Goal: Task Accomplishment & Management: Manage account settings

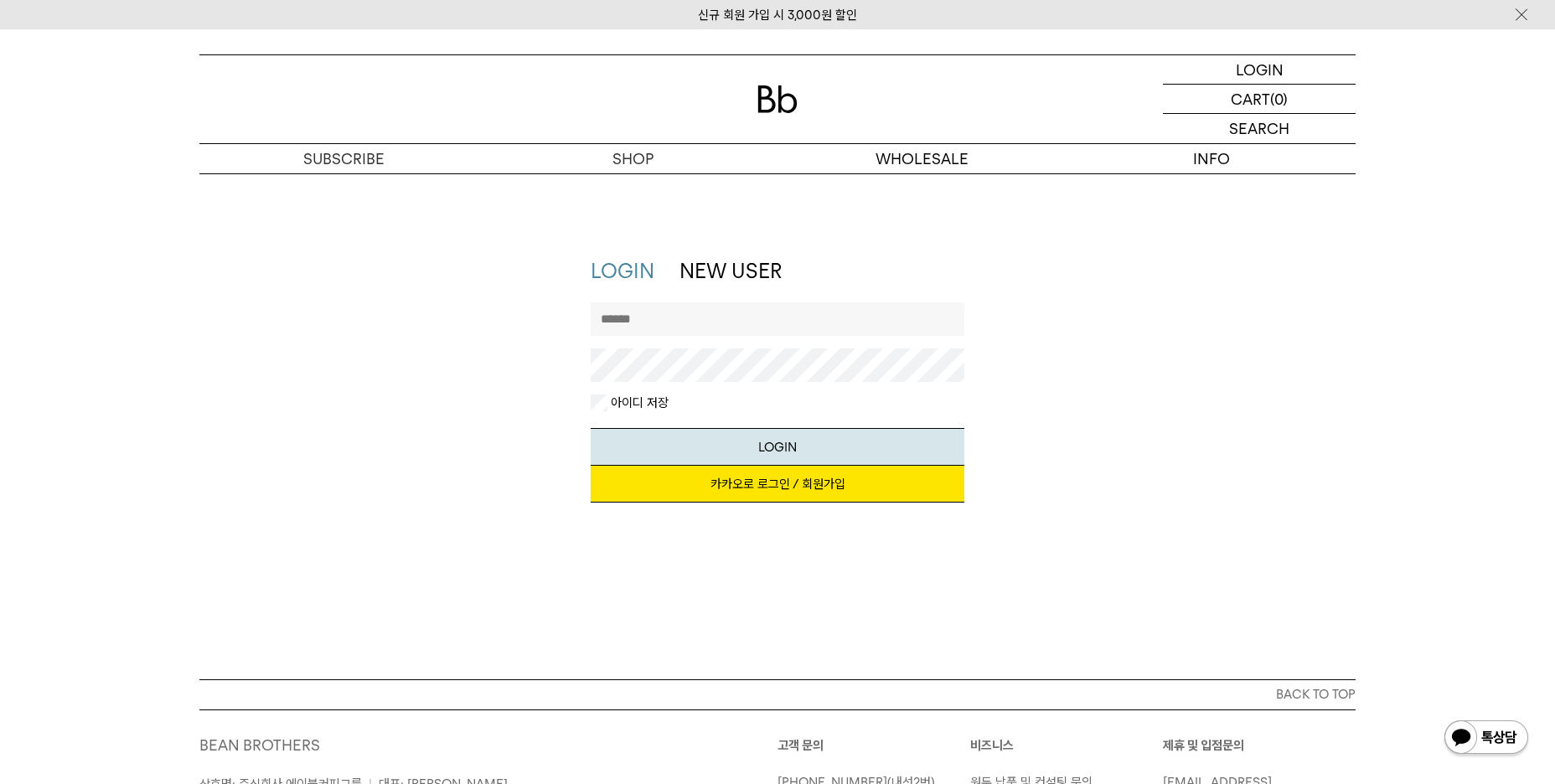
click at [695, 324] on input "text" at bounding box center [777, 319] width 374 height 33
type input "*"
type input "**********"
click at [590, 428] on button "LOGIN" at bounding box center [777, 447] width 374 height 38
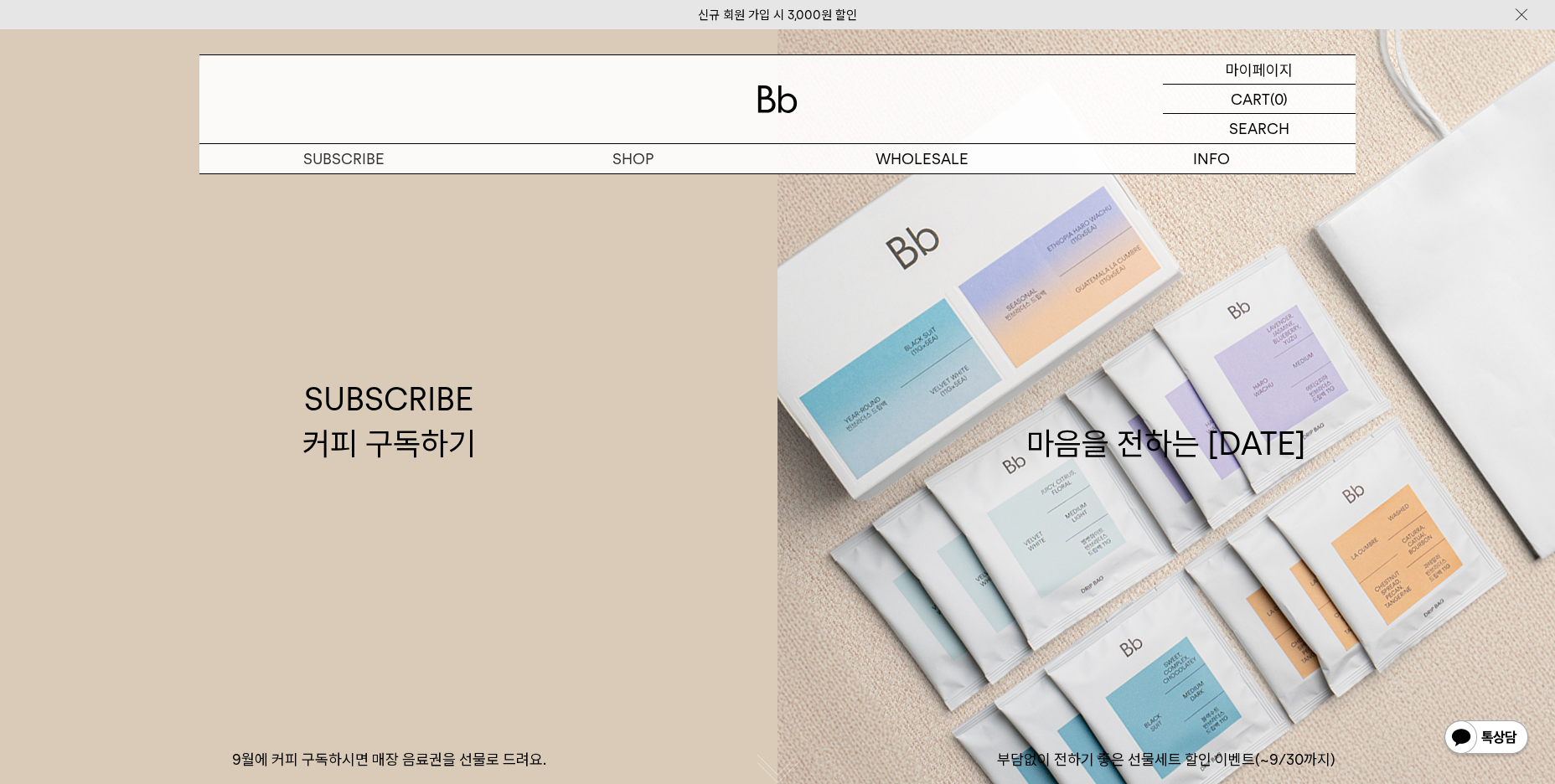
click at [1292, 68] on div "MYPAGE 마이페이지" at bounding box center [1259, 70] width 193 height 28
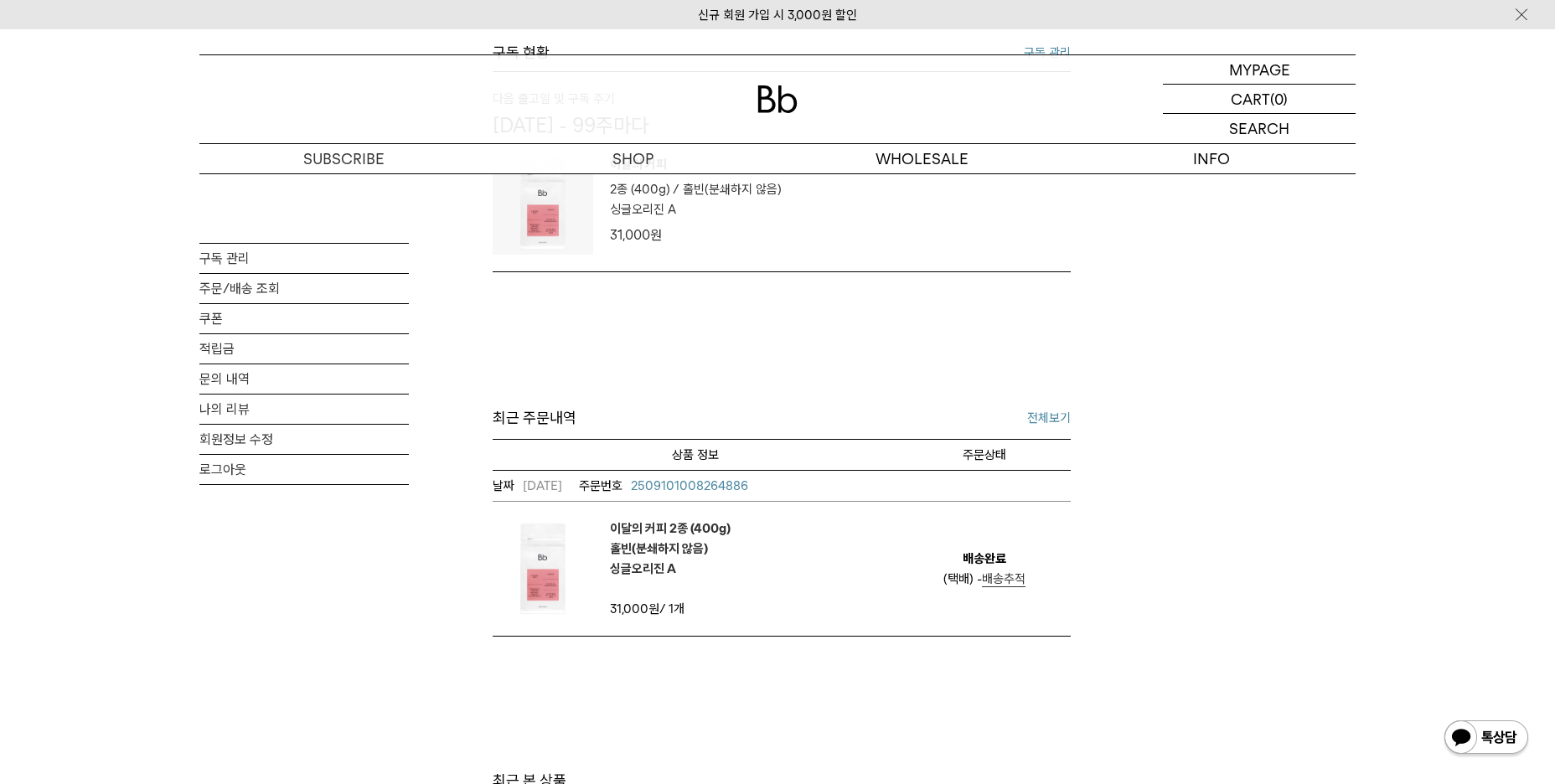
scroll to position [586, 0]
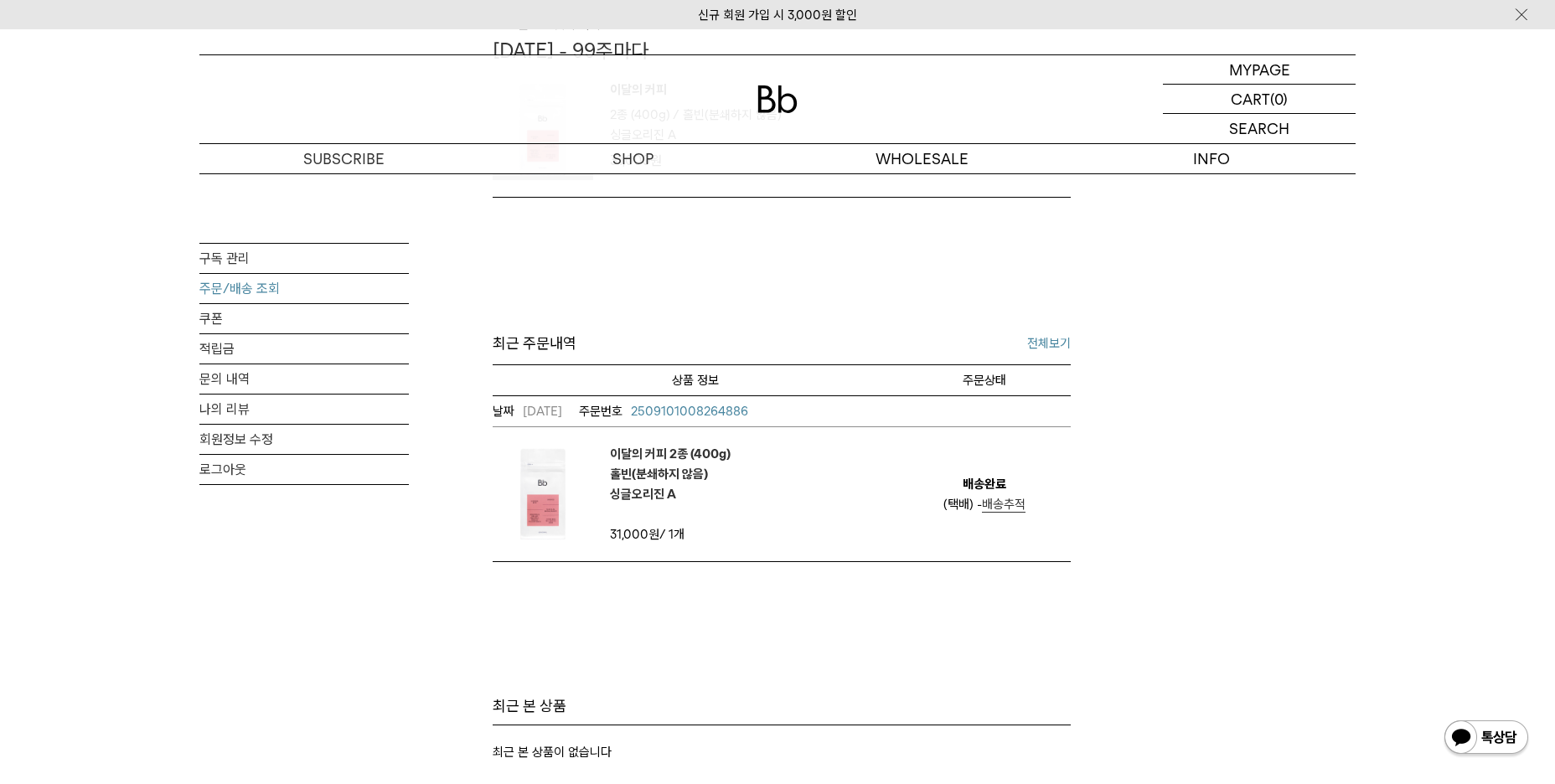
click at [268, 292] on link "주문/배송 조회" at bounding box center [304, 288] width 210 height 29
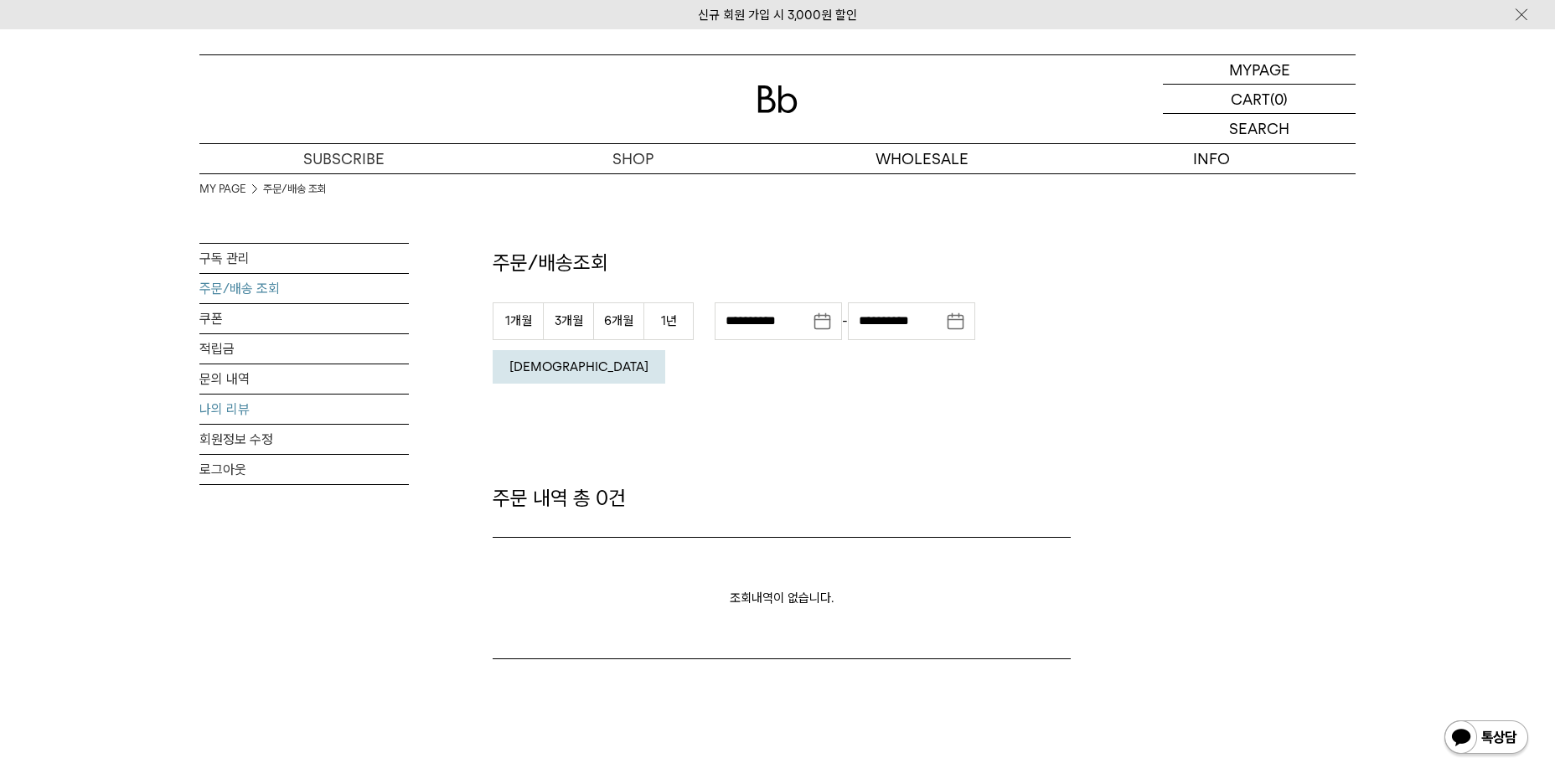
click at [210, 395] on link "나의 리뷰" at bounding box center [304, 409] width 210 height 29
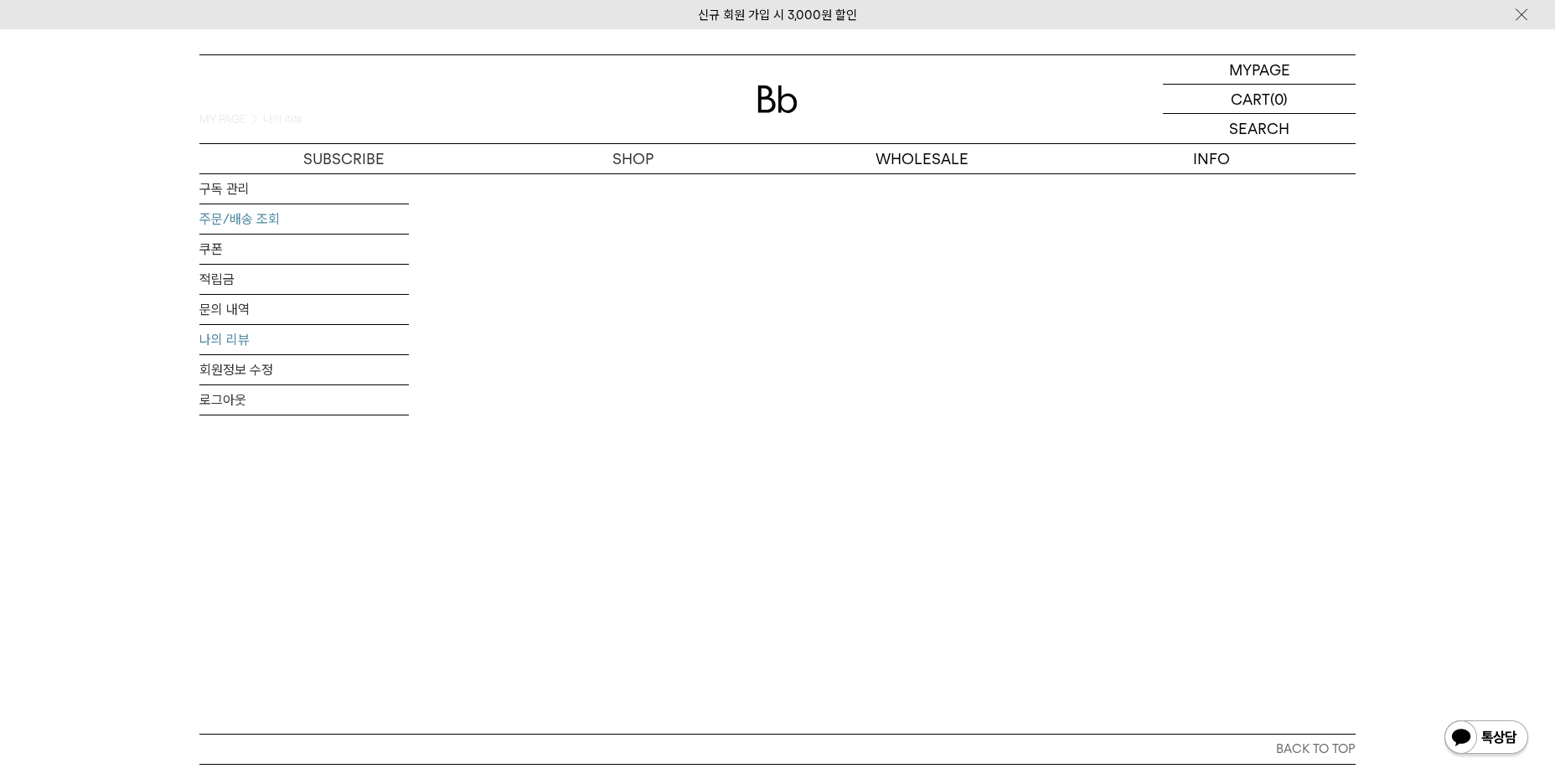
click at [245, 218] on link "주문/배송 조회" at bounding box center [304, 218] width 210 height 29
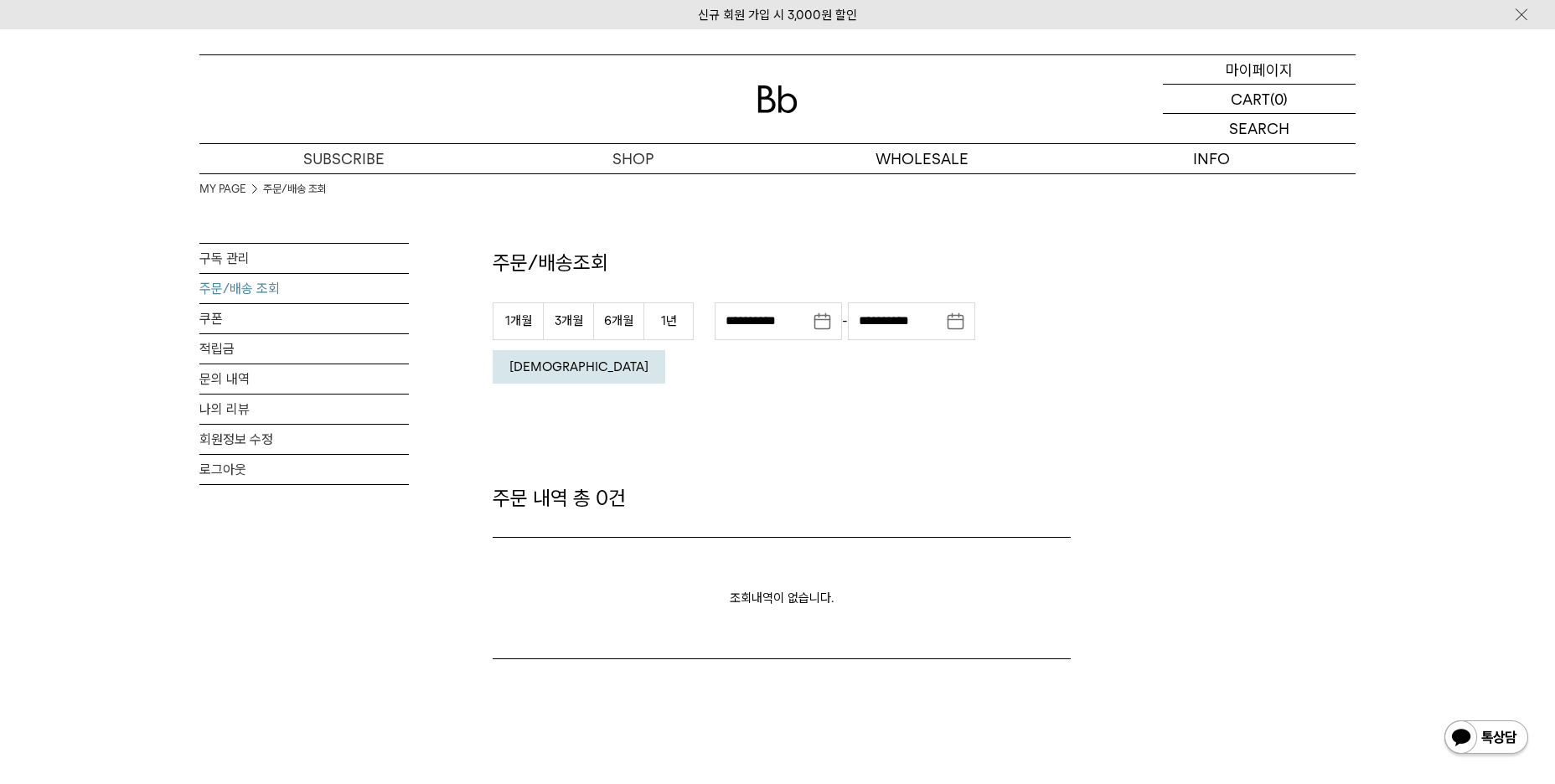
click at [1255, 71] on p "마이페이지" at bounding box center [1259, 70] width 67 height 28
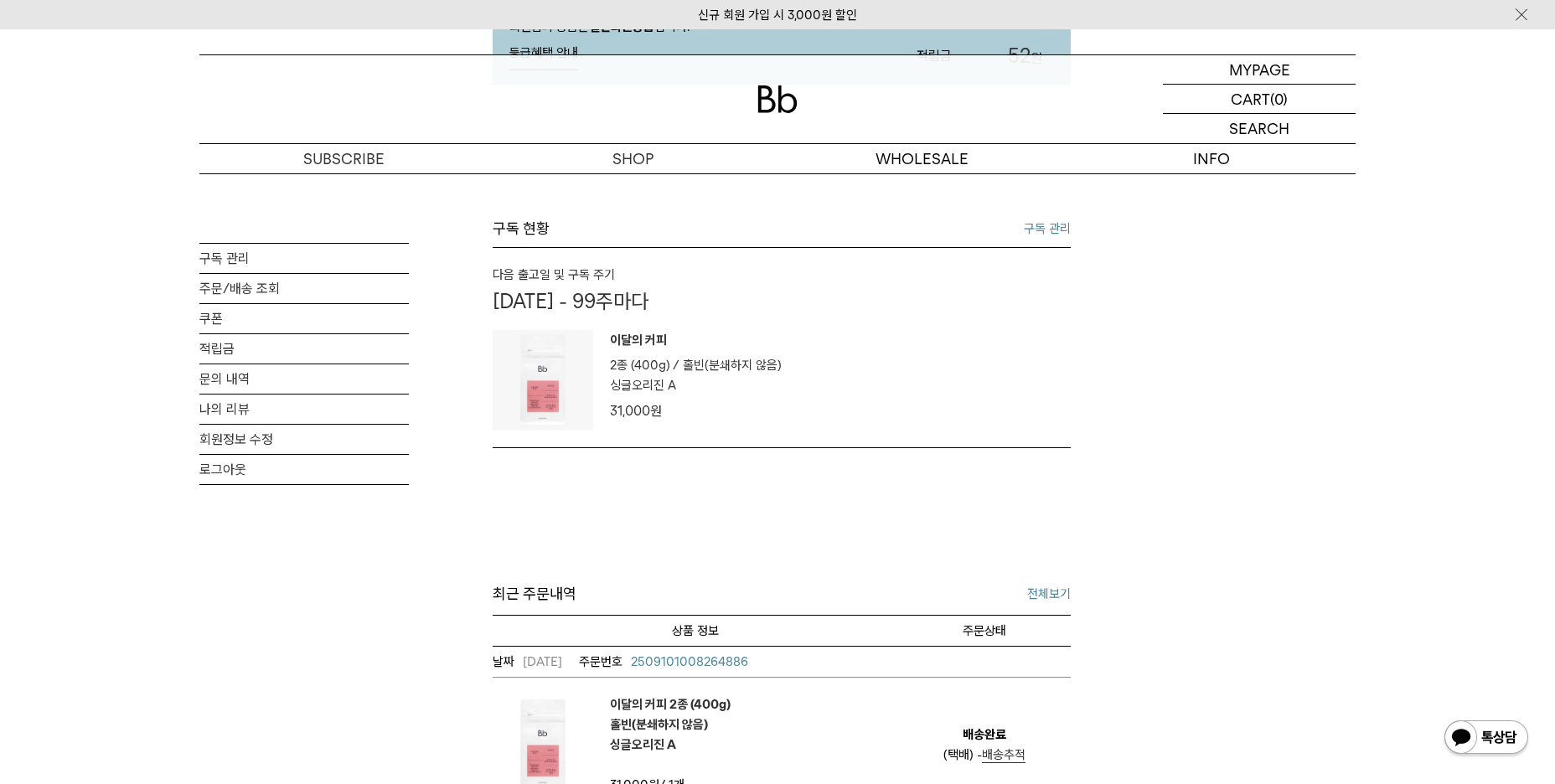
scroll to position [335, 0]
click at [229, 265] on link "구독 관리" at bounding box center [304, 258] width 210 height 29
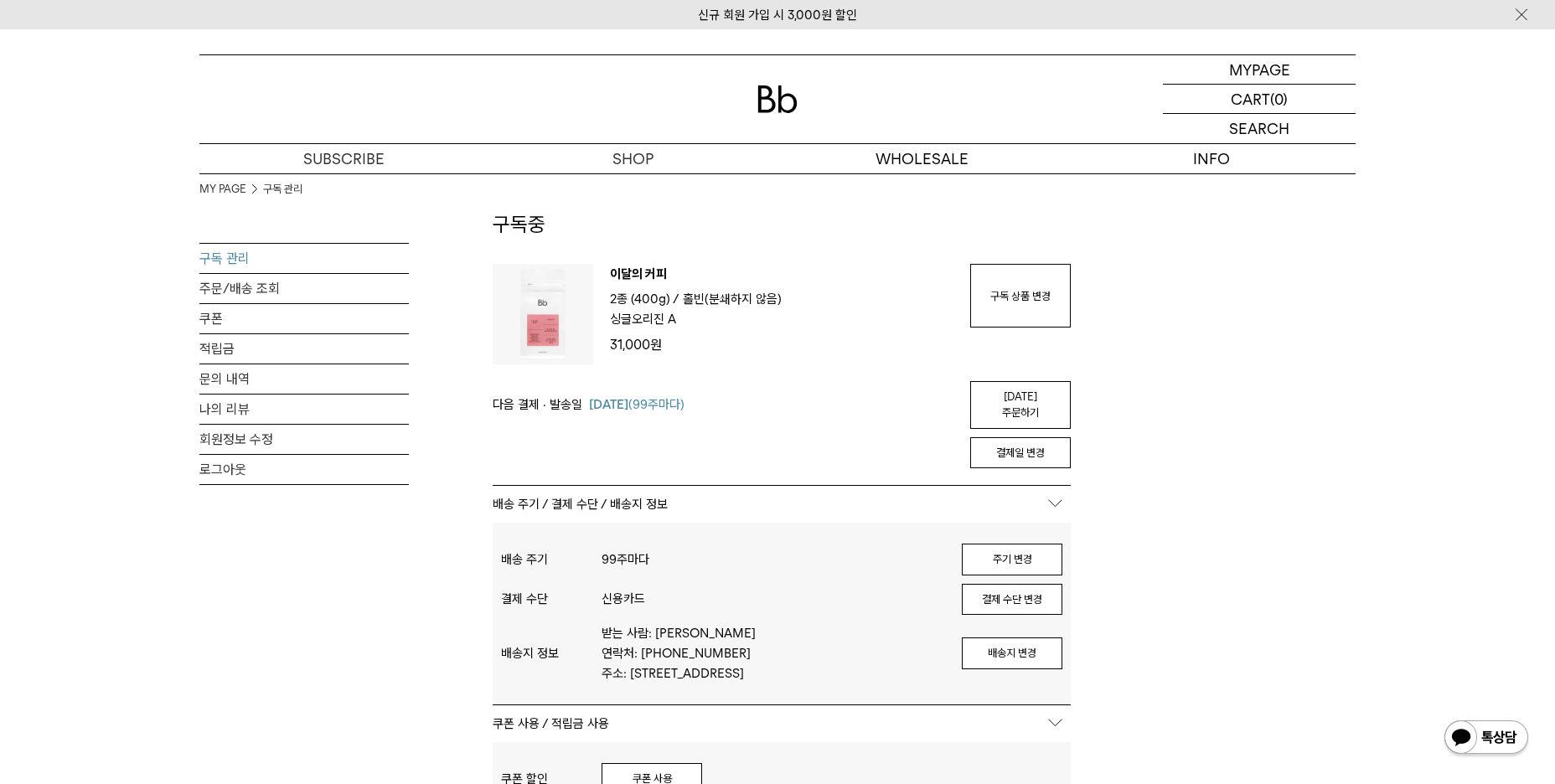
scroll to position [84, 0]
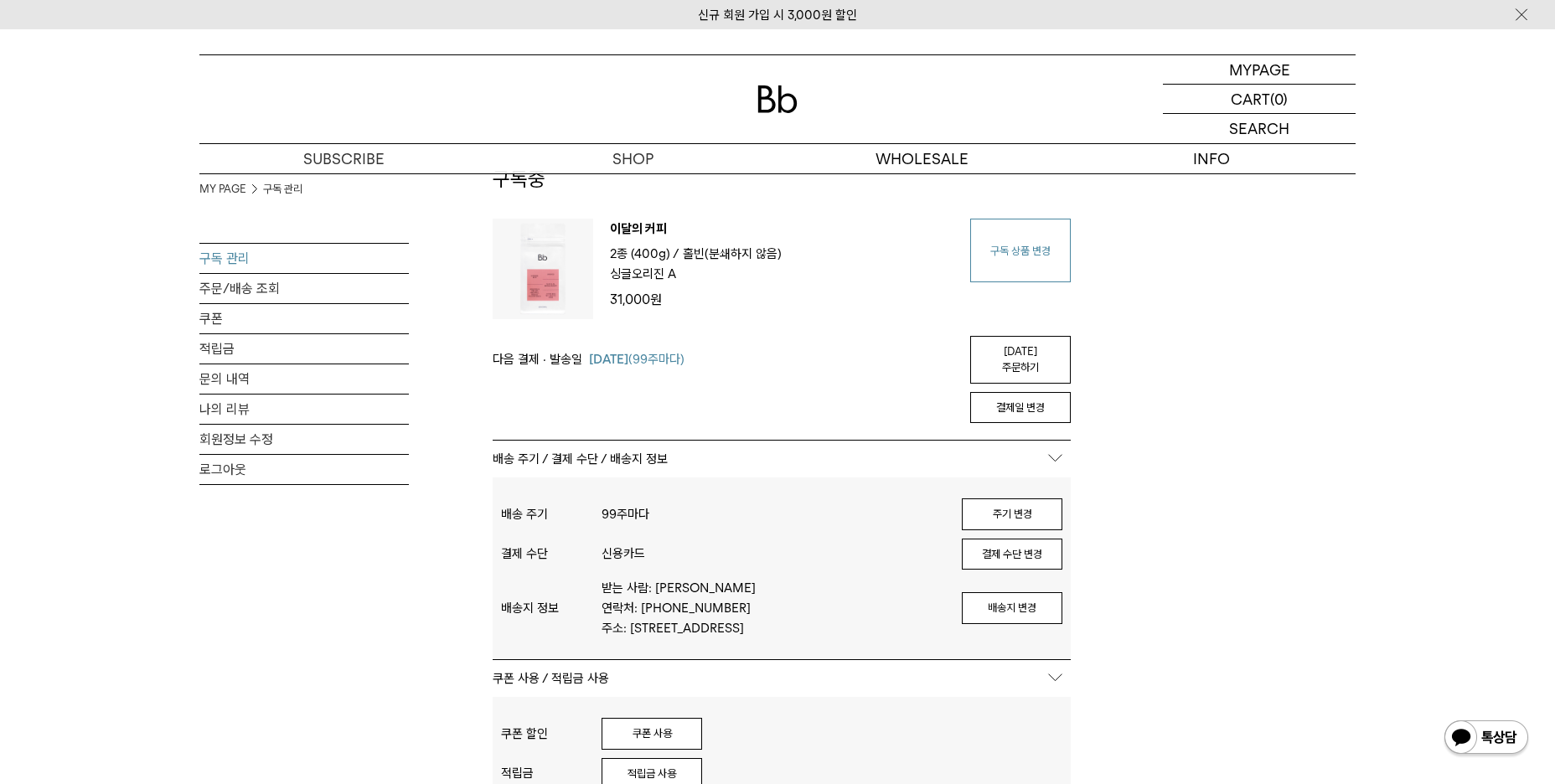
click at [1032, 257] on link "구독 상품 변경" at bounding box center [1020, 250] width 100 height 63
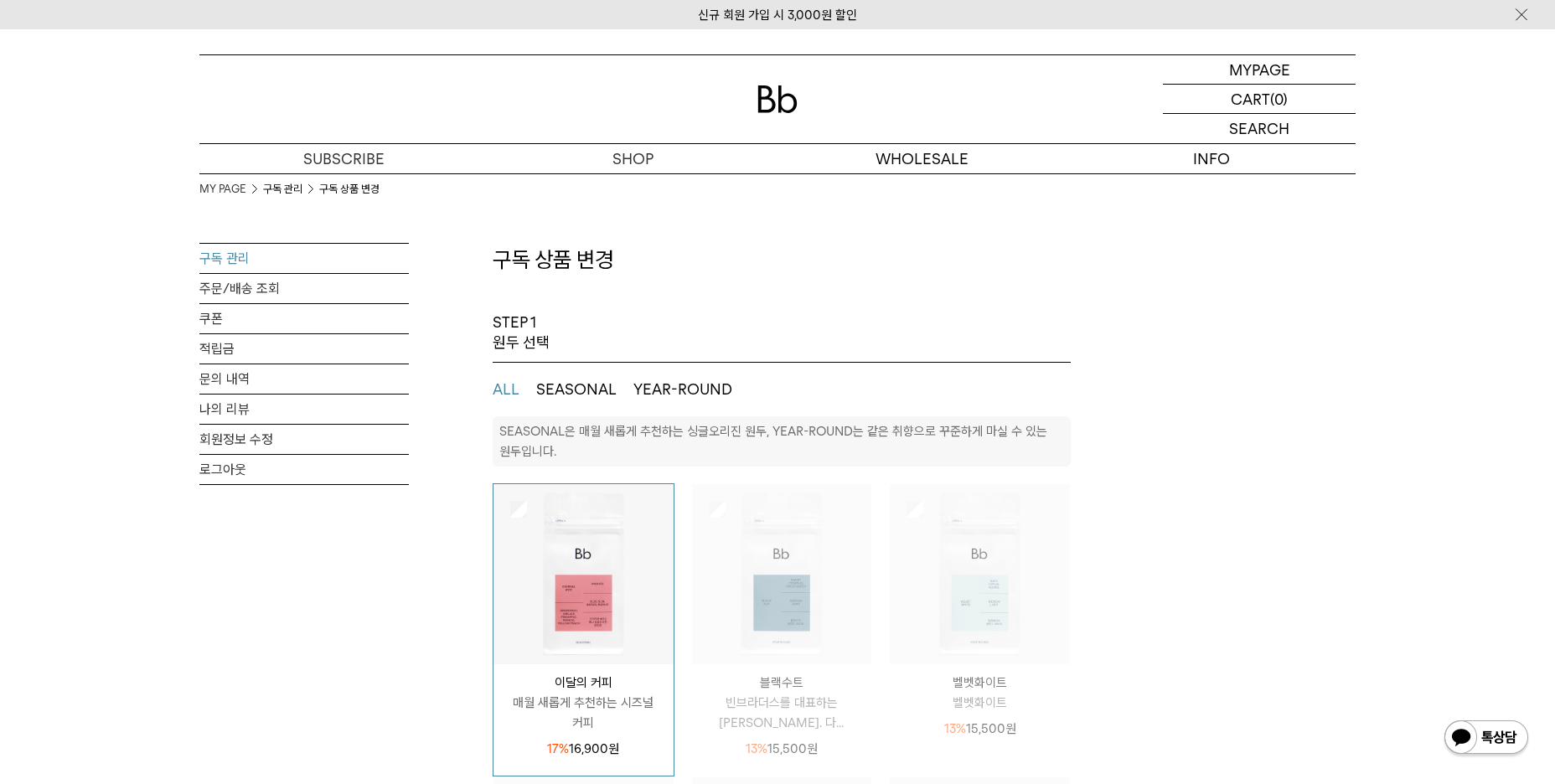
select select "**"
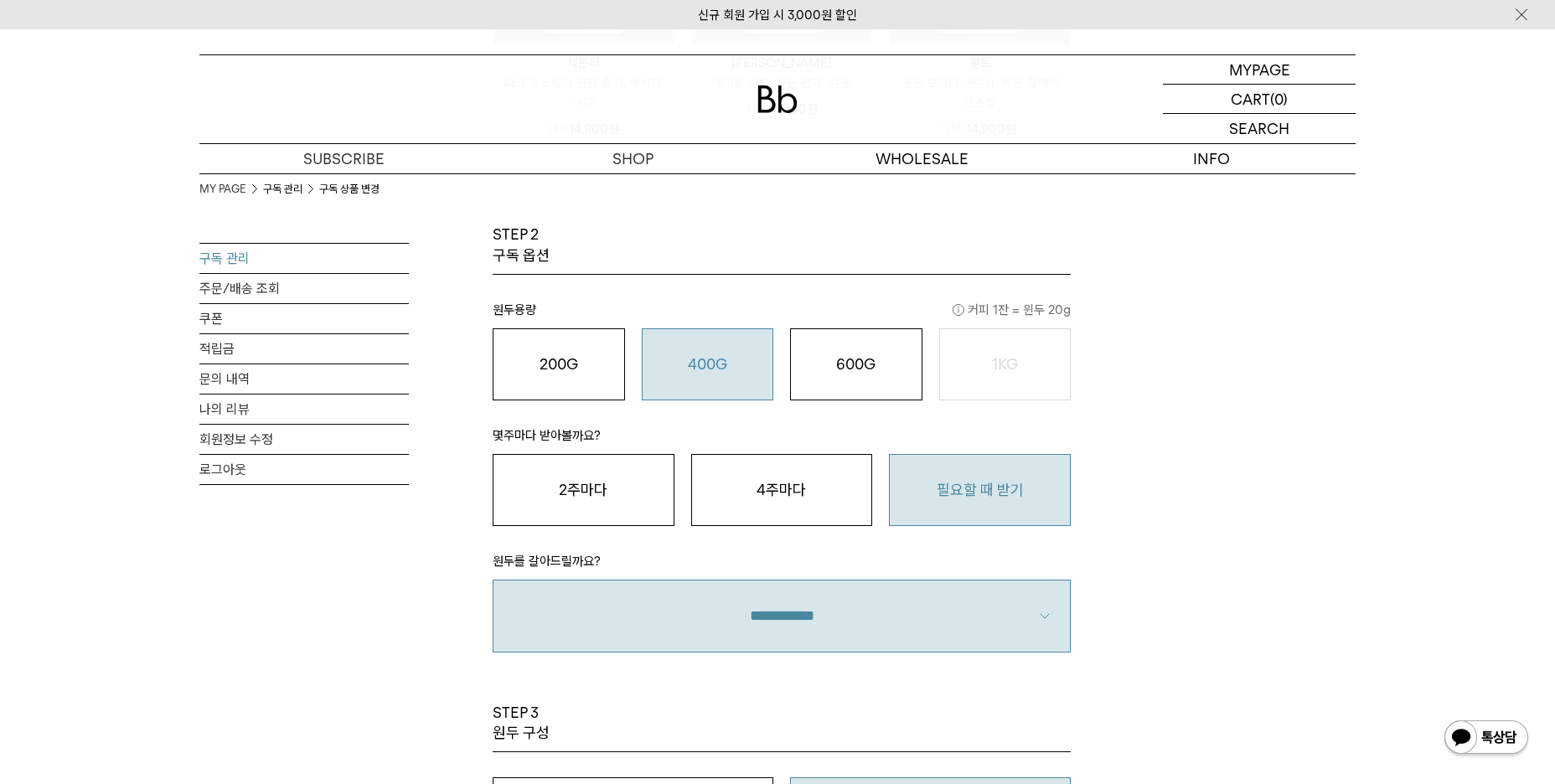
scroll to position [921, 0]
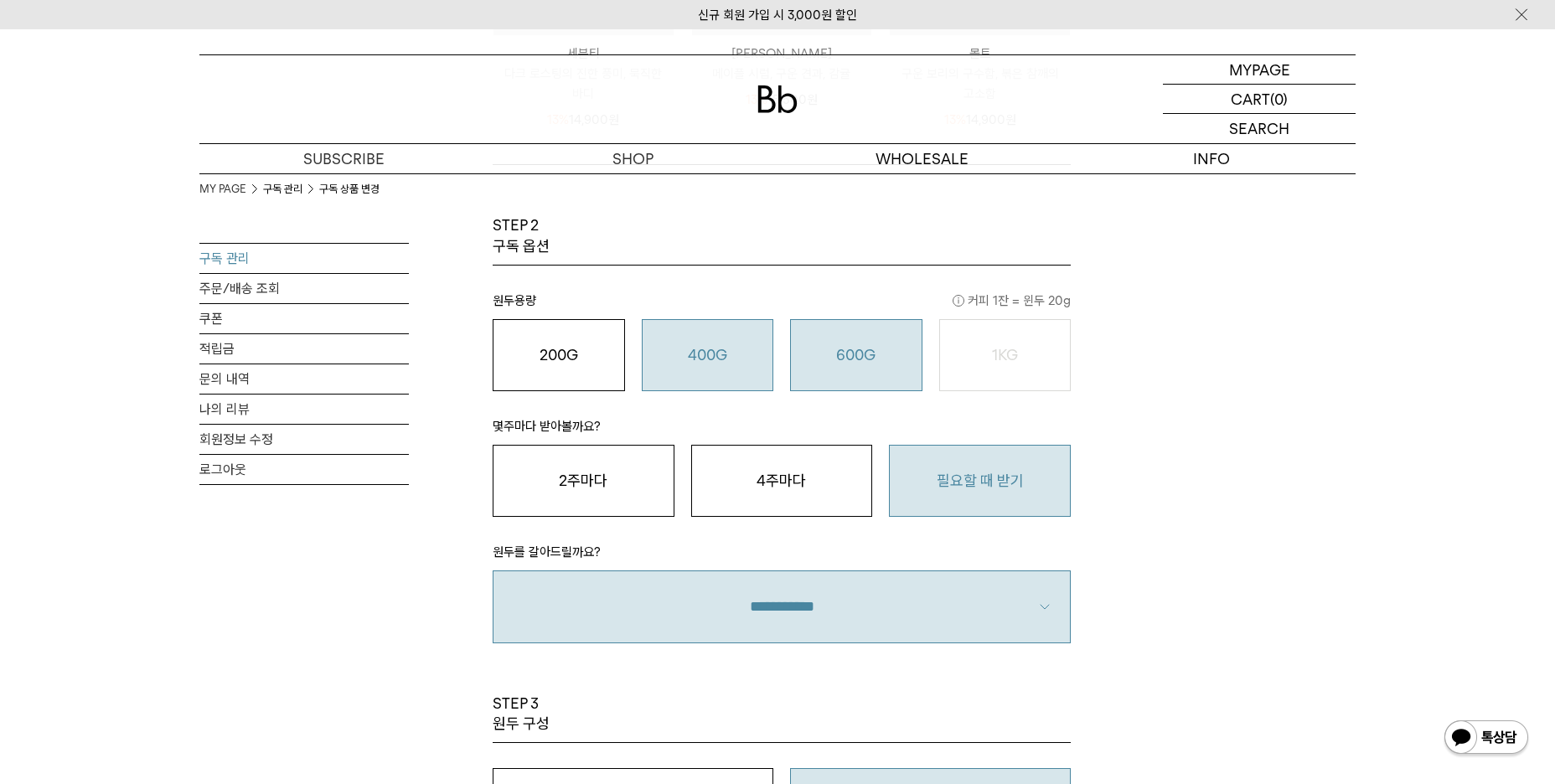
click at [905, 366] on button "600G 43,000 원" at bounding box center [856, 355] width 132 height 72
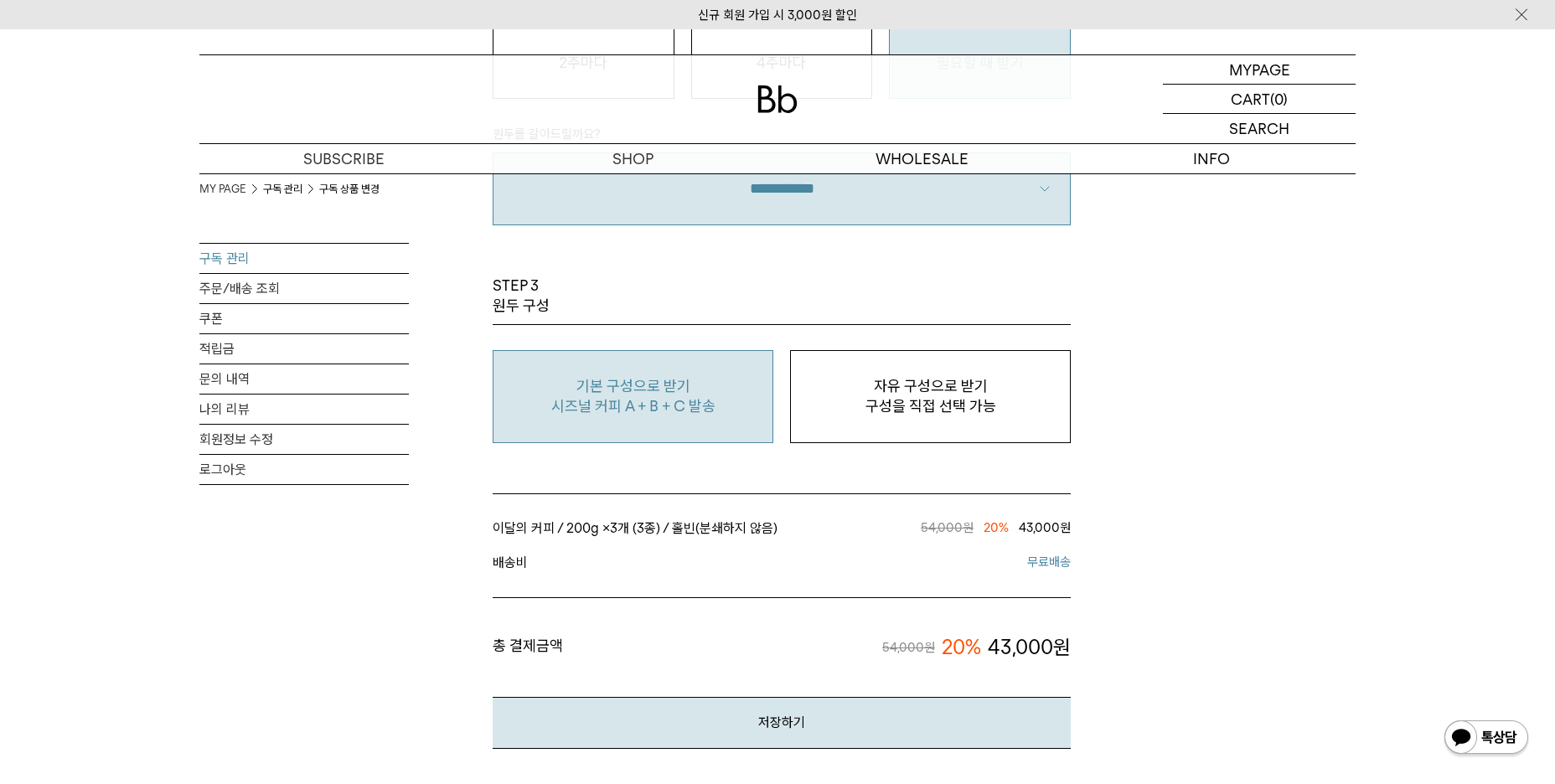
scroll to position [1340, 0]
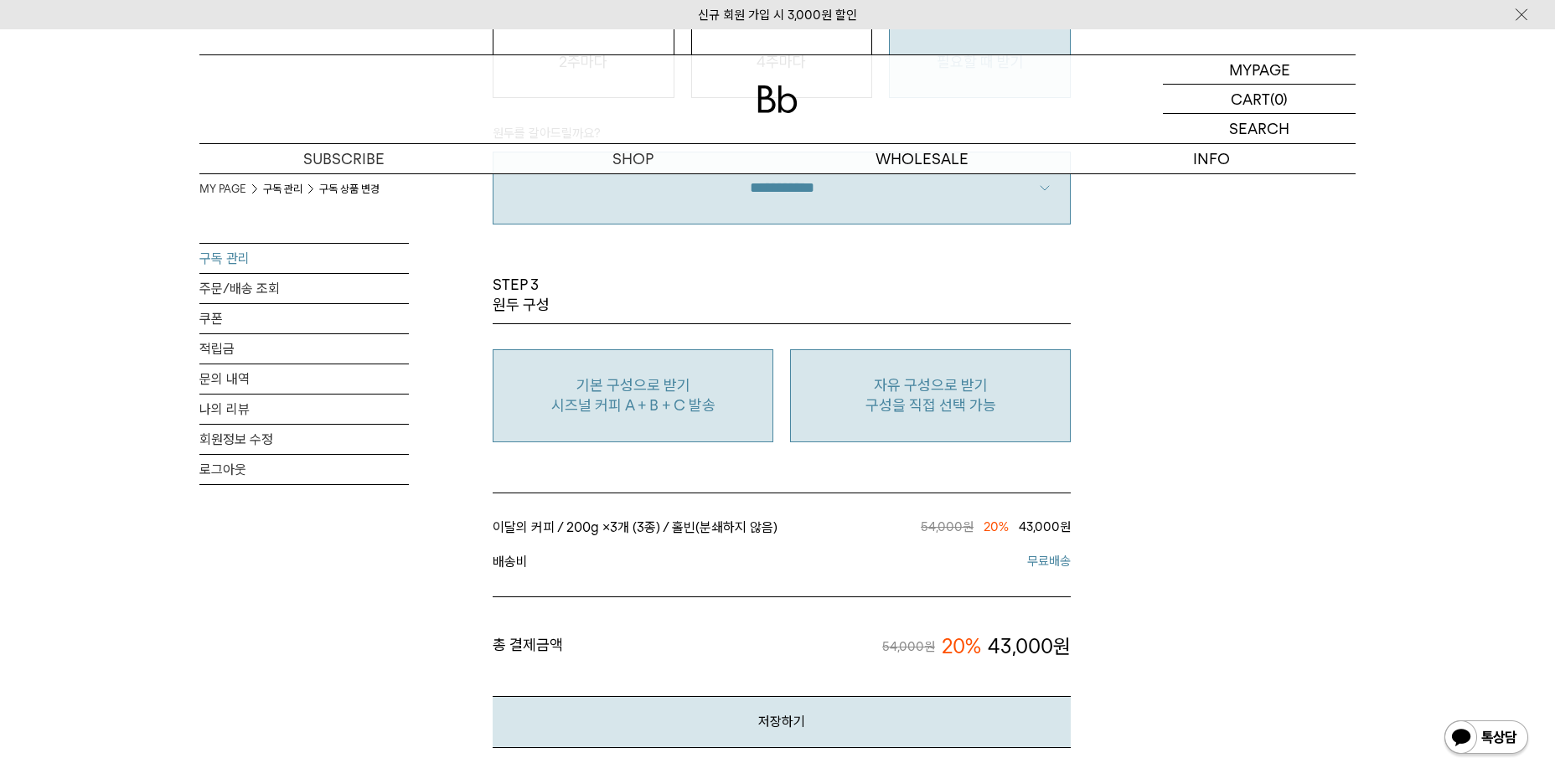
click at [1011, 412] on p "구성을 직접 선택 가능" at bounding box center [930, 405] width 263 height 20
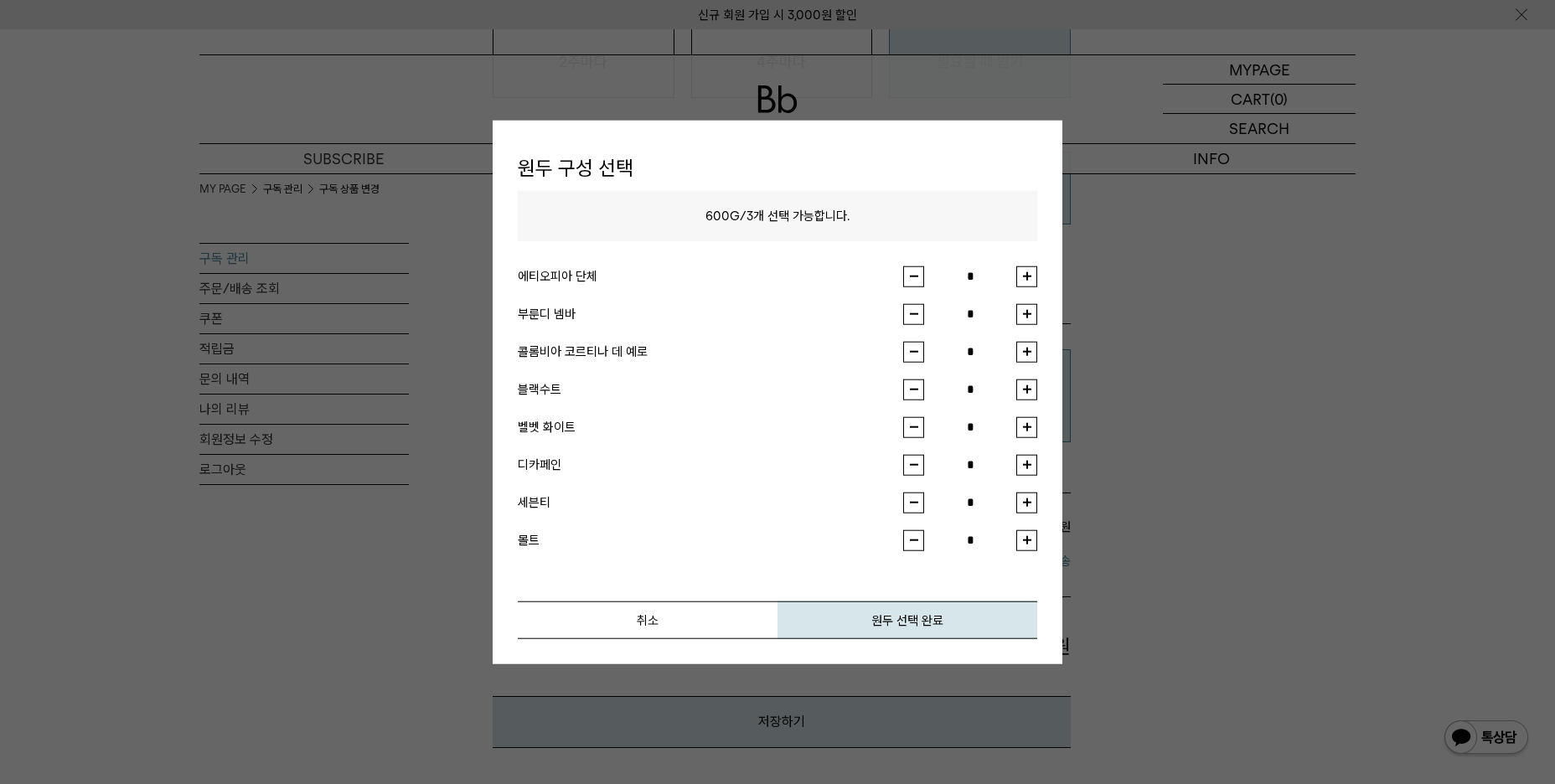
click at [1033, 280] on button "button" at bounding box center [1026, 276] width 21 height 21
type input "*"
click at [957, 623] on button "원두 선택 완료" at bounding box center [907, 619] width 260 height 38
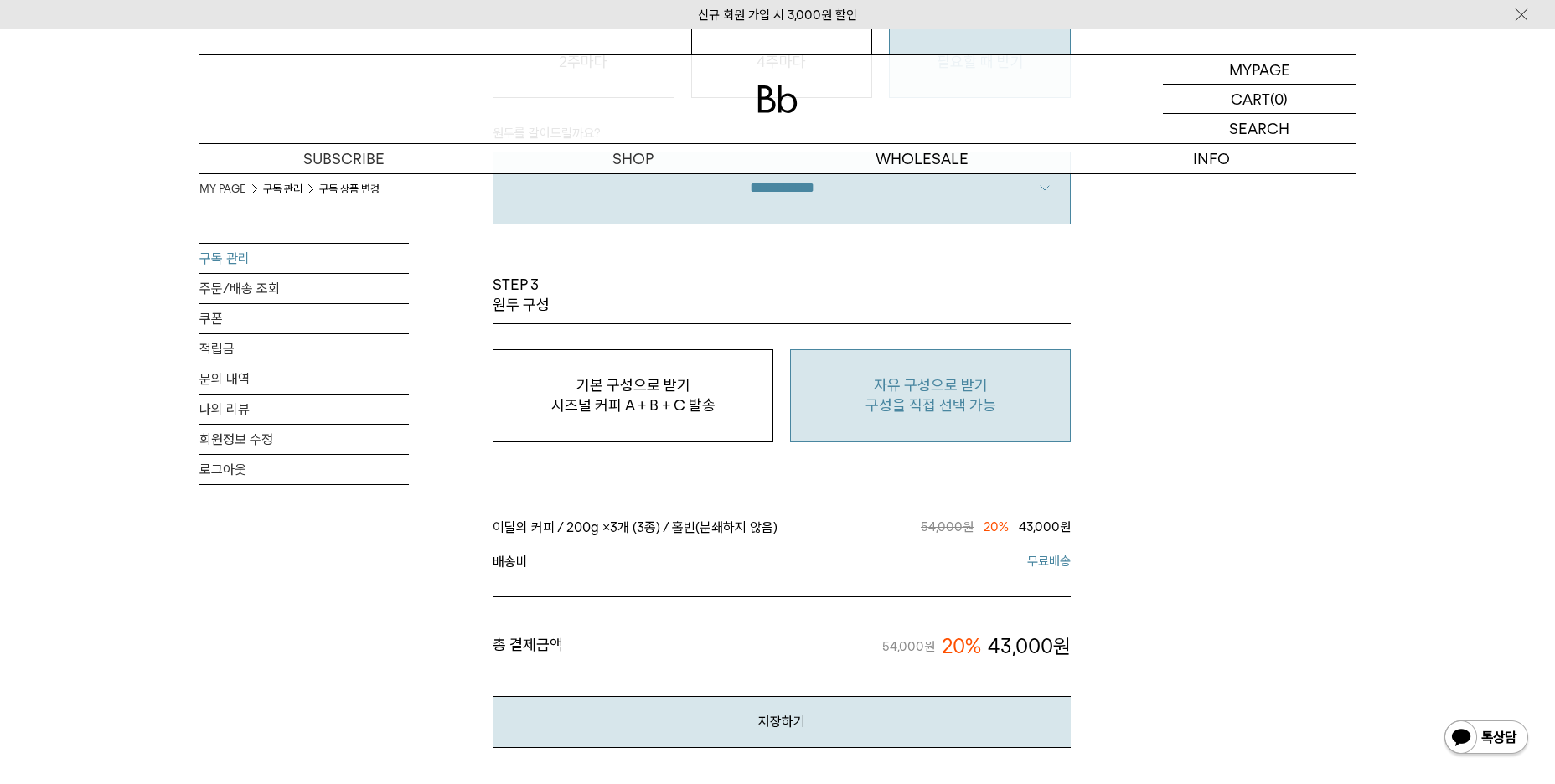
scroll to position [1507, 0]
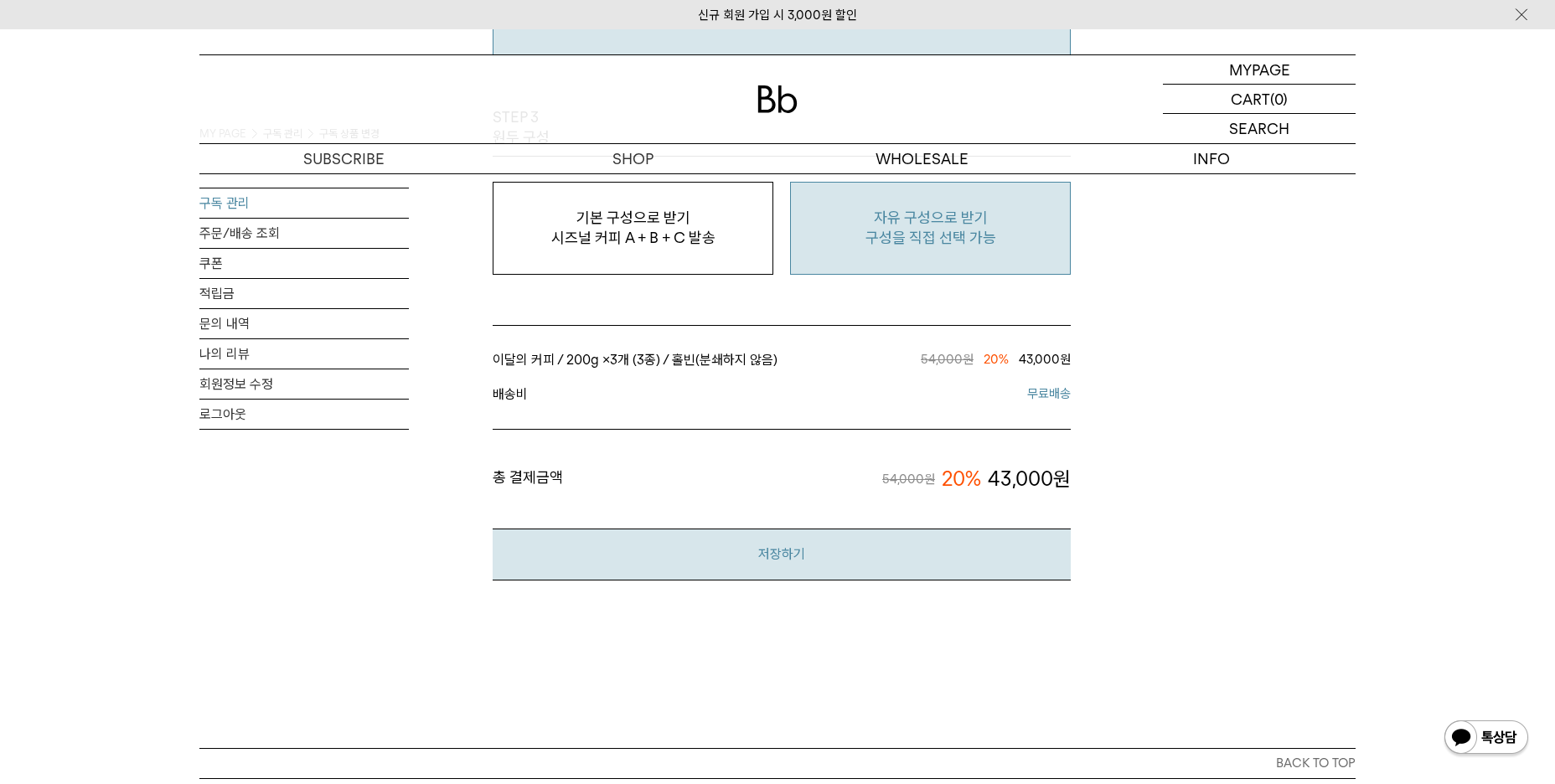
click at [908, 549] on button "저장하기" at bounding box center [781, 554] width 578 height 51
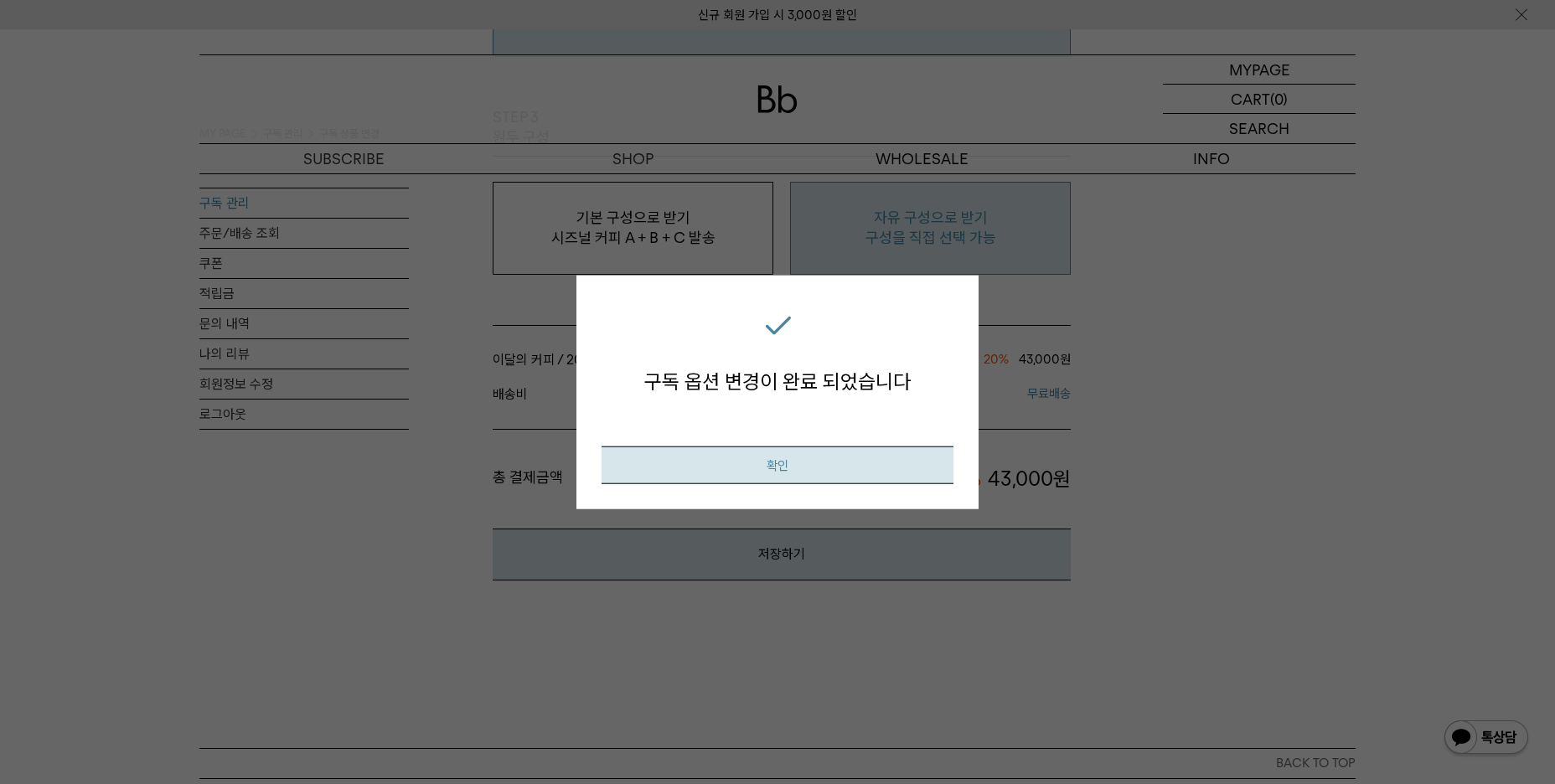
click at [891, 464] on button "확인" at bounding box center [777, 464] width 352 height 38
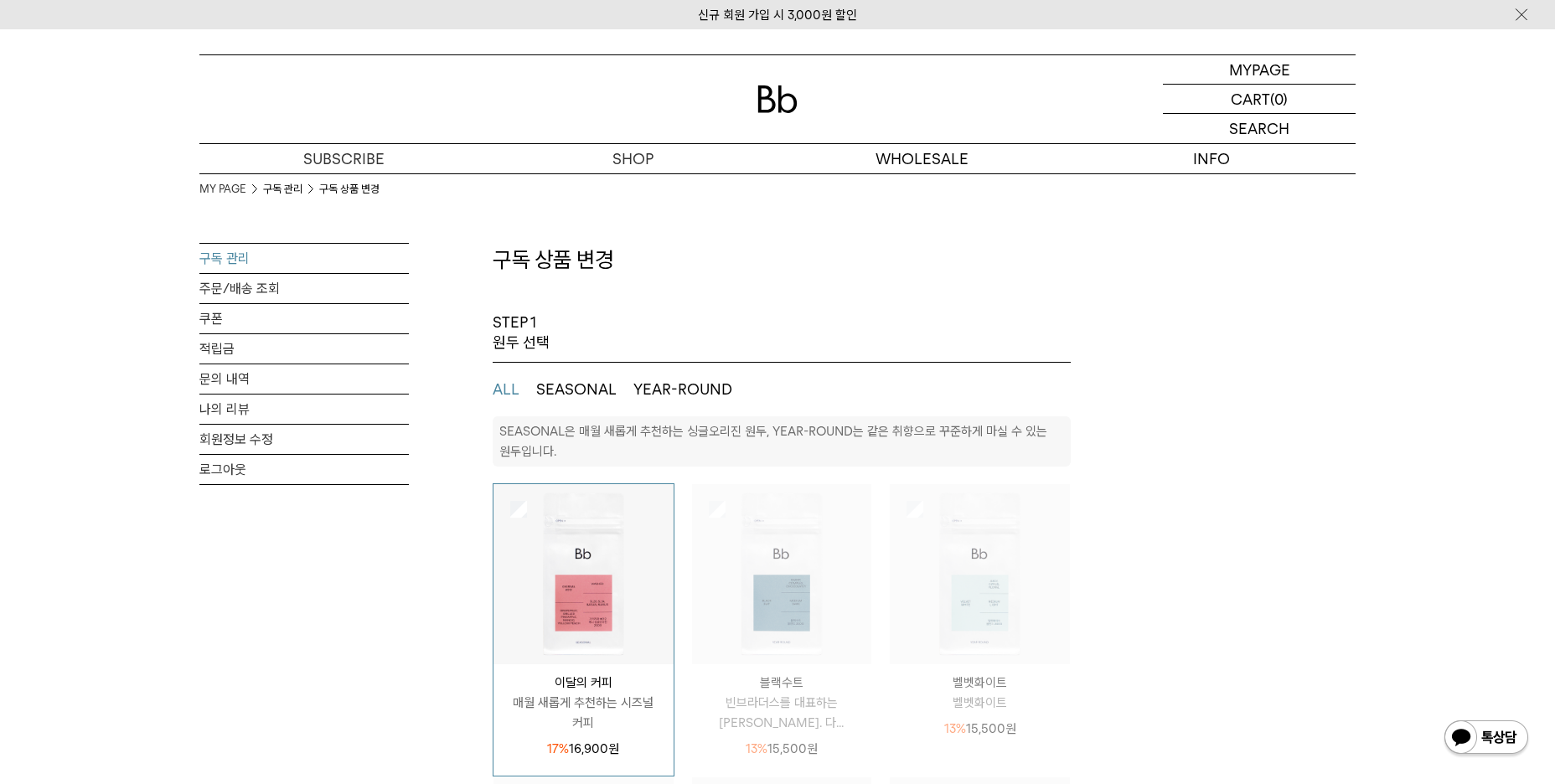
select select "**"
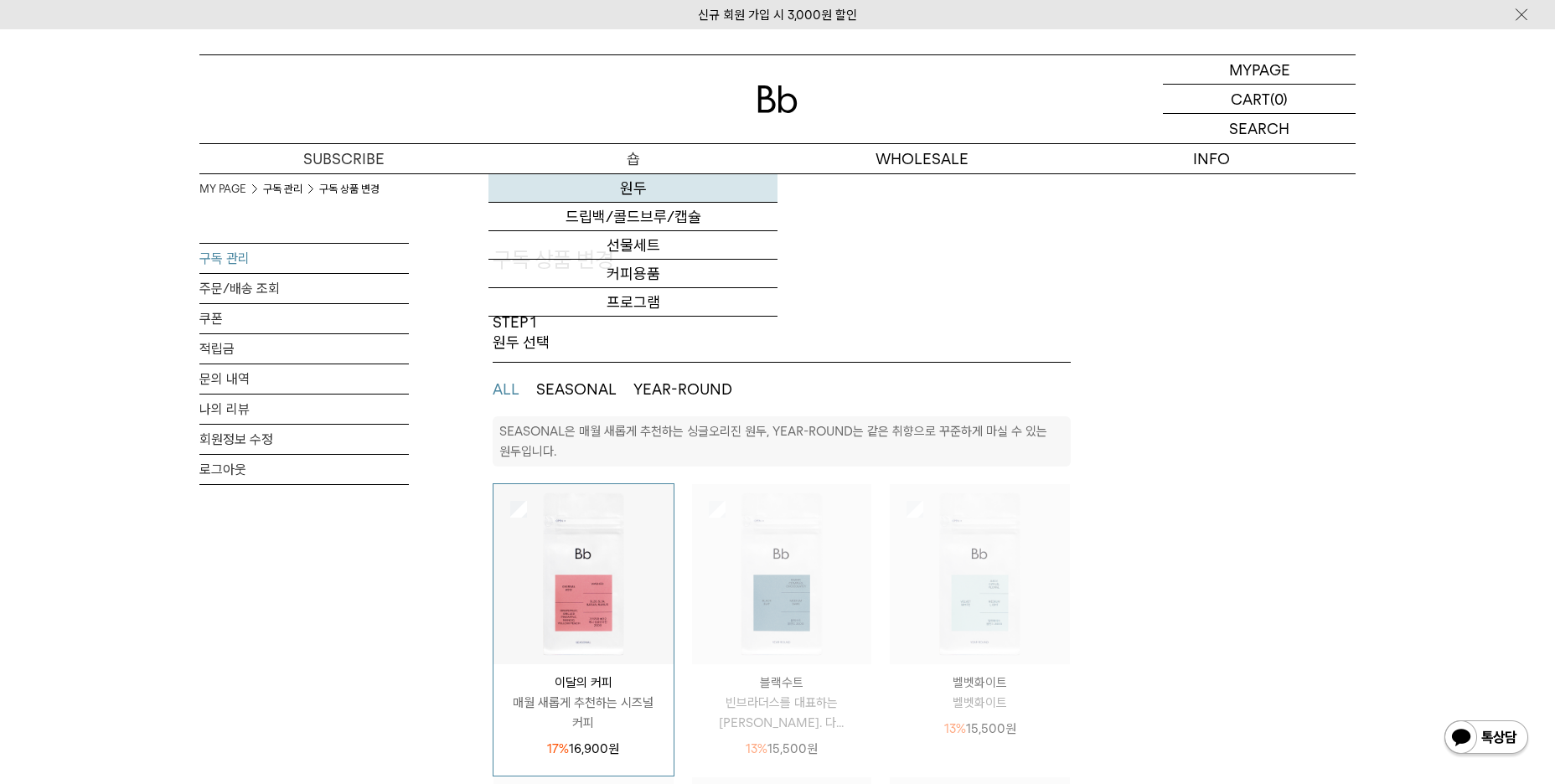
click at [628, 190] on link "원두" at bounding box center [633, 189] width 289 height 28
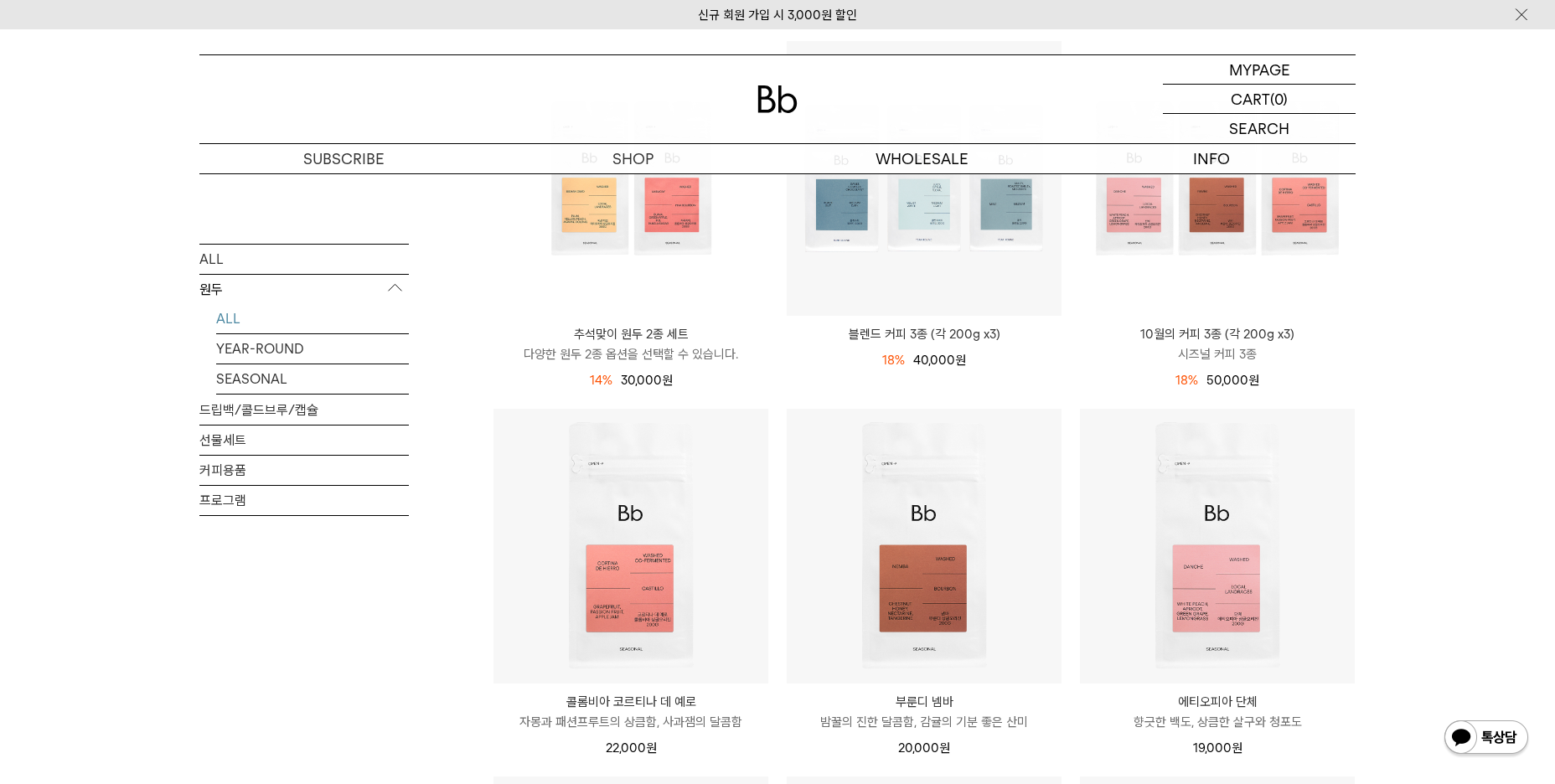
scroll to position [251, 0]
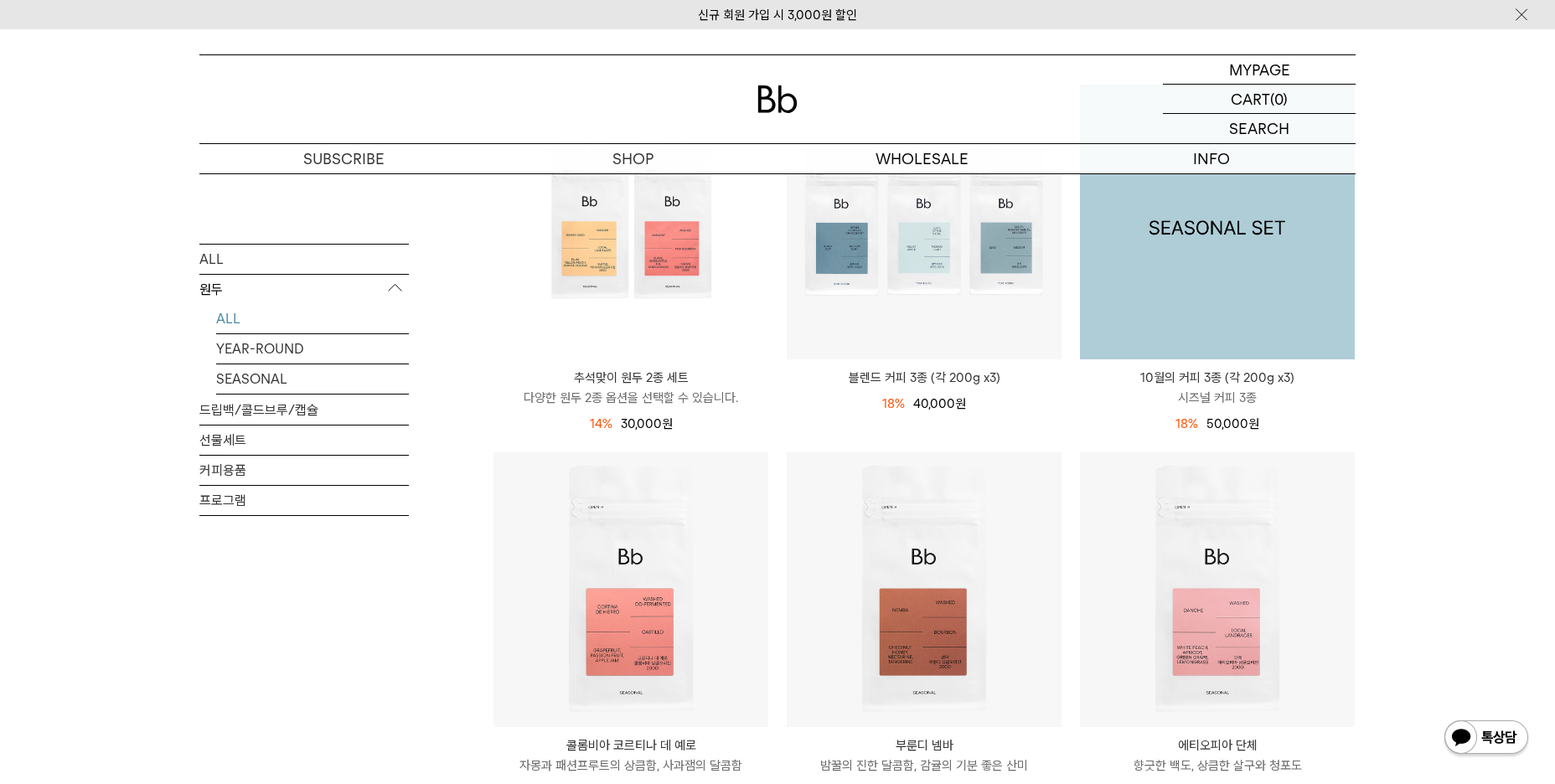
click at [1248, 280] on img at bounding box center [1217, 222] width 275 height 275
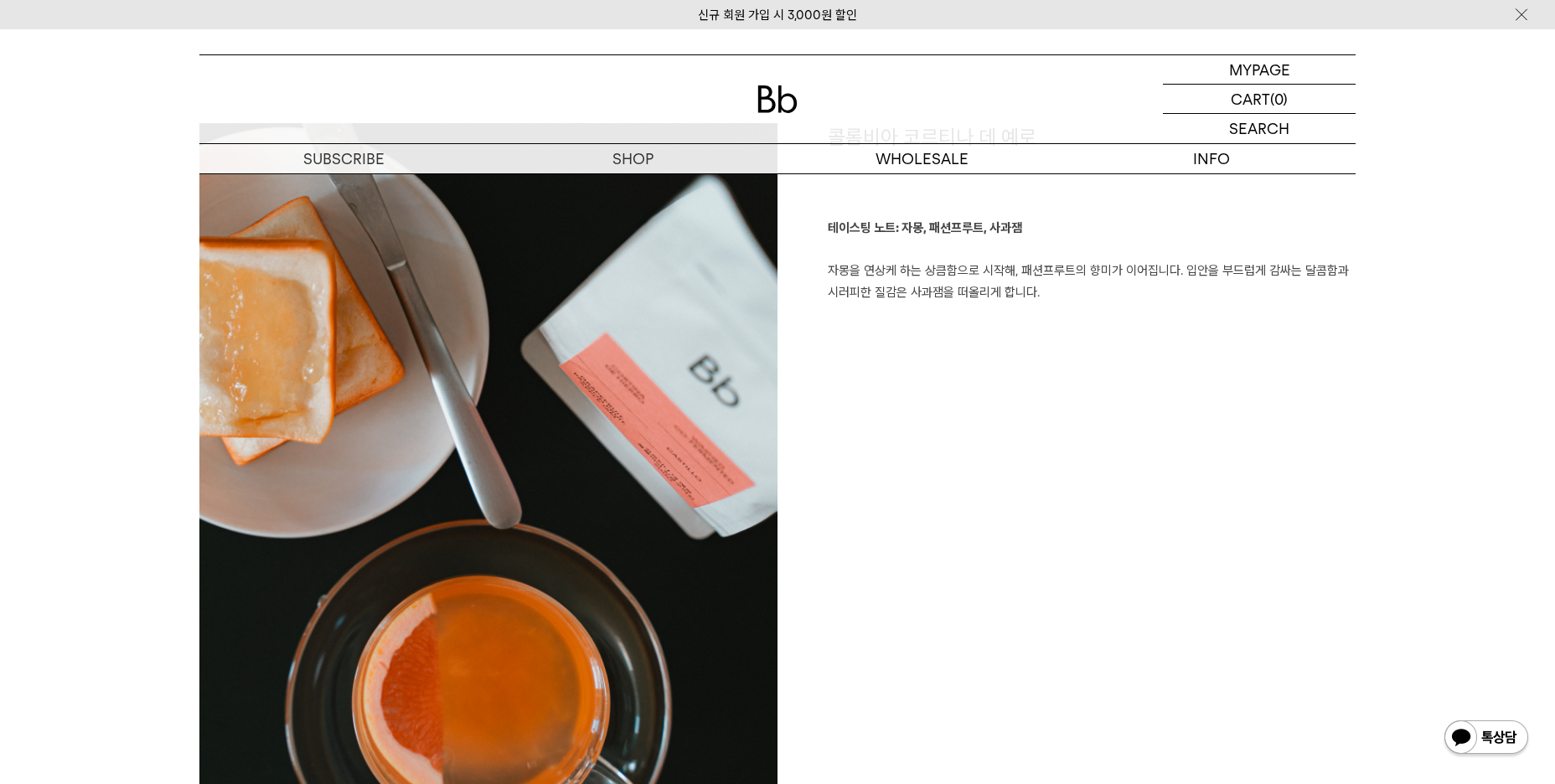
scroll to position [3434, 0]
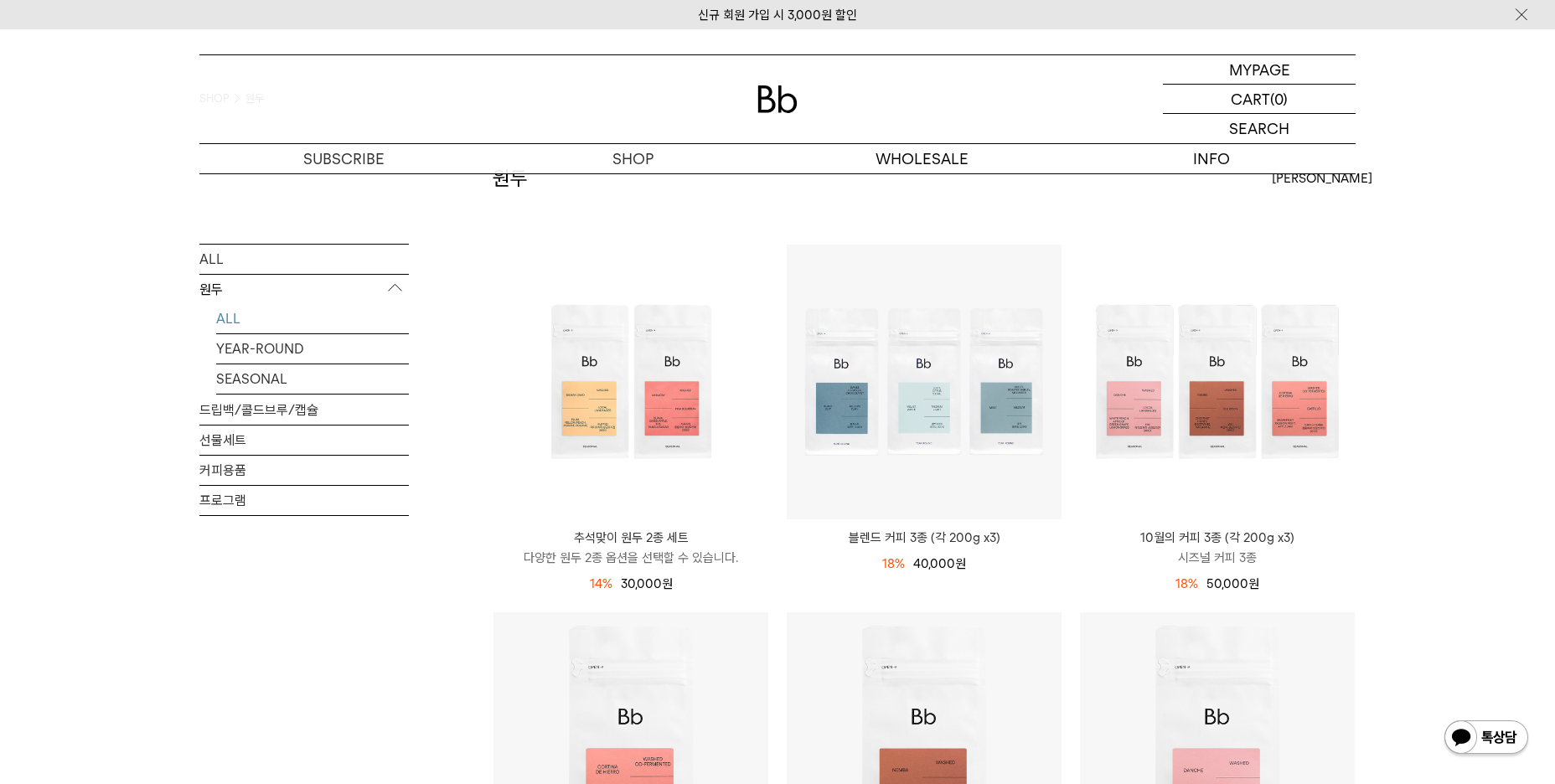
scroll to position [55, 0]
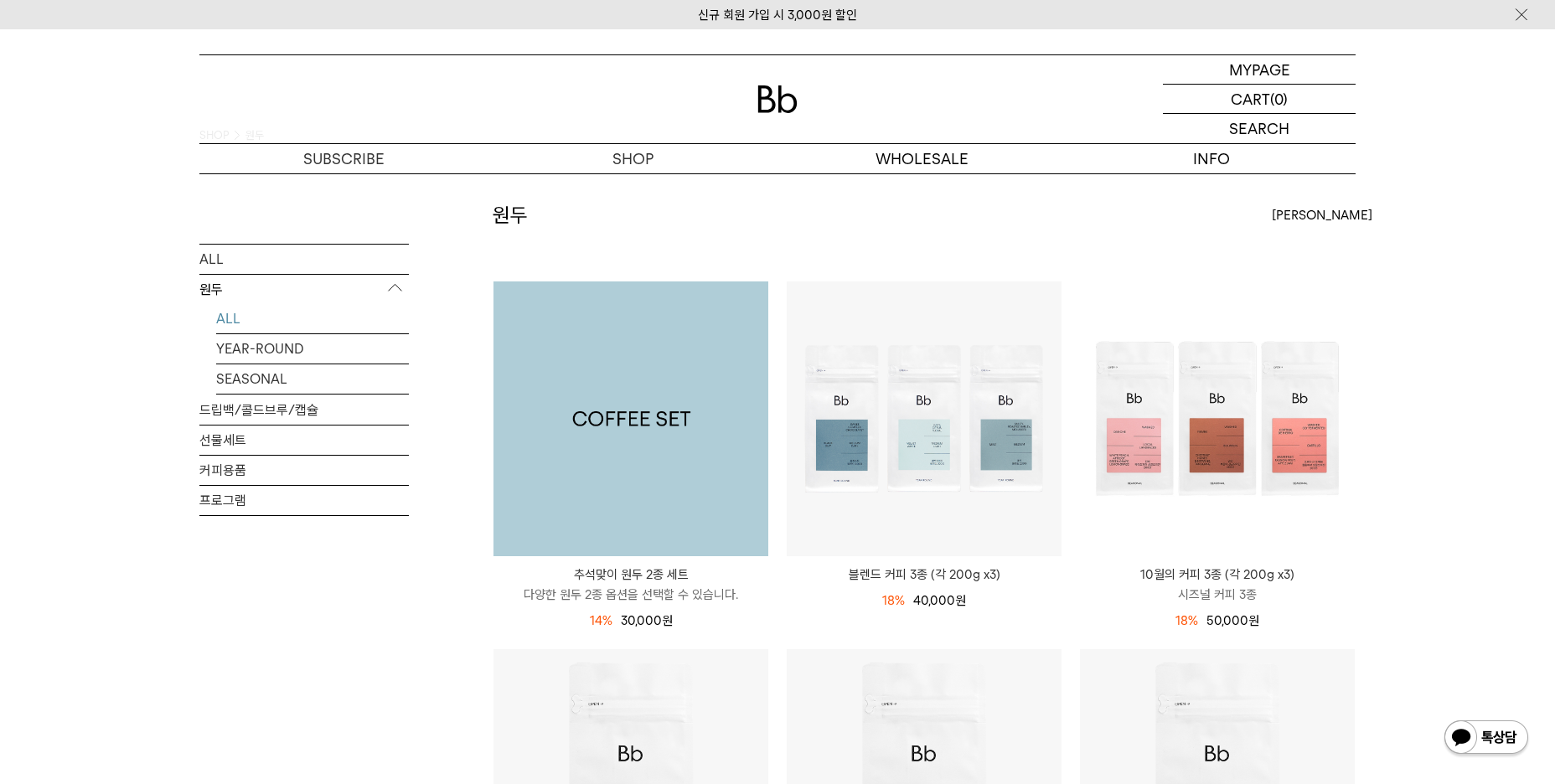
click at [641, 447] on img at bounding box center [631, 418] width 275 height 275
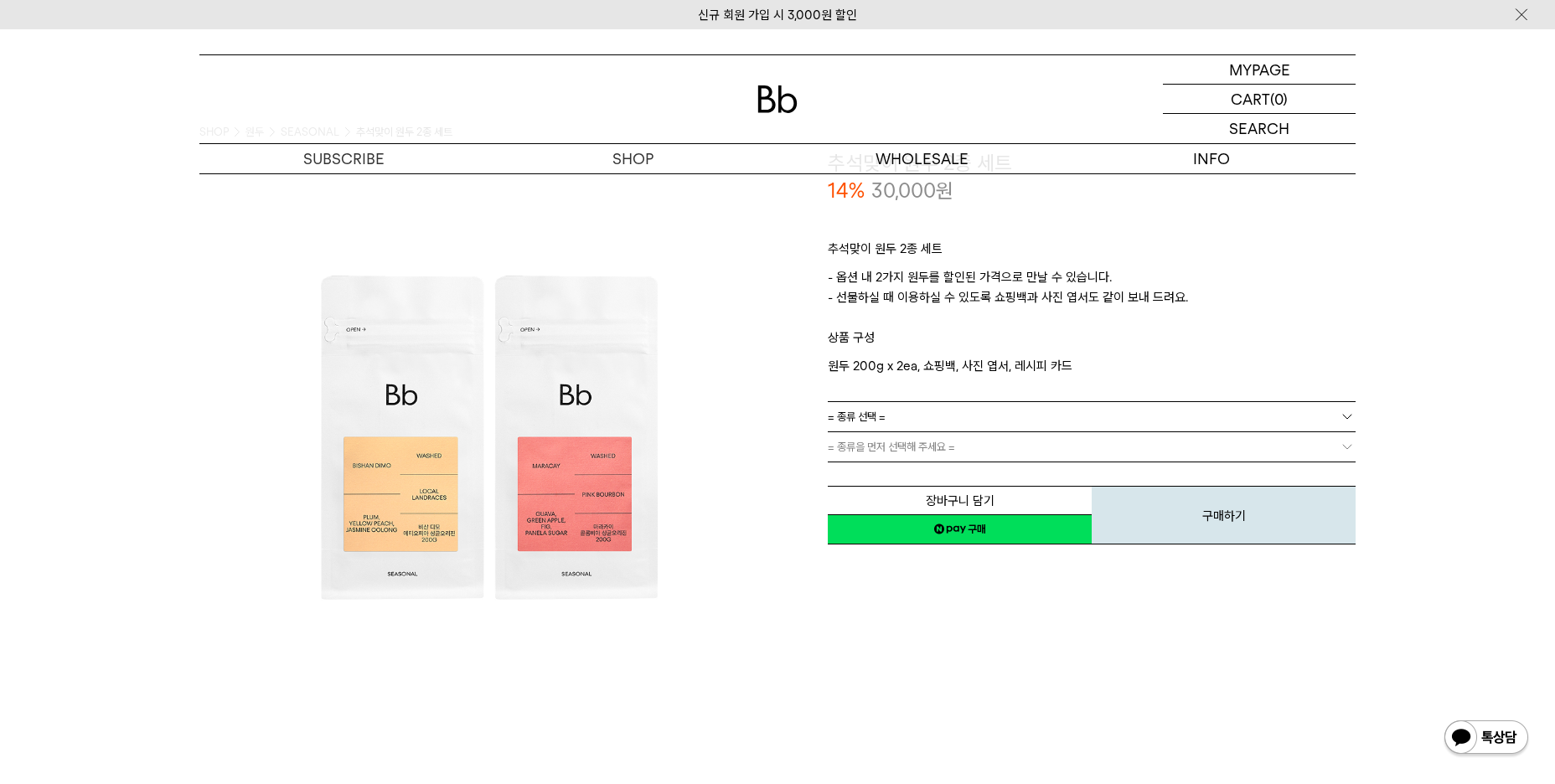
scroll to position [84, 0]
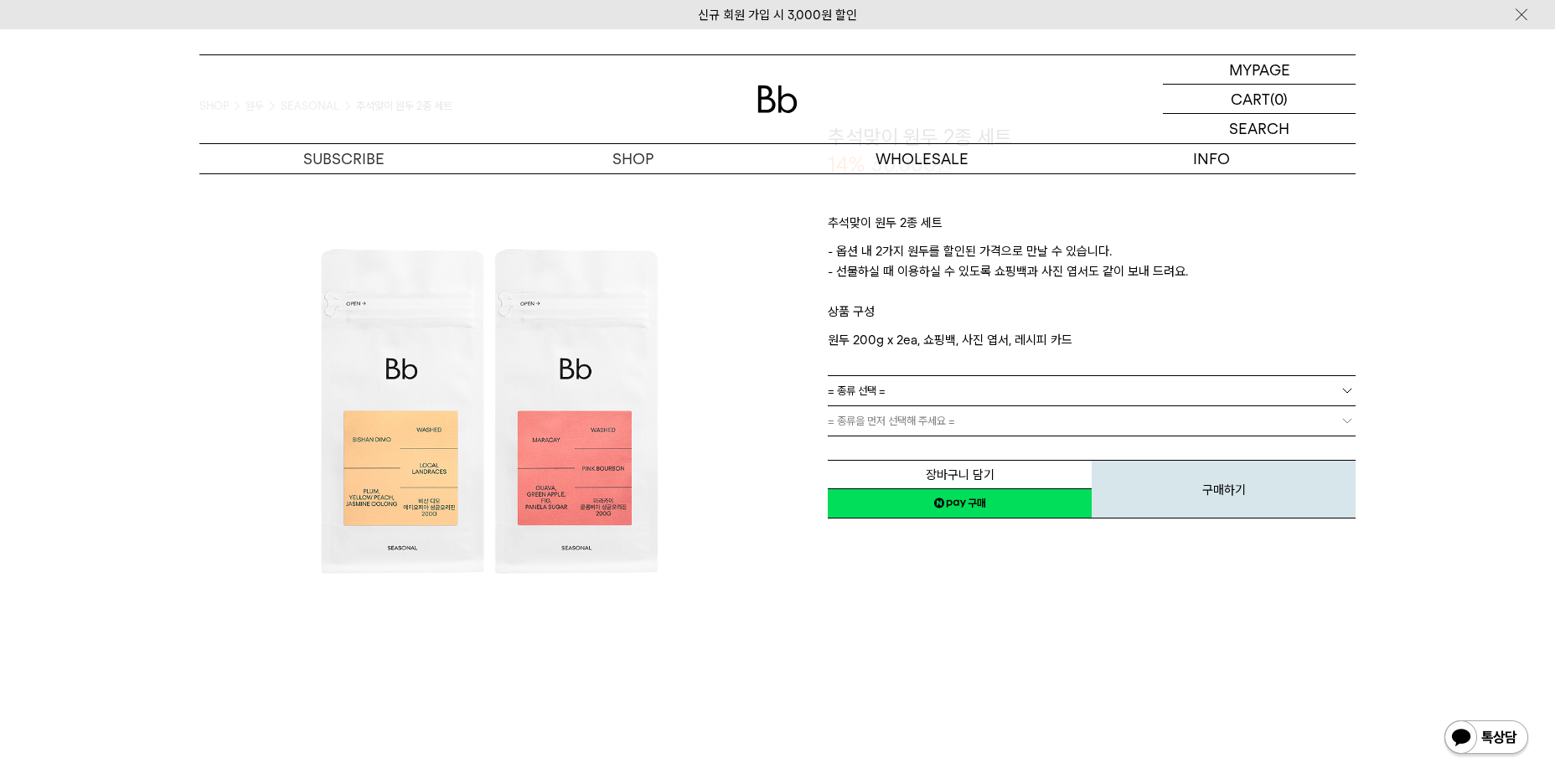
click at [901, 397] on link "= 종류 선택 =" at bounding box center [1091, 390] width 528 height 29
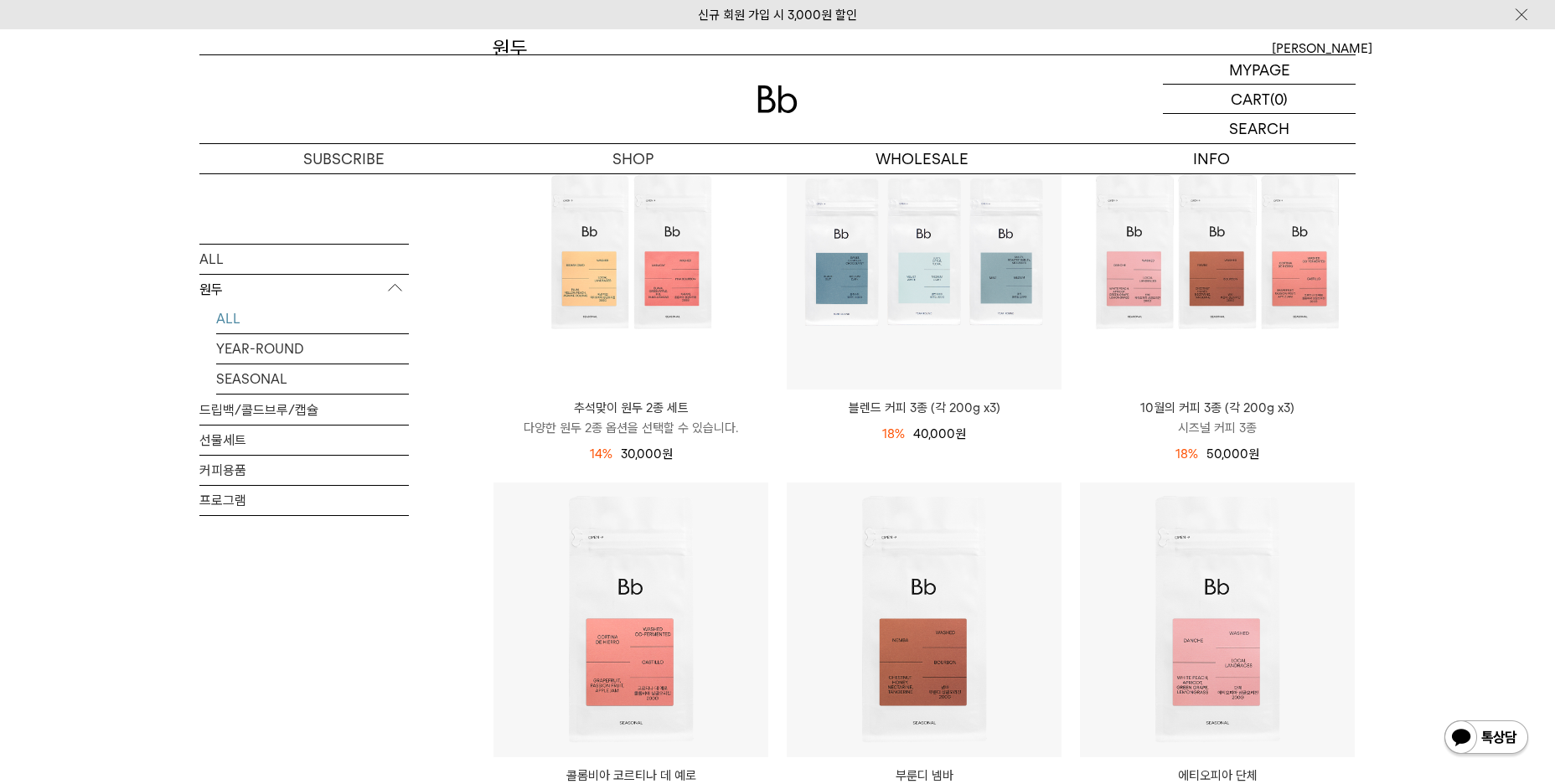
scroll to position [222, 0]
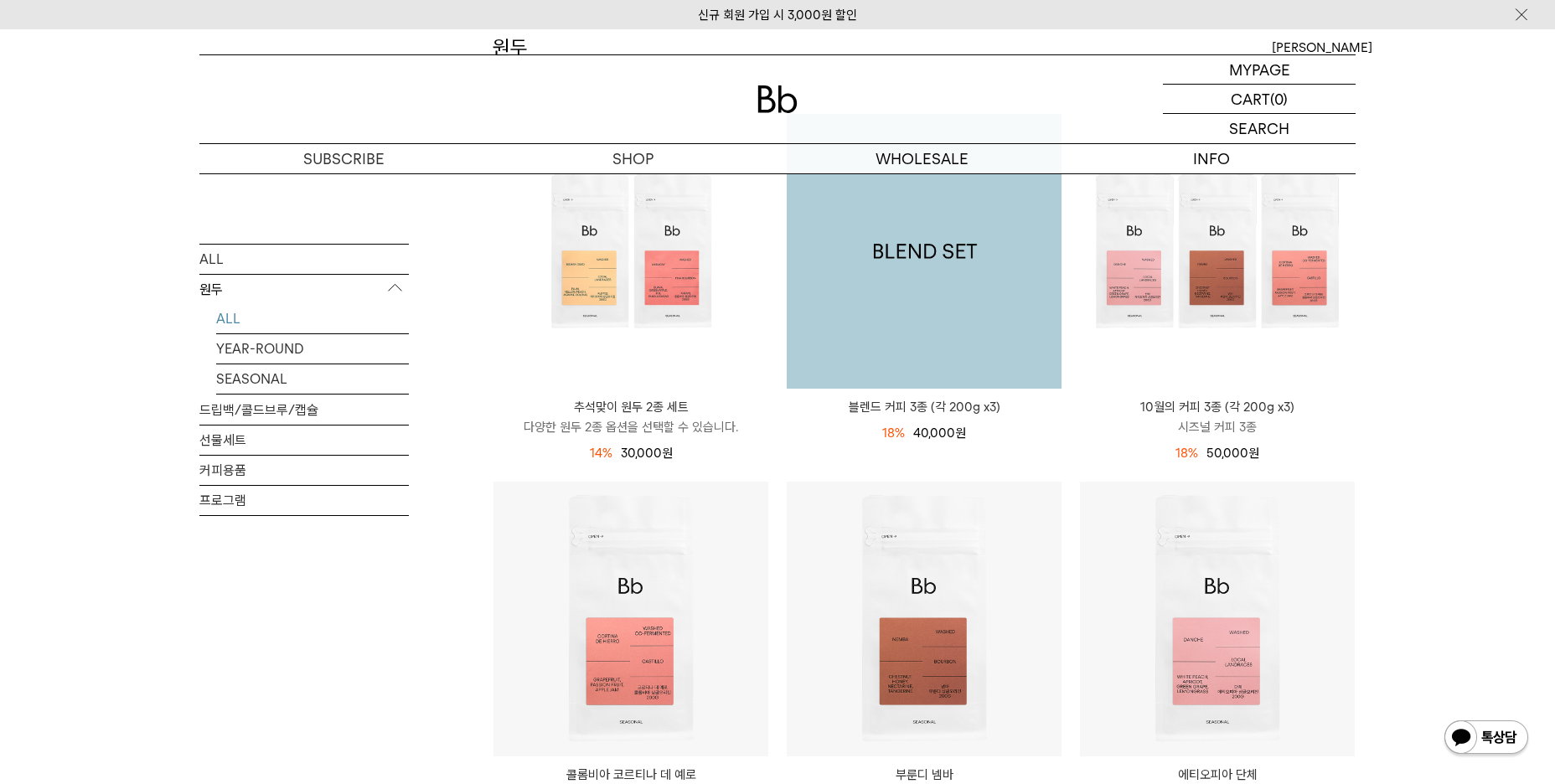
click at [997, 272] on img at bounding box center [924, 251] width 275 height 275
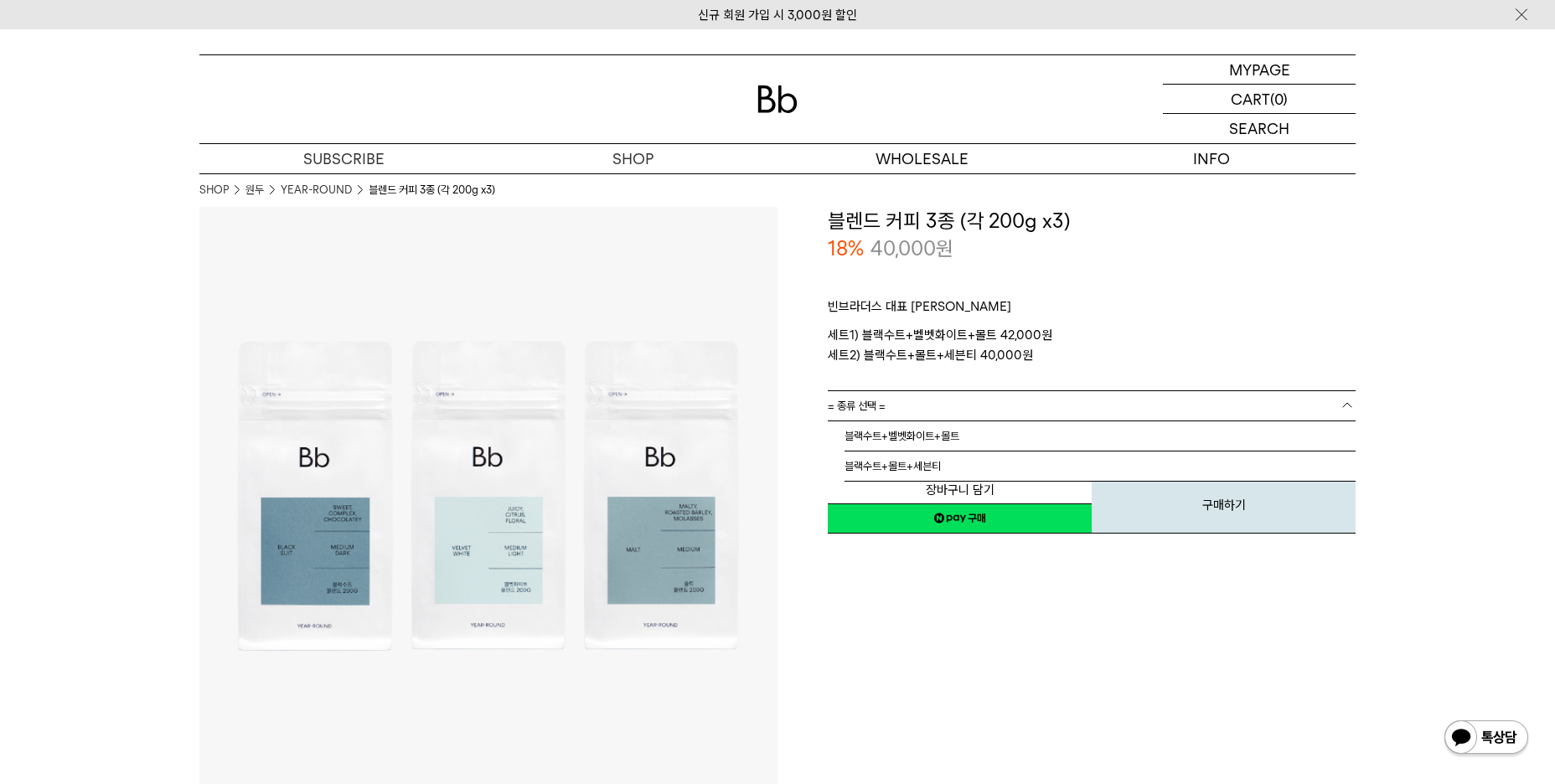
click at [984, 401] on link "= 종류 선택 =" at bounding box center [1091, 405] width 528 height 29
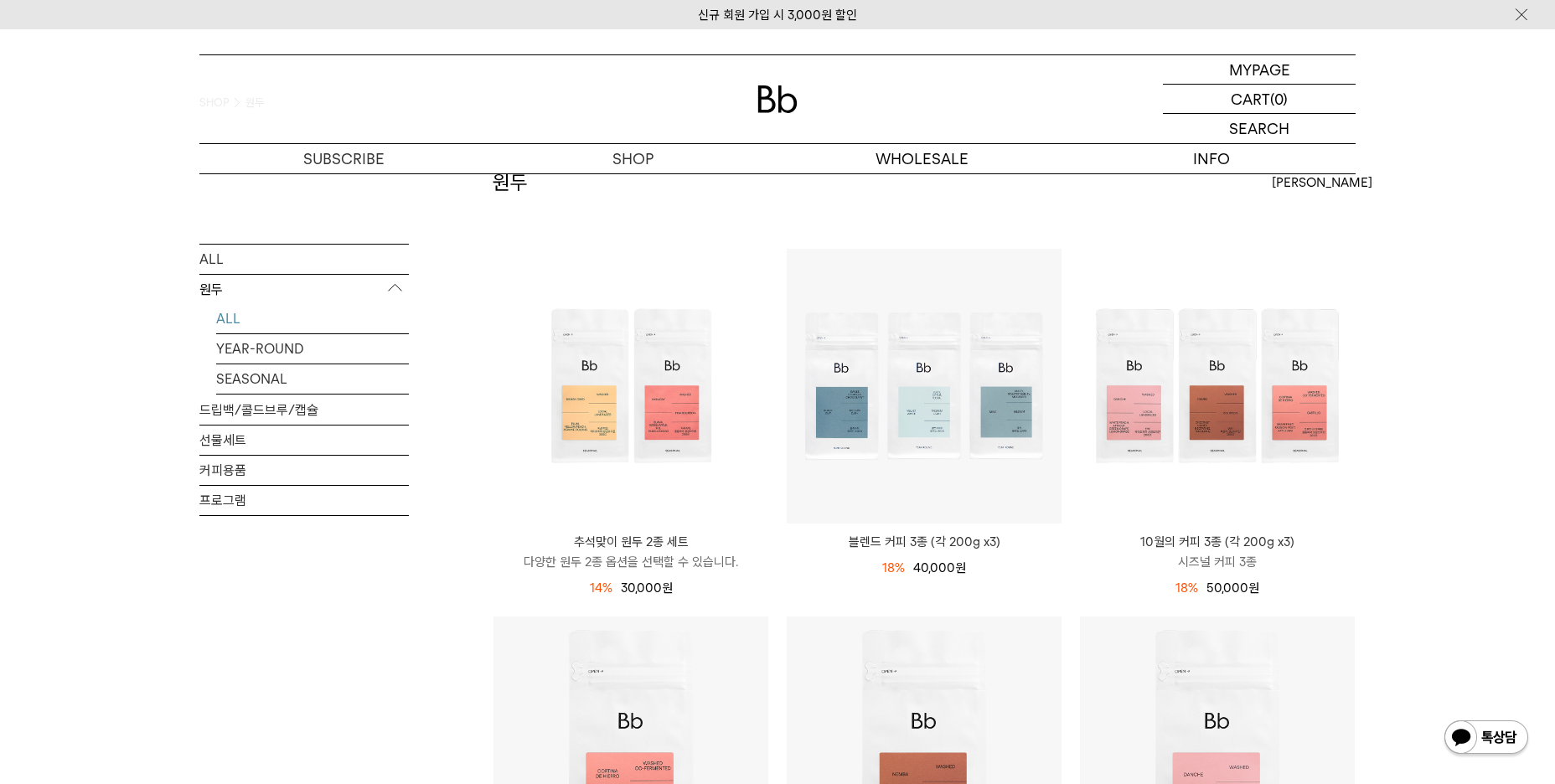
scroll to position [55, 0]
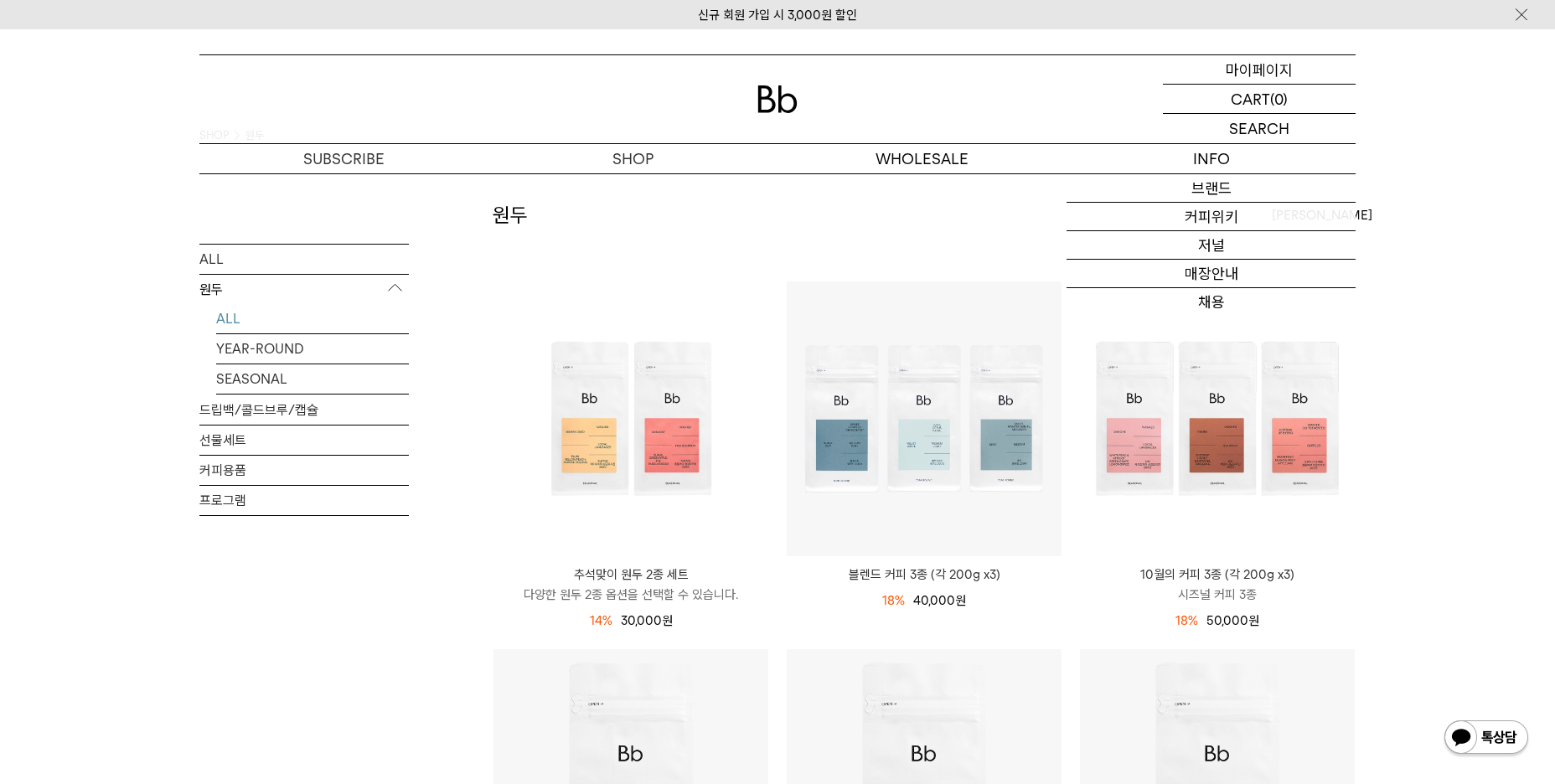
click at [1263, 71] on p "마이페이지" at bounding box center [1259, 70] width 67 height 28
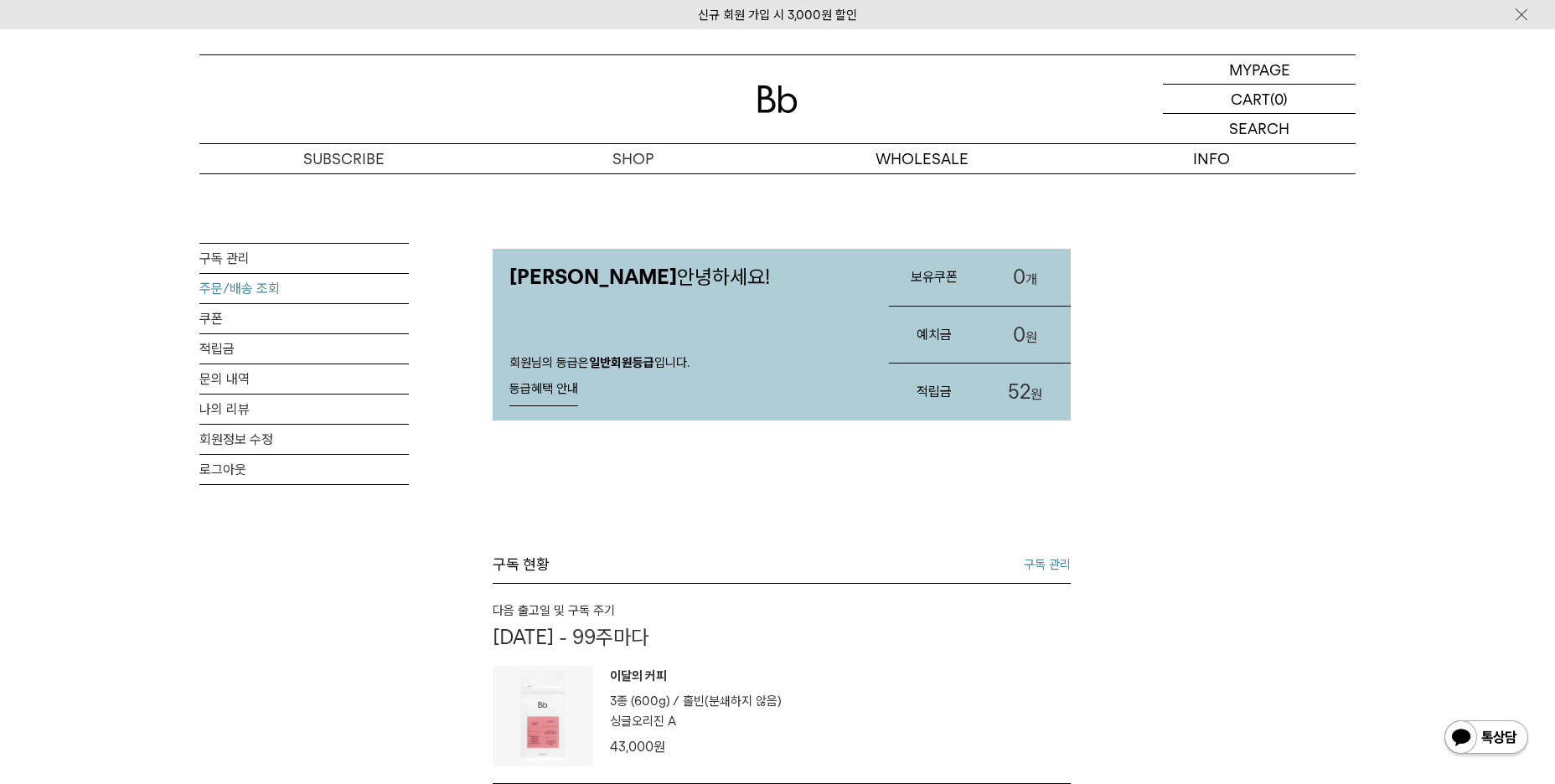
click at [239, 282] on link "주문/배송 조회" at bounding box center [304, 288] width 210 height 29
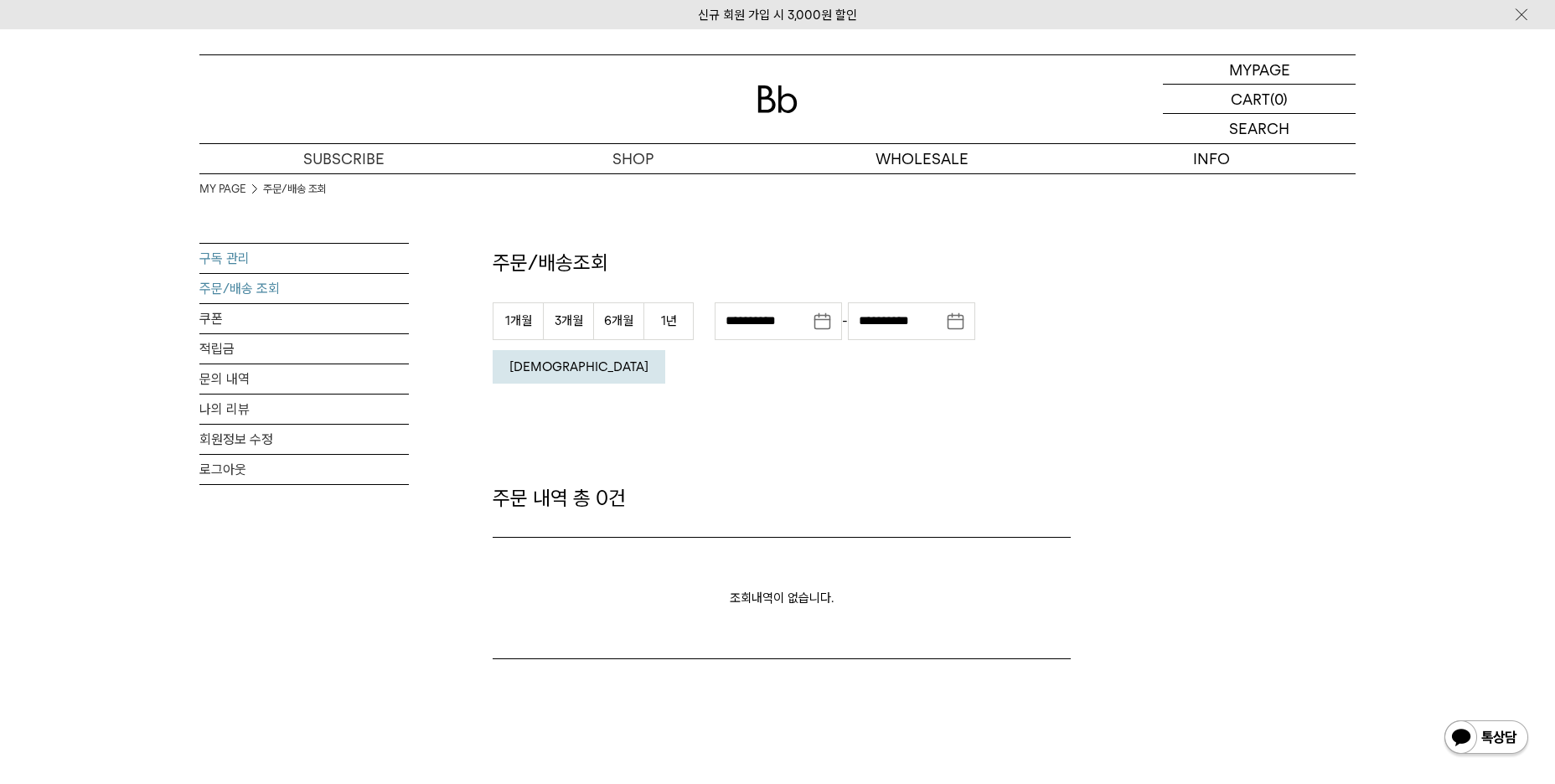
click at [241, 244] on link "구독 관리" at bounding box center [304, 258] width 210 height 29
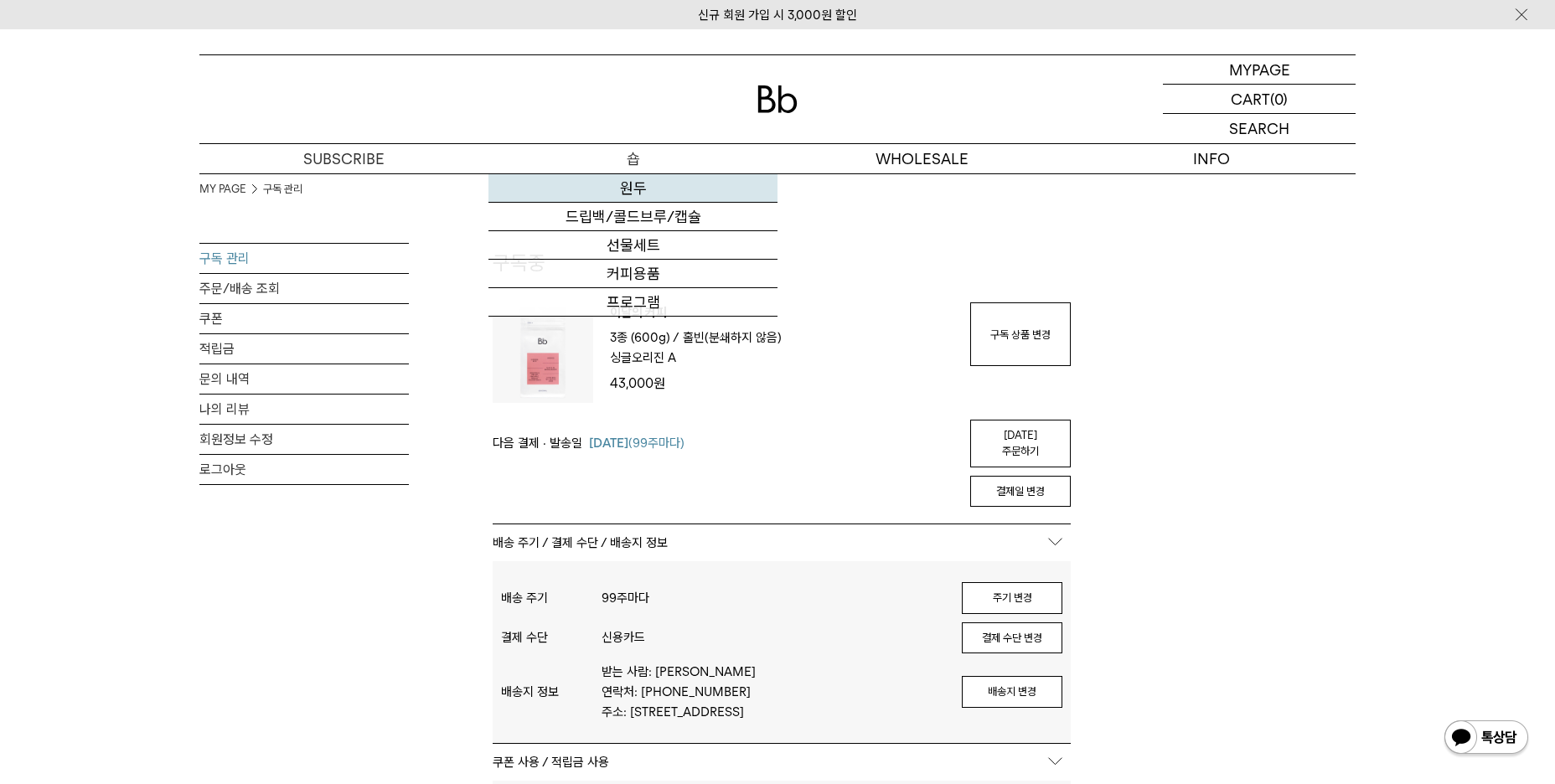
click at [628, 186] on link "원두" at bounding box center [633, 189] width 289 height 28
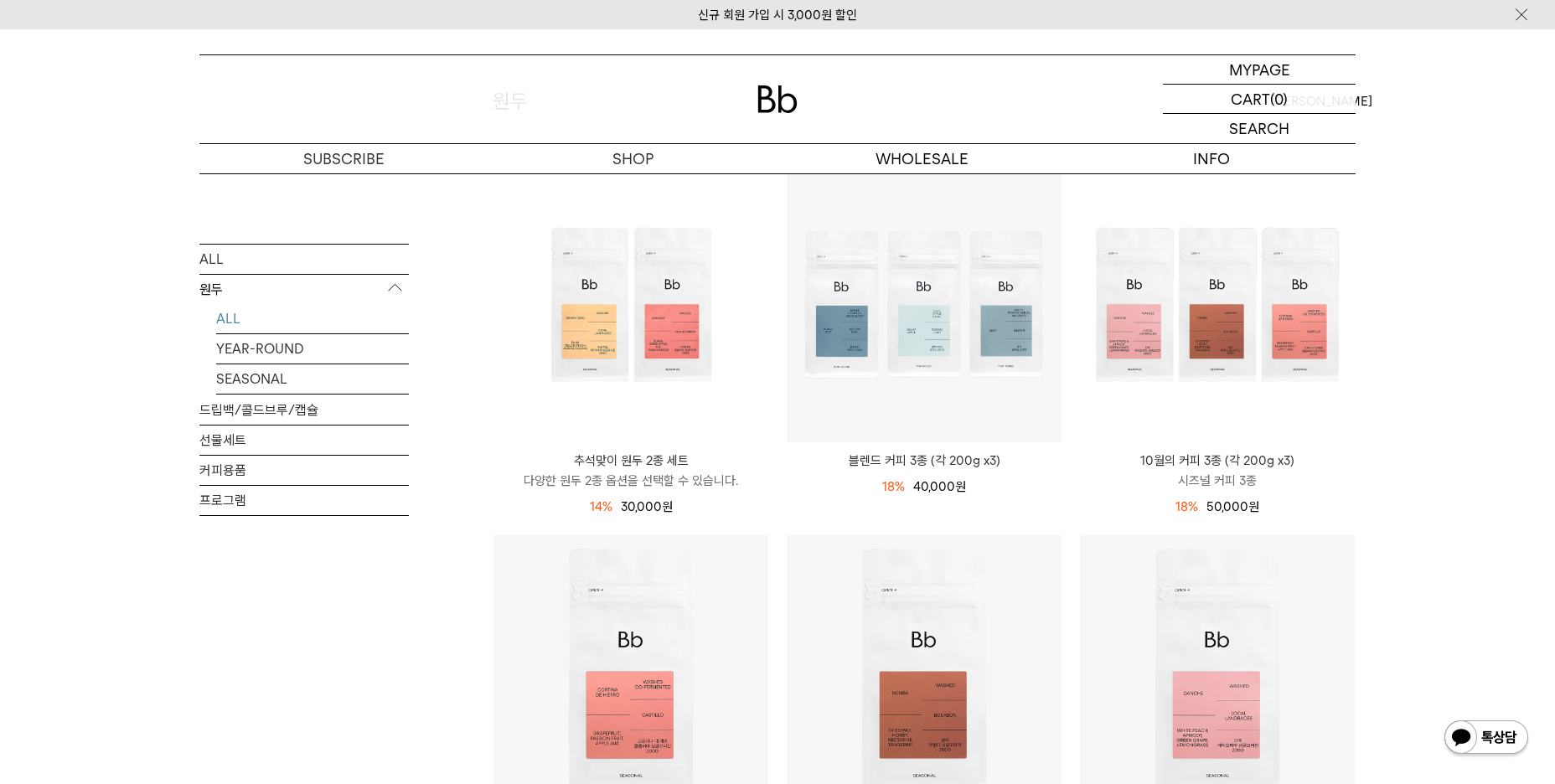
scroll to position [167, 0]
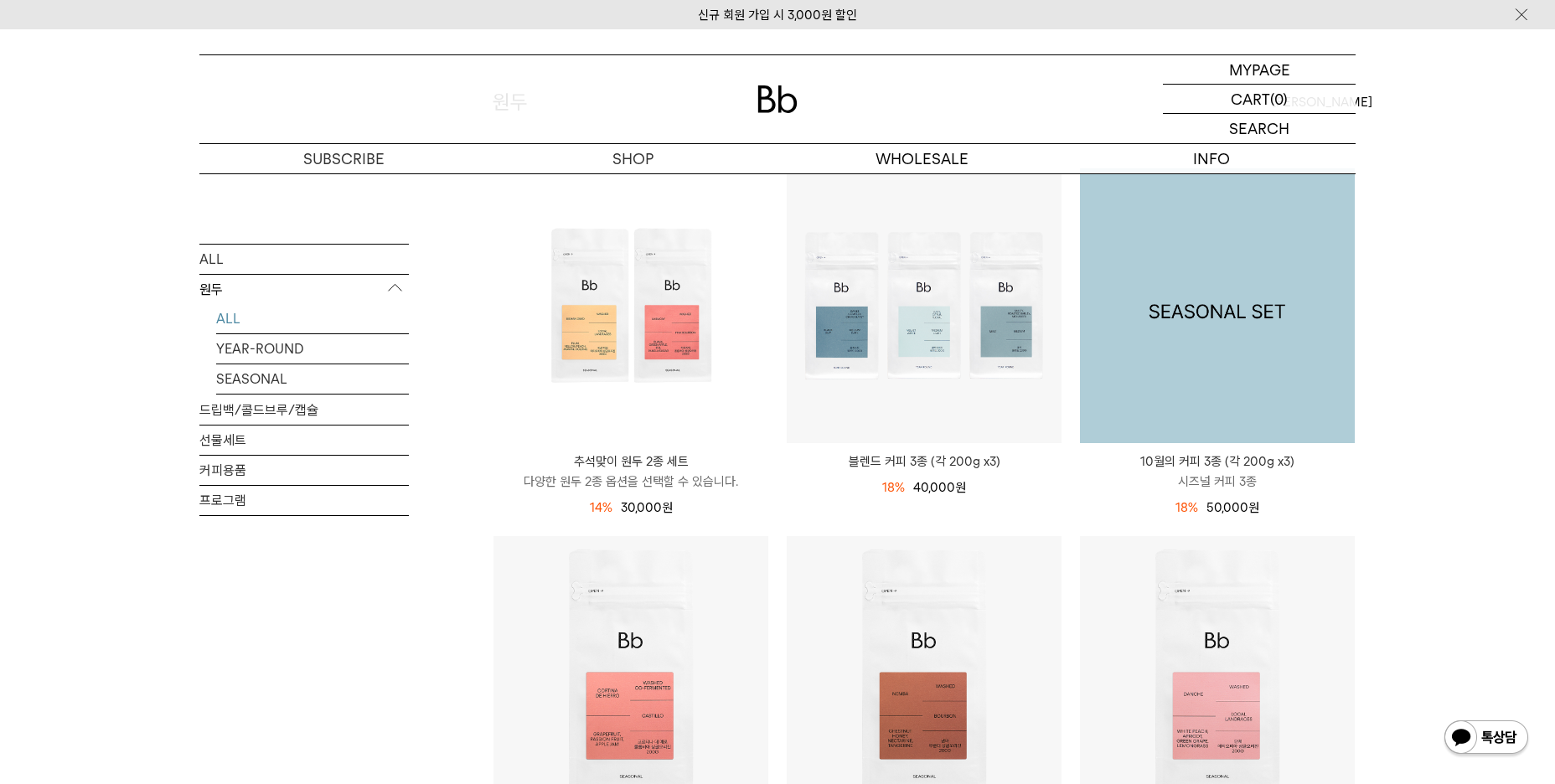
click at [1238, 315] on img at bounding box center [1217, 306] width 275 height 275
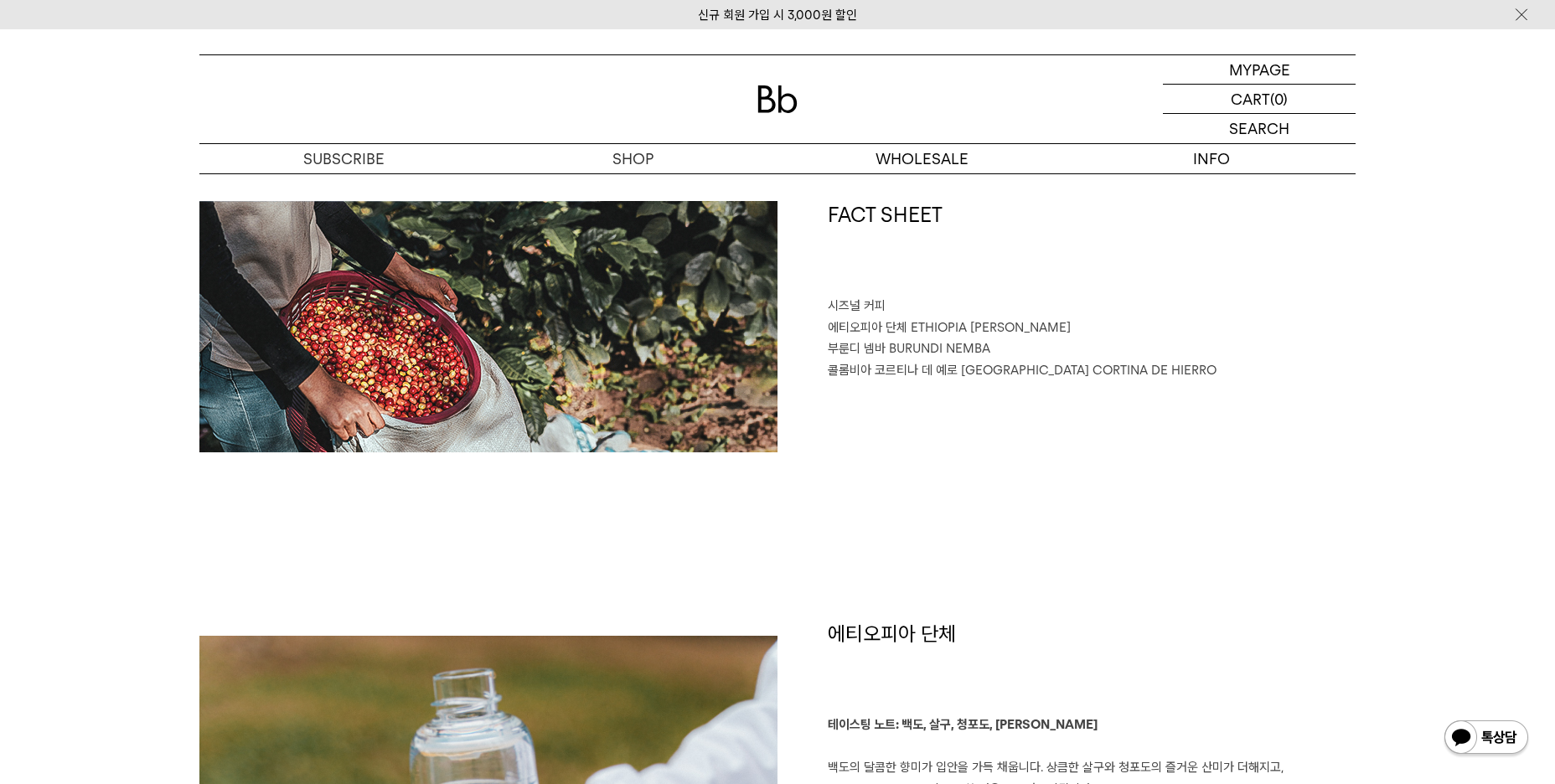
scroll to position [754, 0]
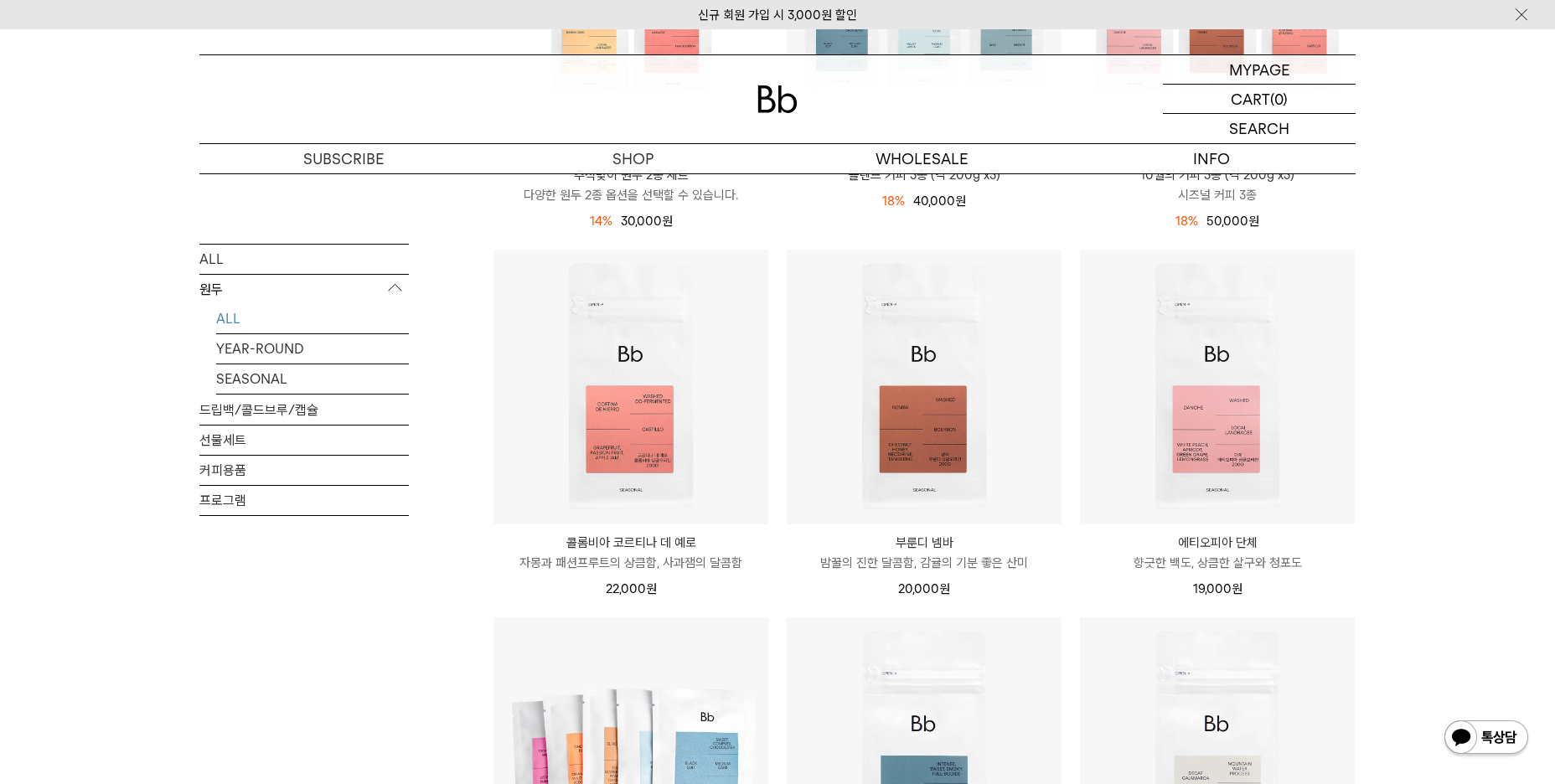
scroll to position [473, 0]
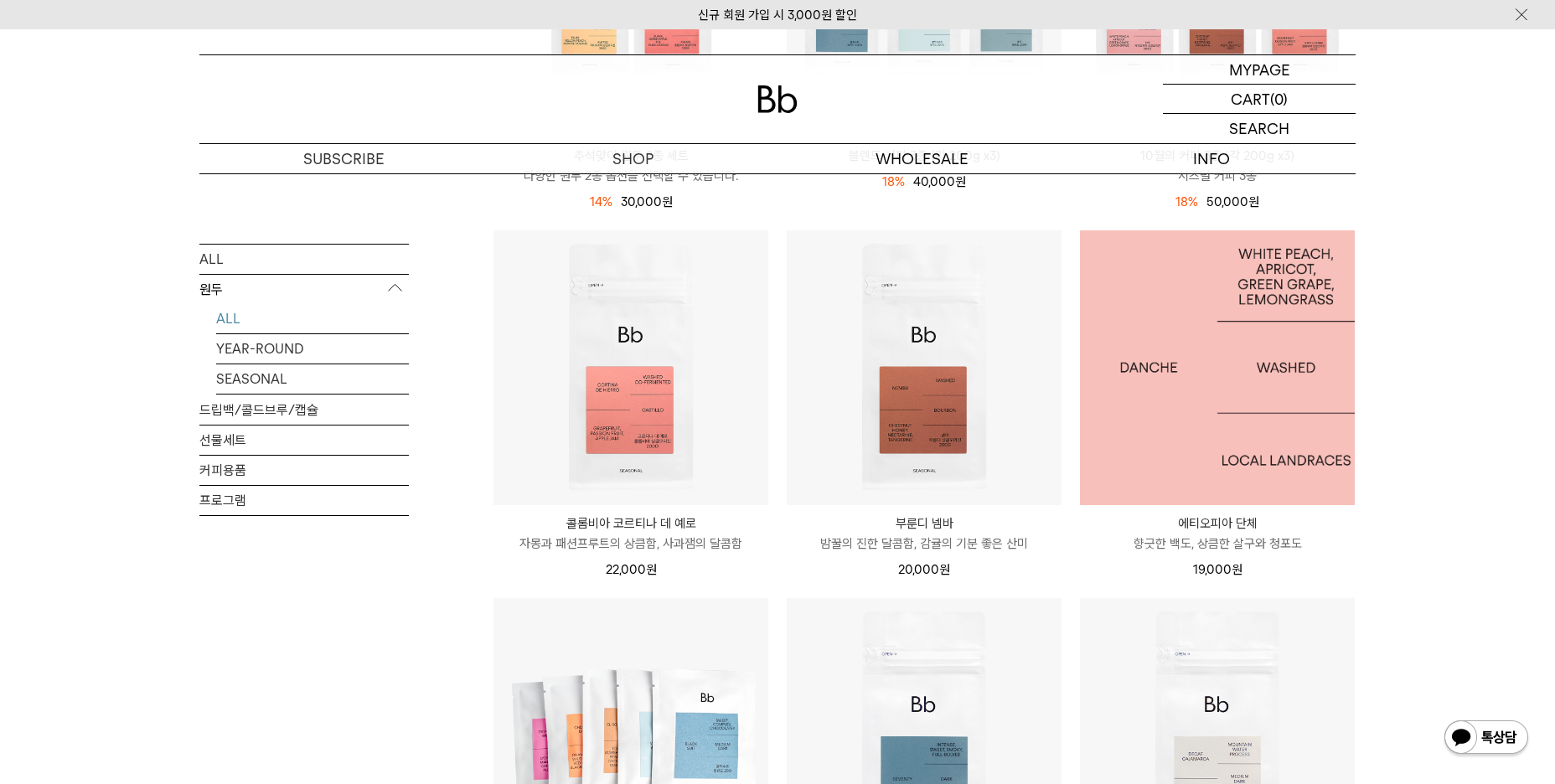
click at [1233, 395] on img at bounding box center [1217, 367] width 275 height 275
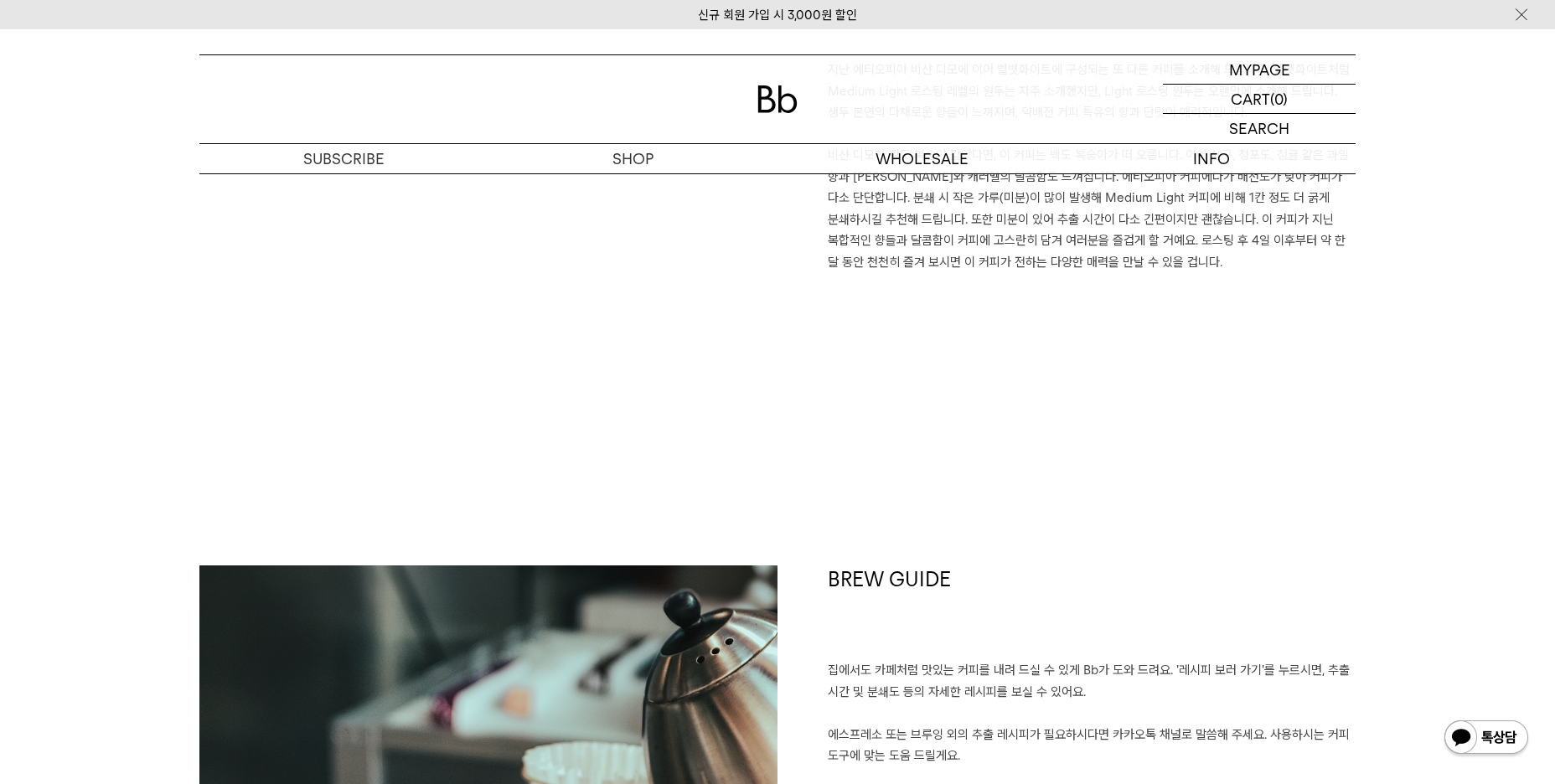
scroll to position [1424, 0]
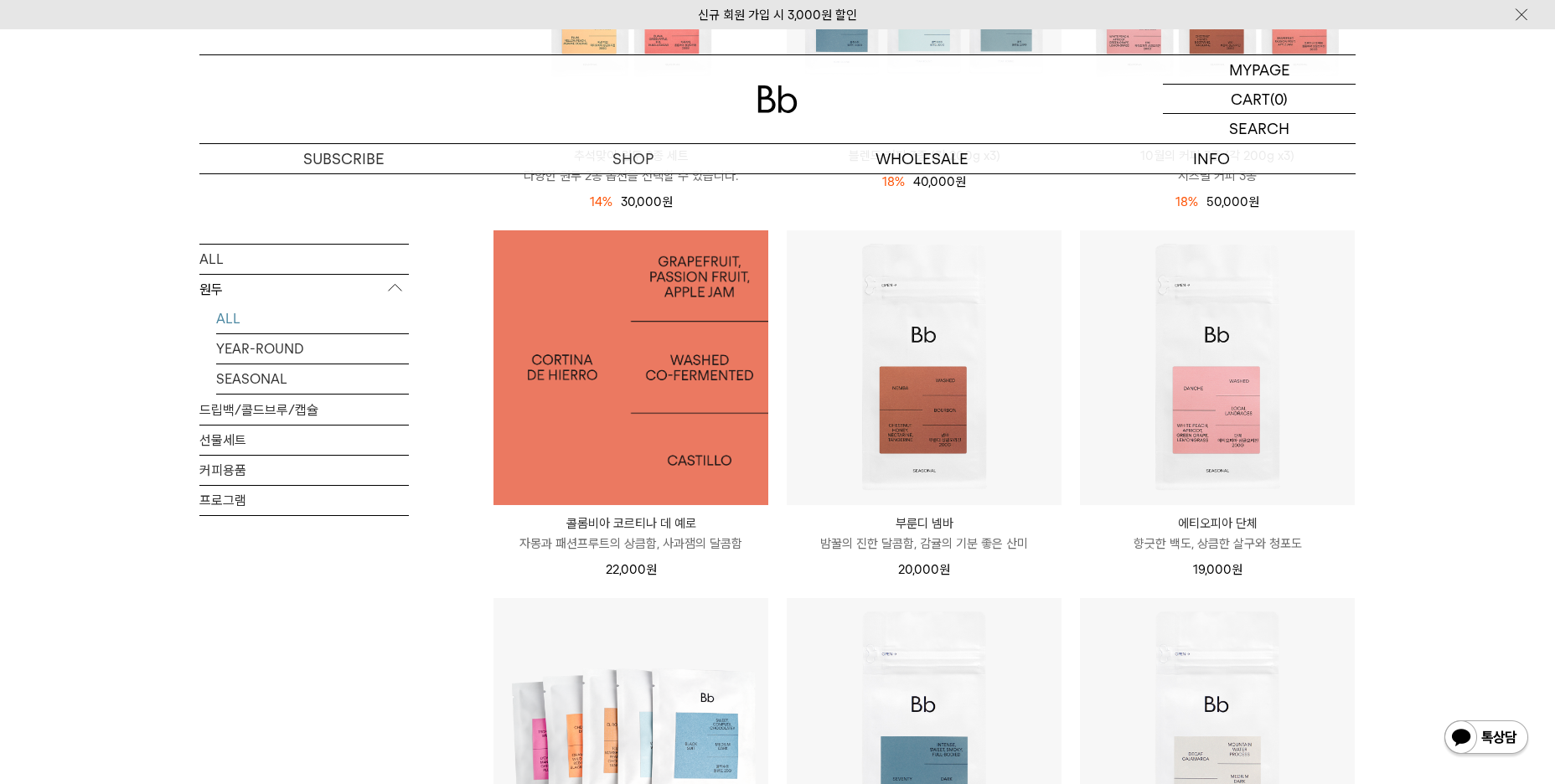
click at [594, 427] on img at bounding box center [631, 367] width 275 height 275
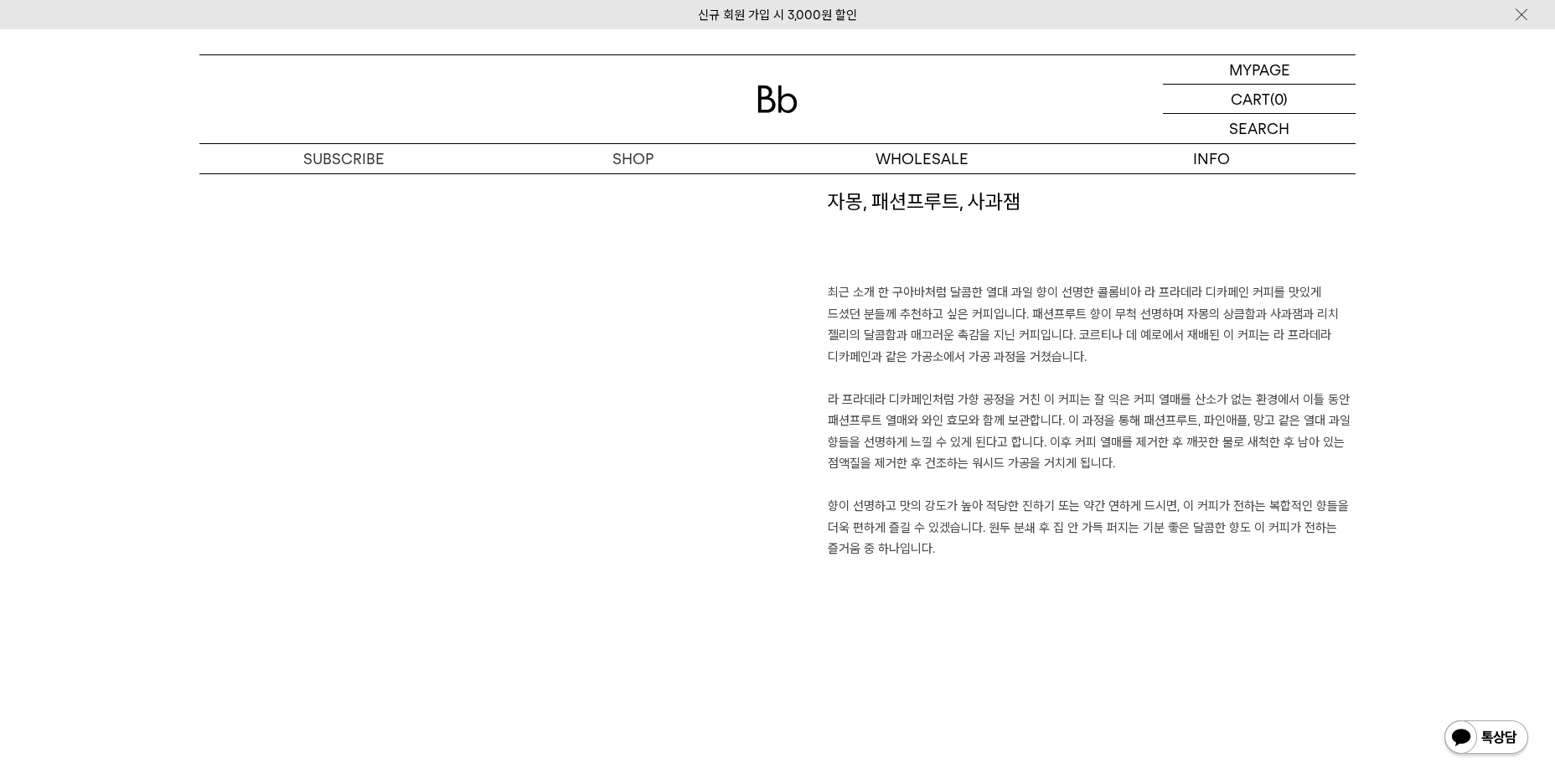
scroll to position [1172, 0]
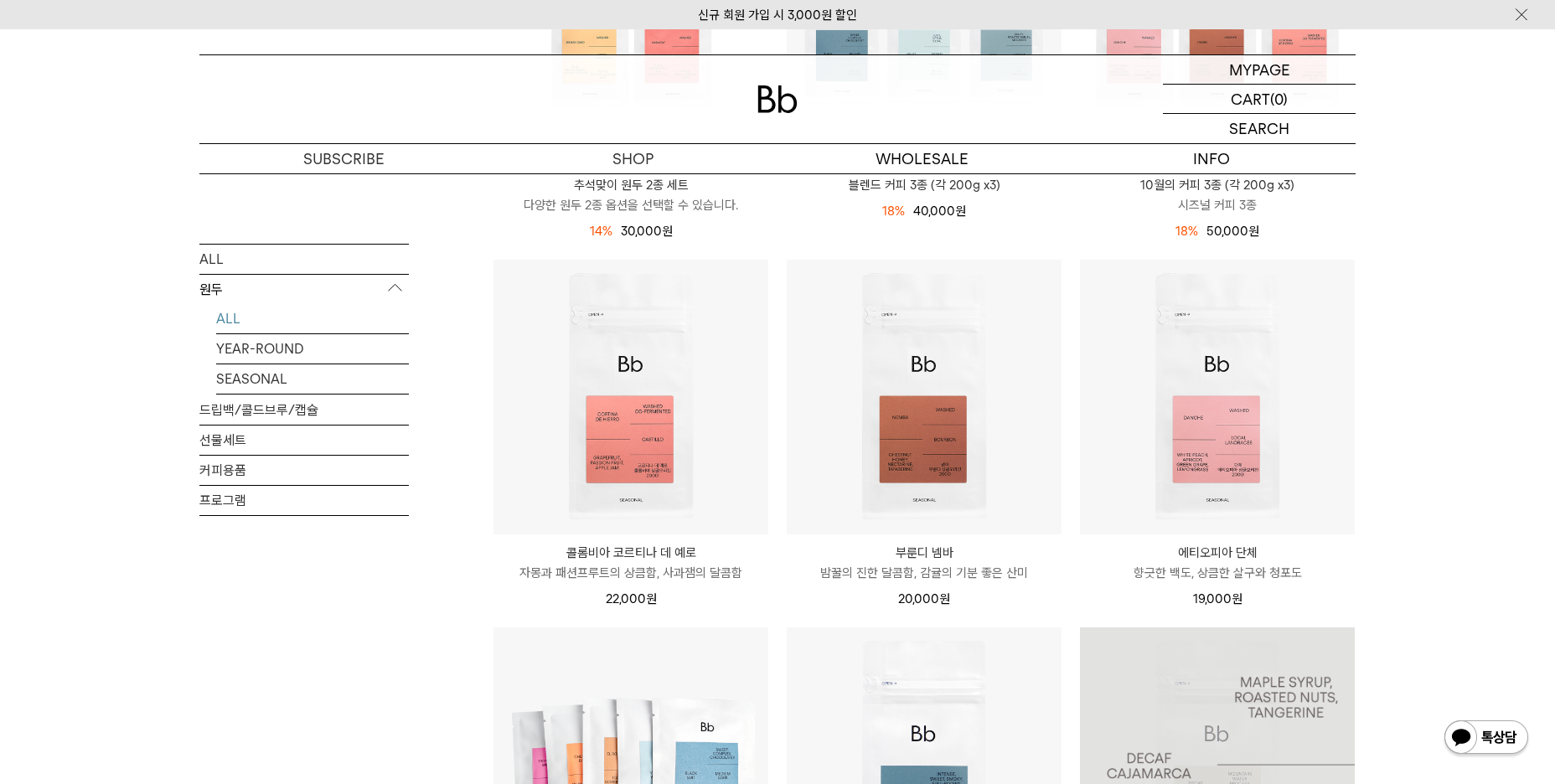
scroll to position [473, 0]
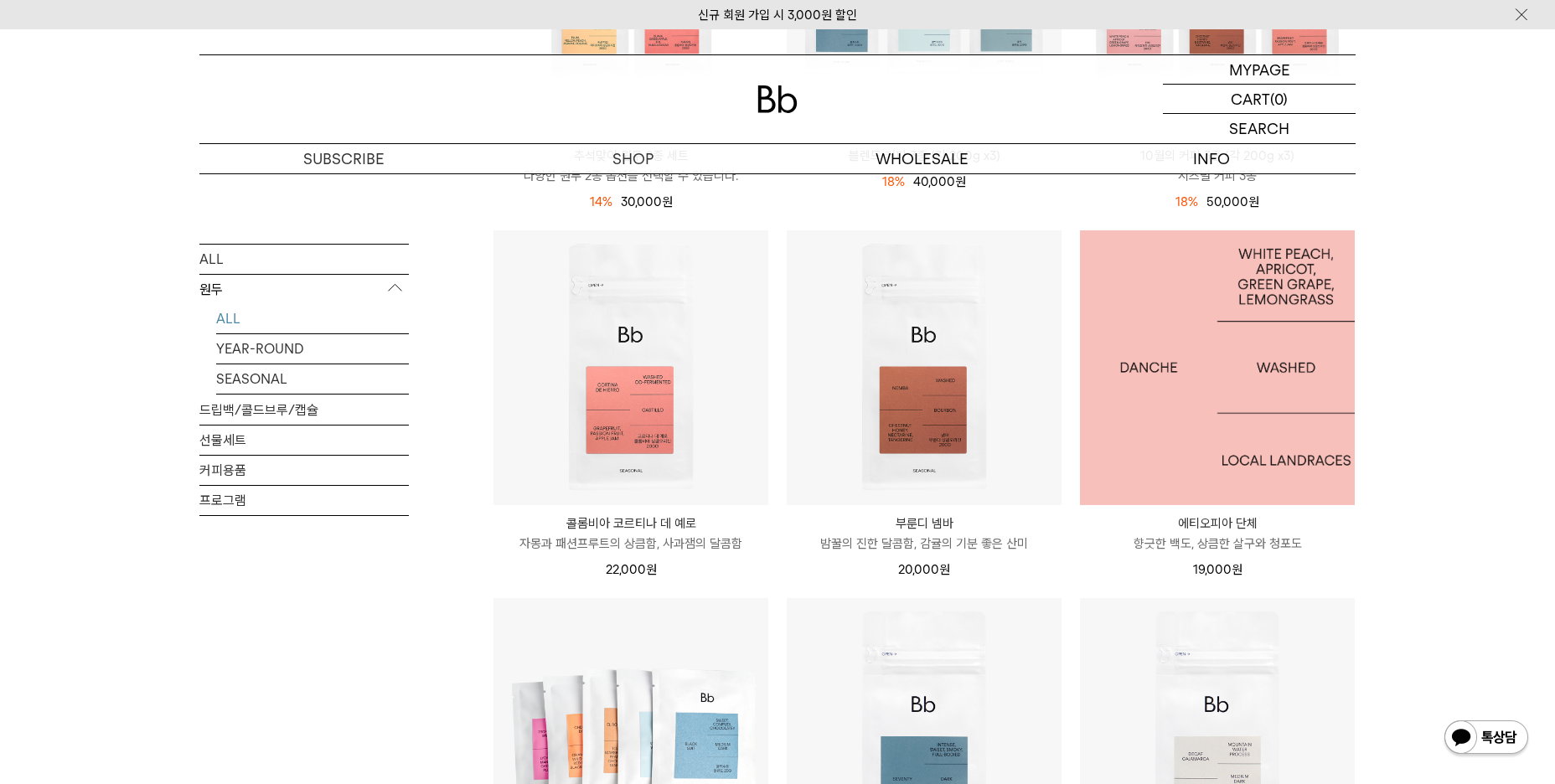
click at [1266, 433] on img at bounding box center [1217, 367] width 275 height 275
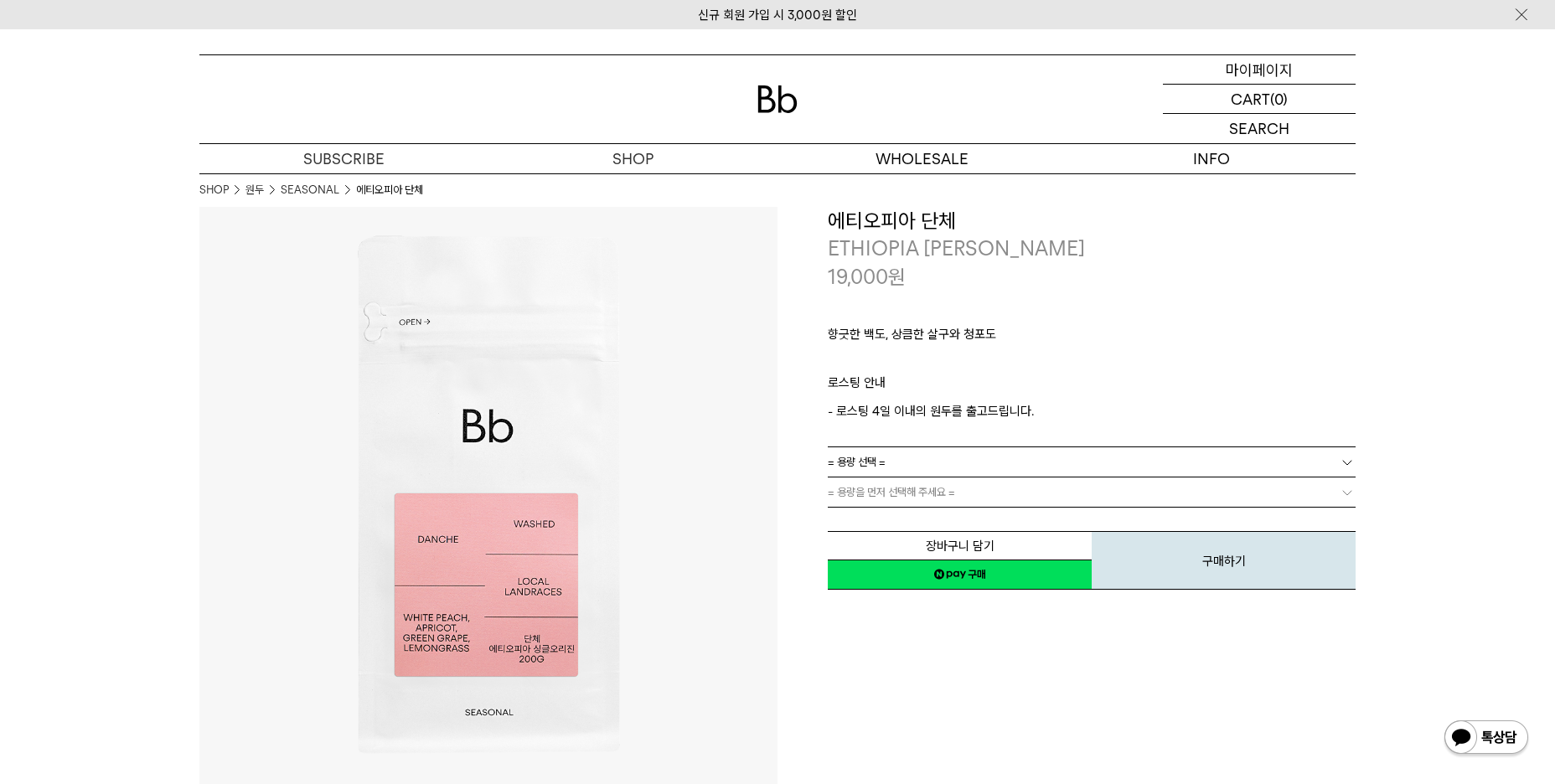
click at [1266, 61] on p "마이페이지" at bounding box center [1259, 70] width 67 height 28
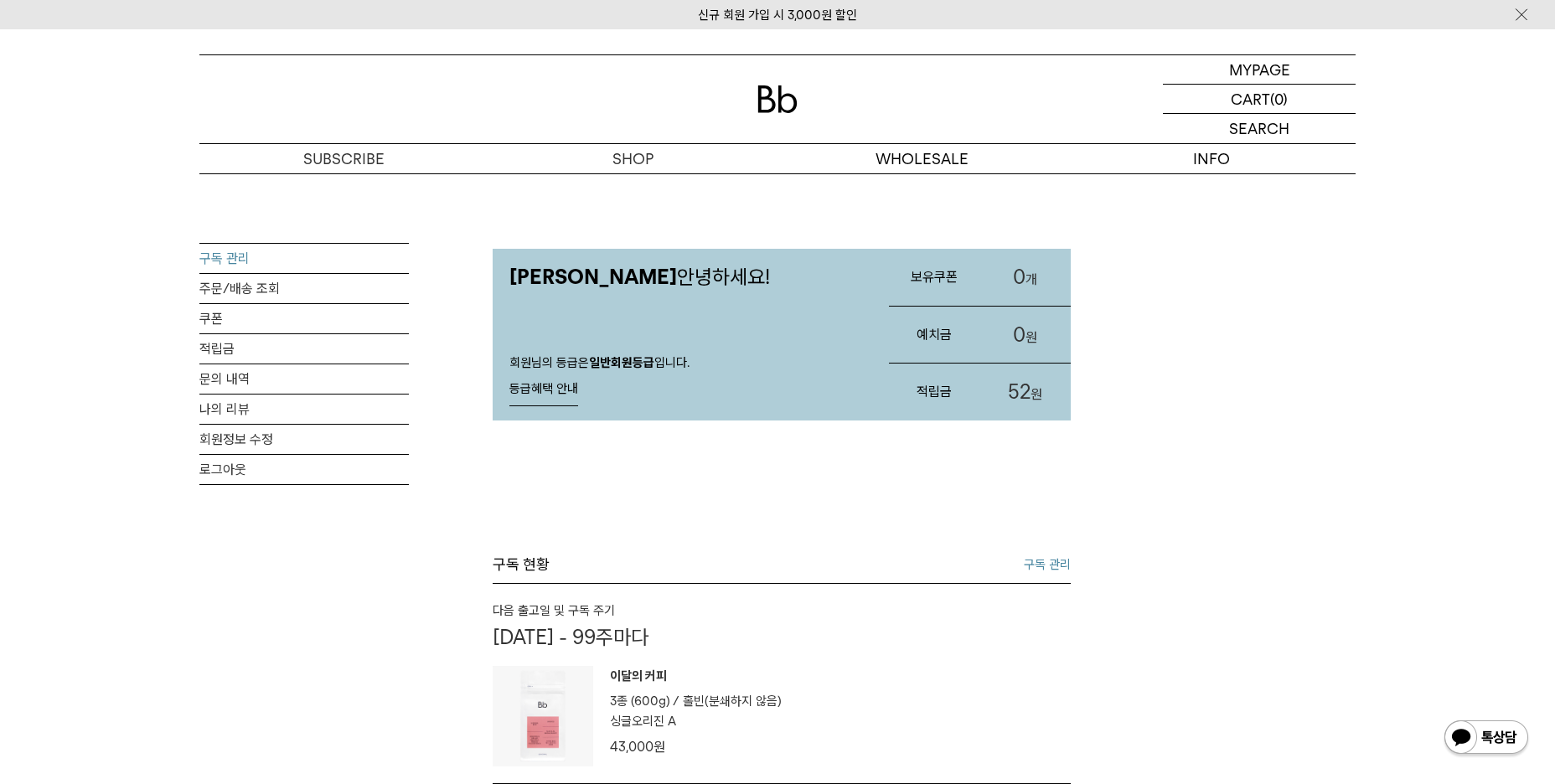
click at [226, 255] on link "구독 관리" at bounding box center [304, 258] width 210 height 29
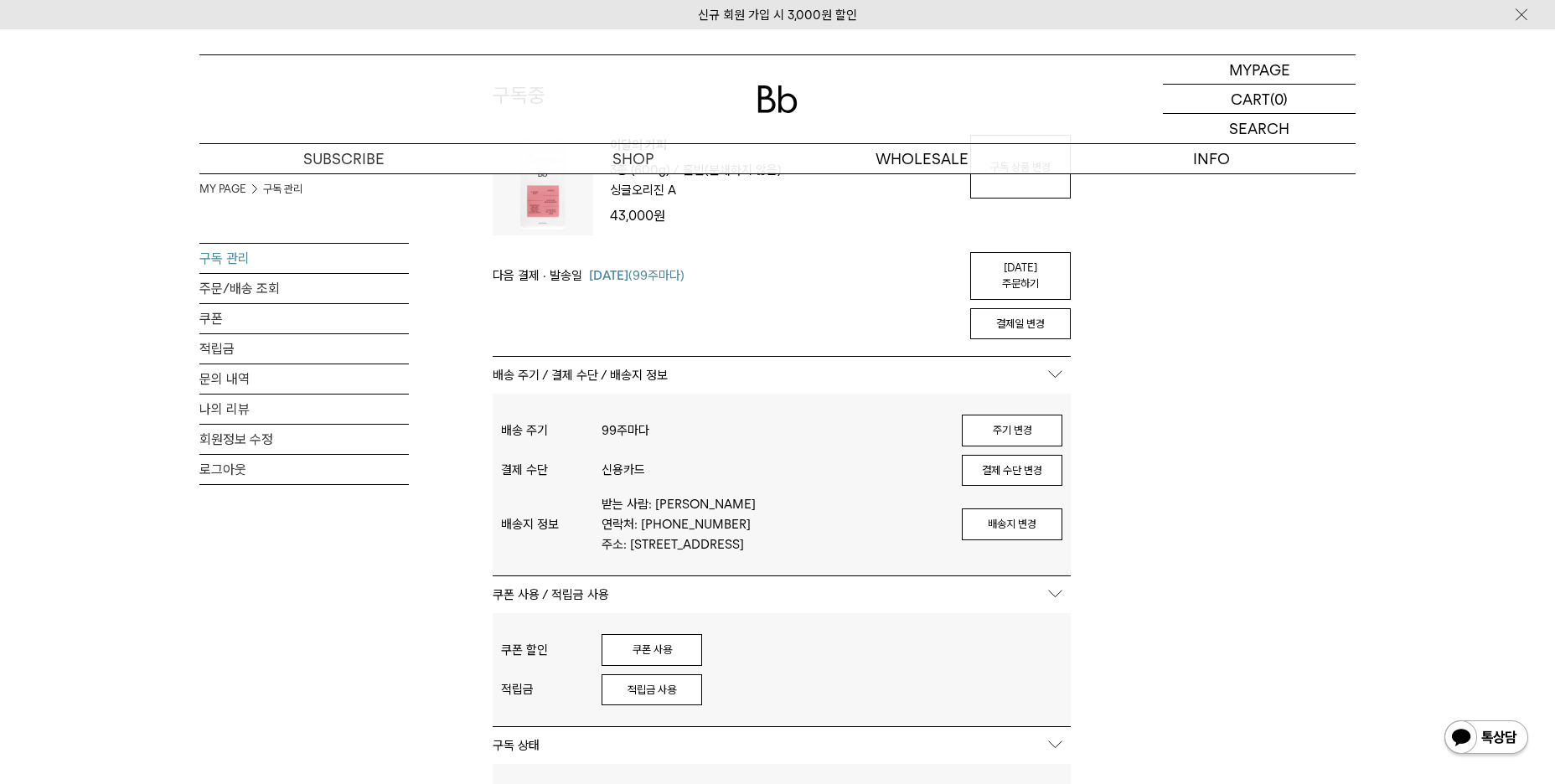
scroll to position [84, 0]
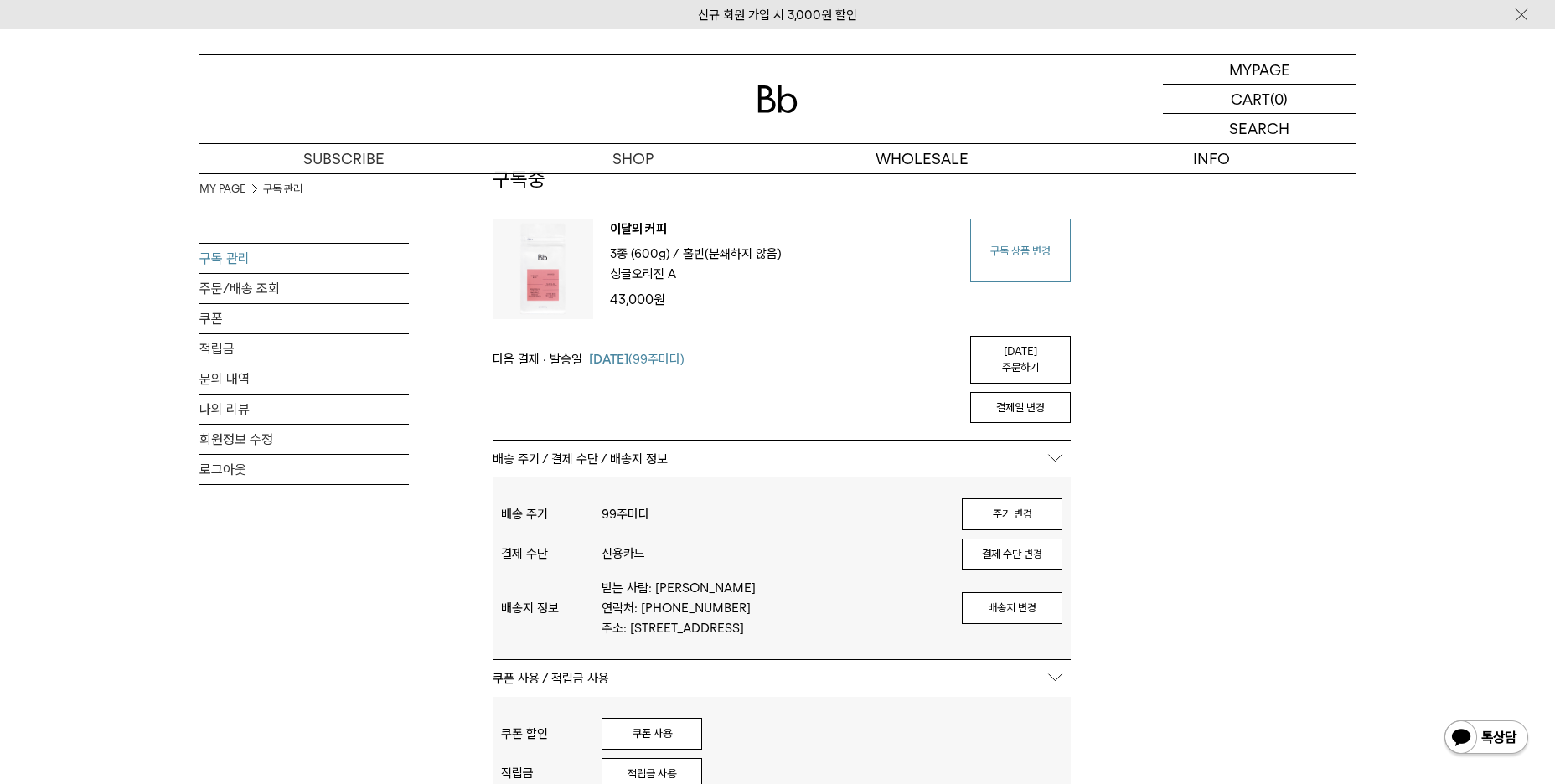
click at [1028, 253] on link "구독 상품 변경" at bounding box center [1020, 250] width 100 height 63
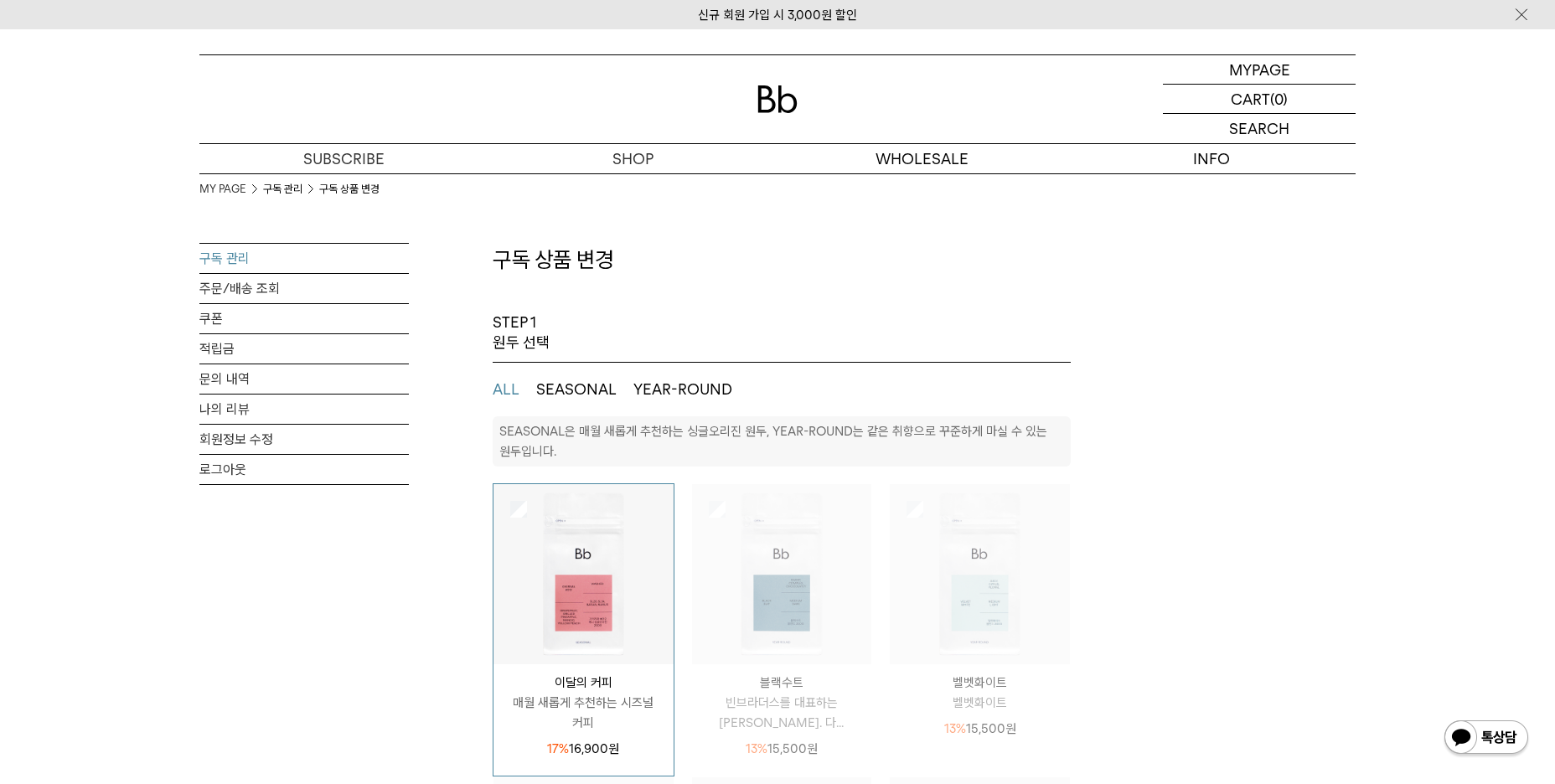
select select "**"
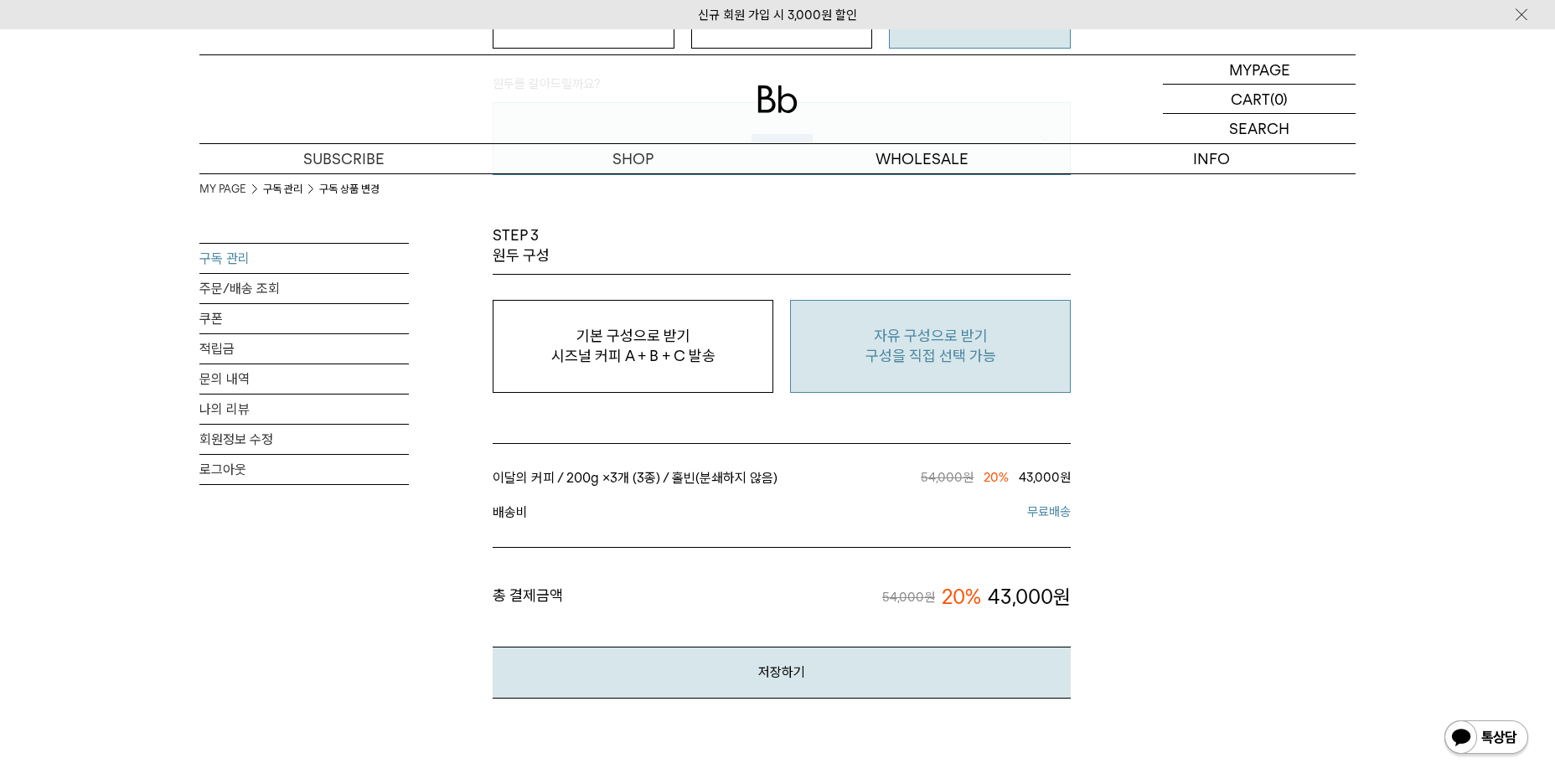
scroll to position [1424, 0]
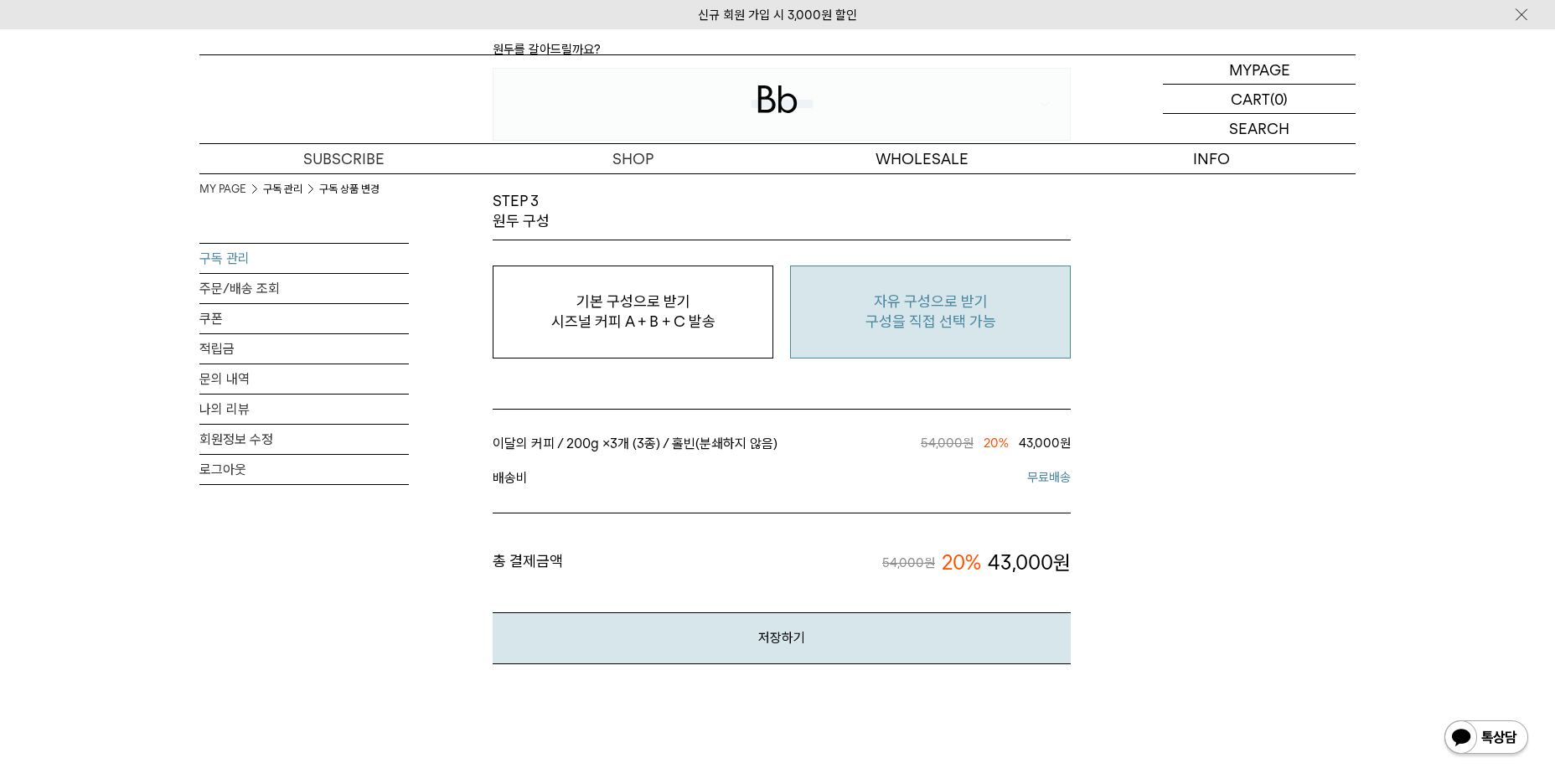
click at [963, 322] on p "구성을 직접 선택 가능" at bounding box center [930, 322] width 263 height 20
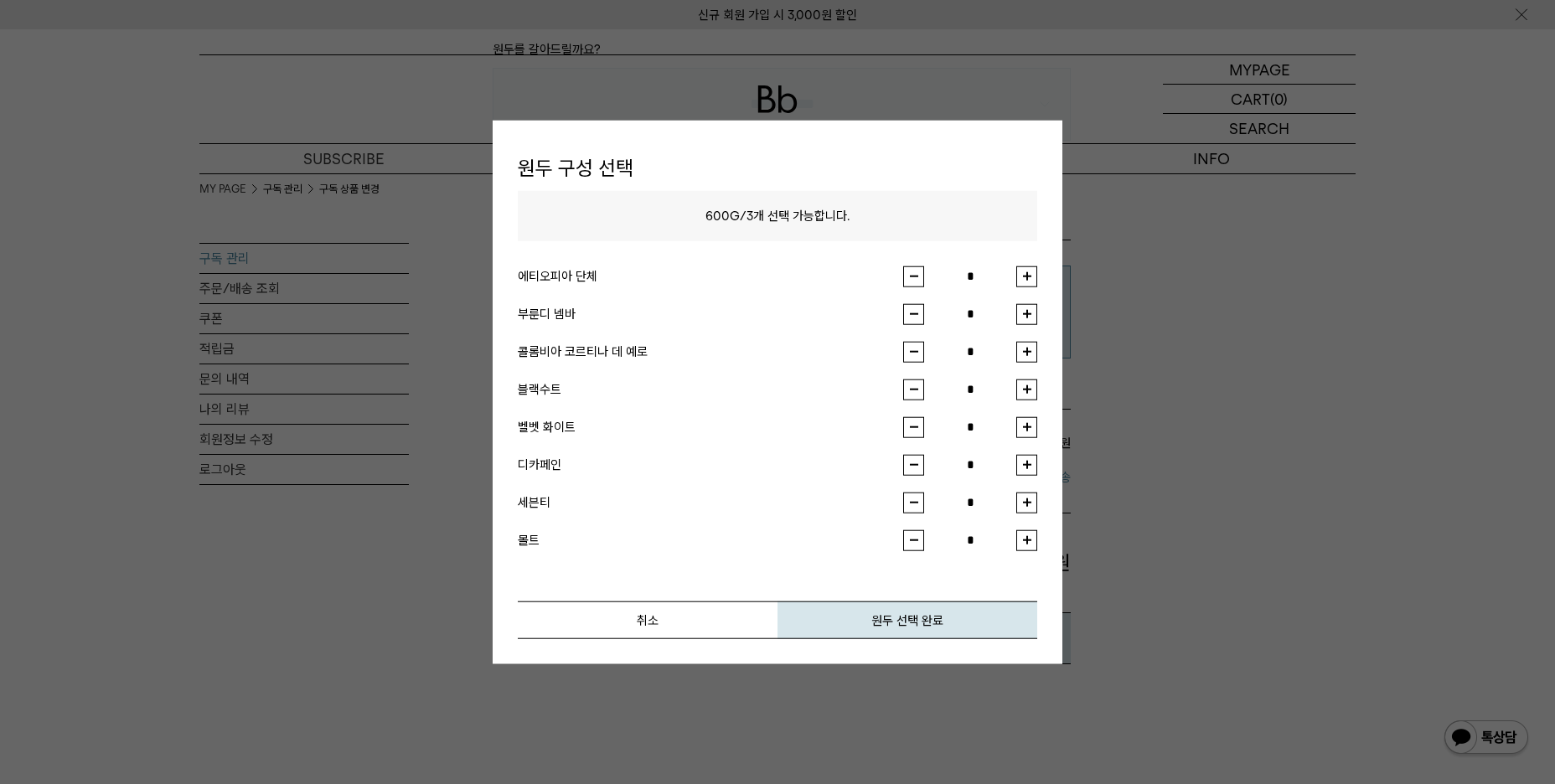
click at [1030, 264] on ul "에티오피아 단체 * 부룬디 넴바 * 콜롬비아 코르티나 데 예로 * 블랙수트 *" at bounding box center [777, 396] width 519 height 310
click at [1028, 269] on button "button" at bounding box center [1026, 276] width 21 height 21
click at [1028, 274] on button "button" at bounding box center [1026, 276] width 21 height 21
type input "*"
click at [1026, 350] on button "button" at bounding box center [1026, 351] width 21 height 21
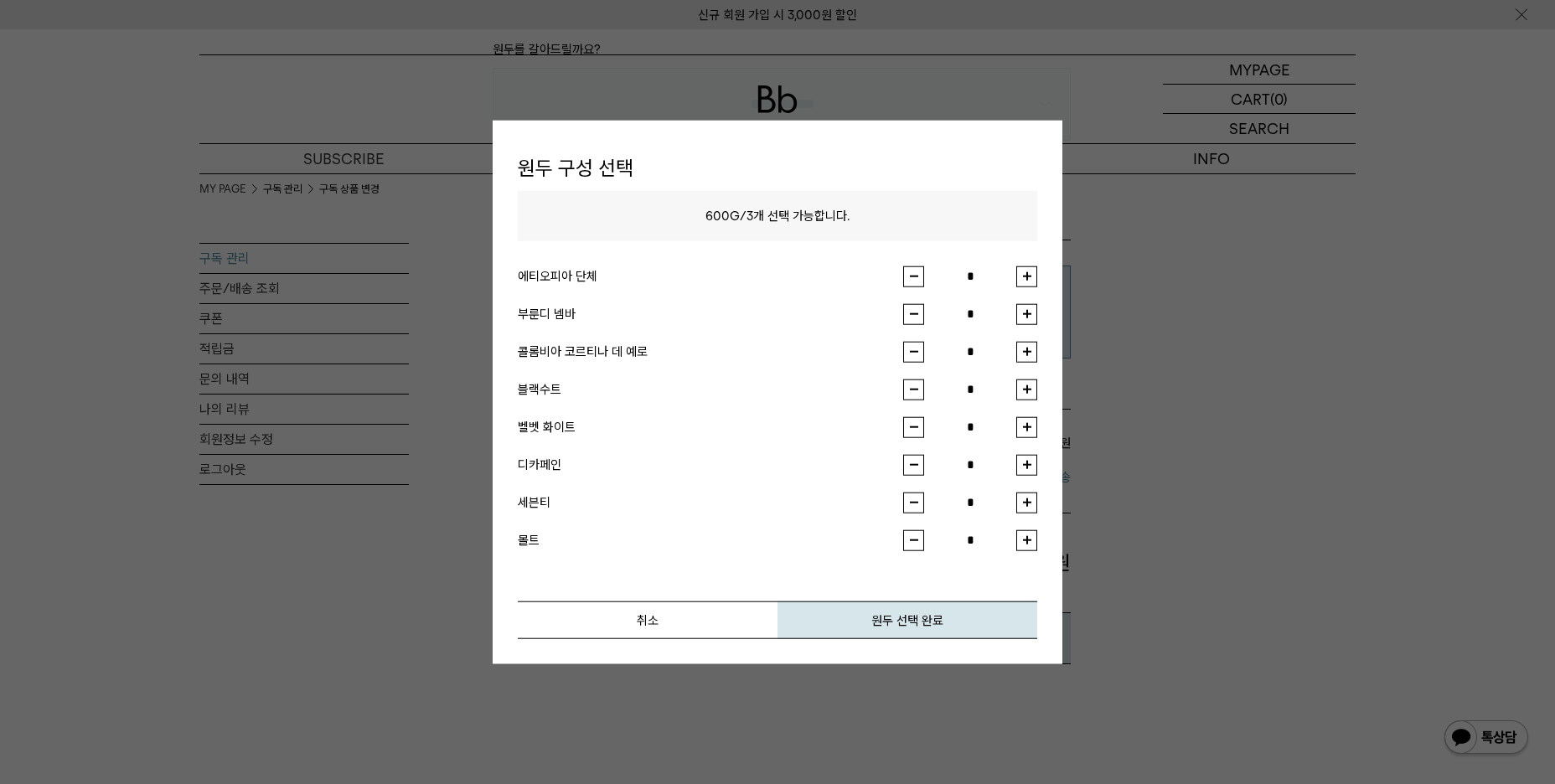
type input "*"
click at [965, 617] on button "원두 선택 완료" at bounding box center [907, 619] width 260 height 38
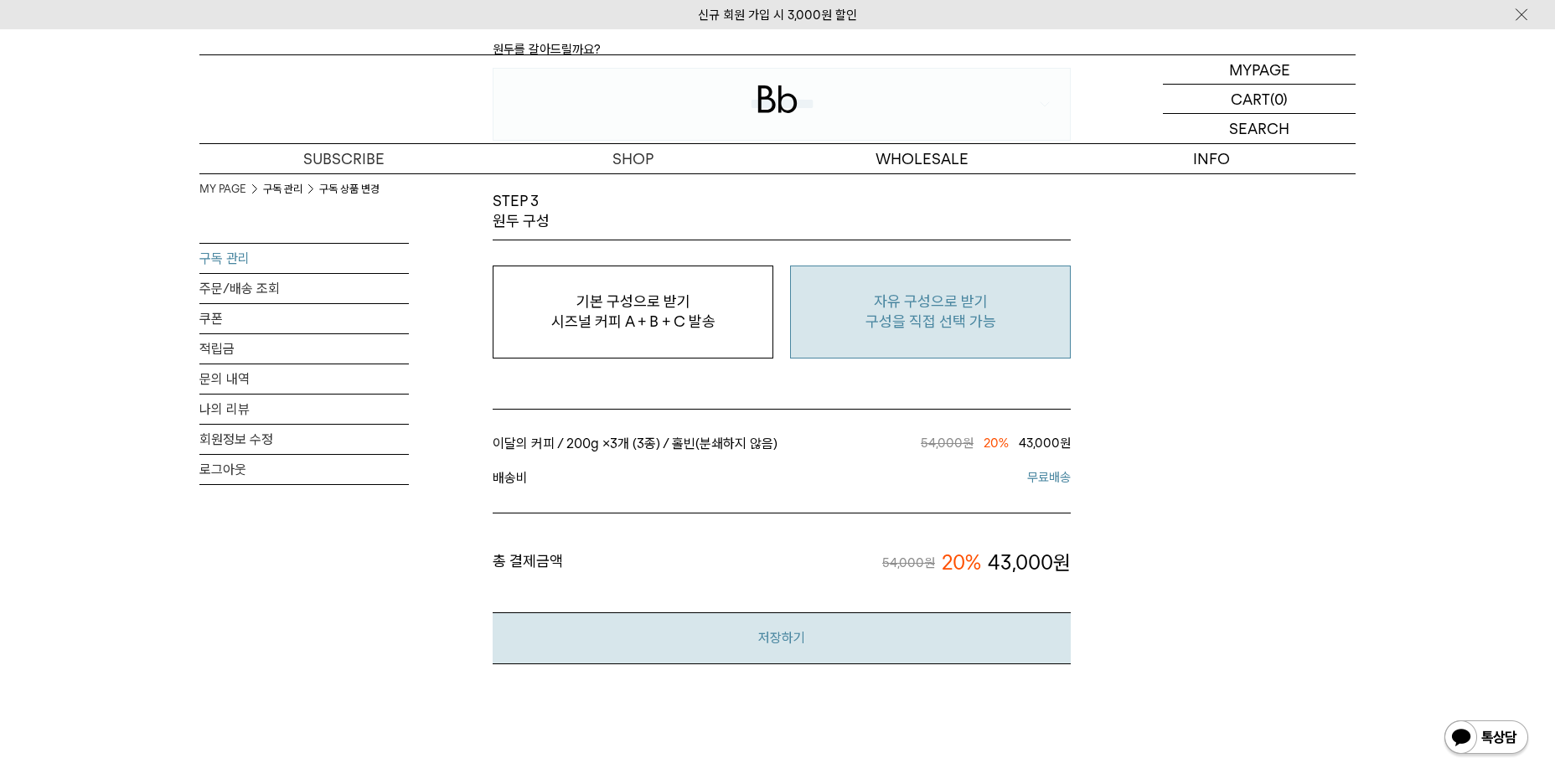
click at [835, 639] on button "저장하기" at bounding box center [781, 638] width 578 height 51
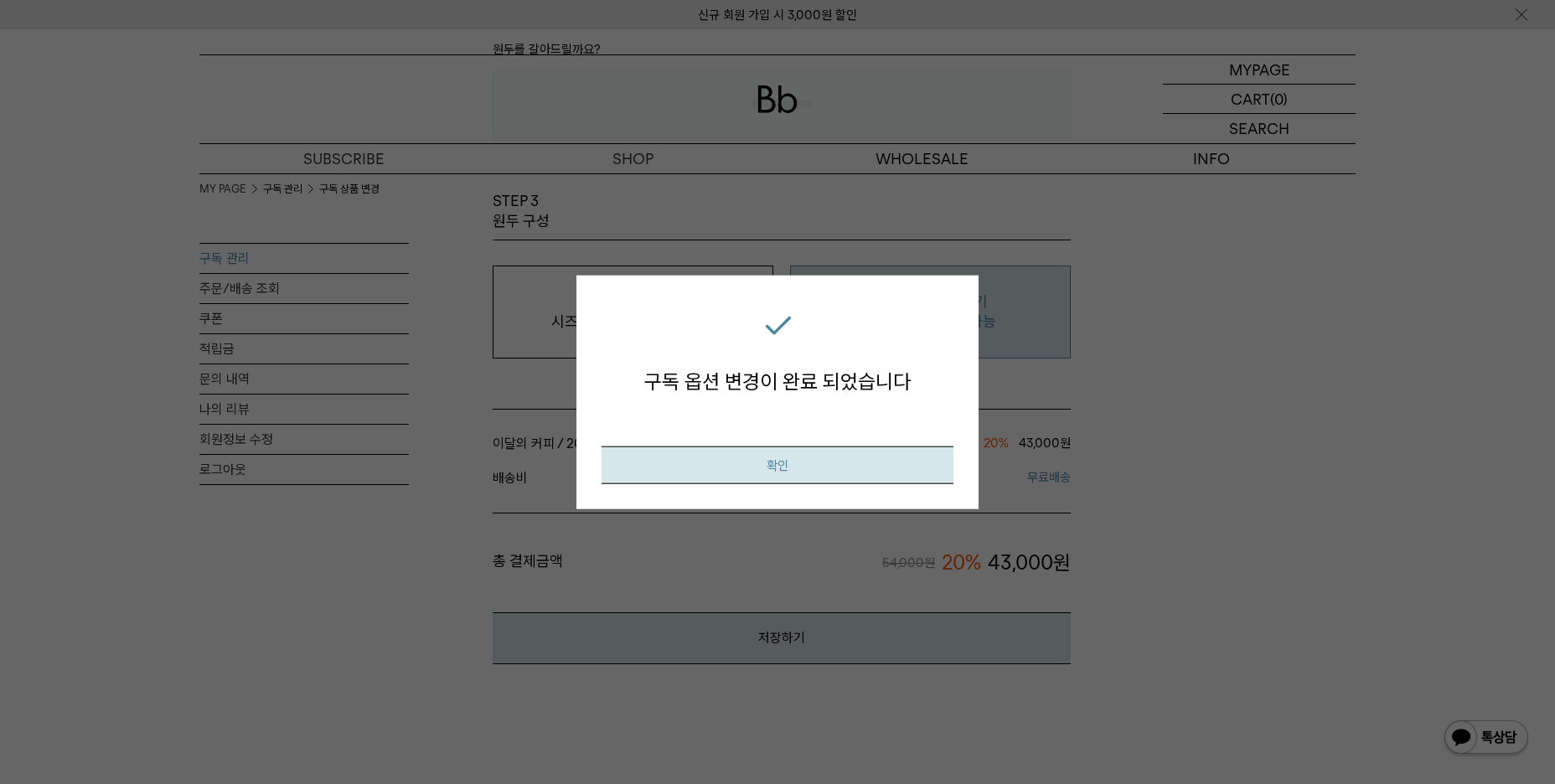
click at [914, 463] on button "확인" at bounding box center [777, 464] width 352 height 38
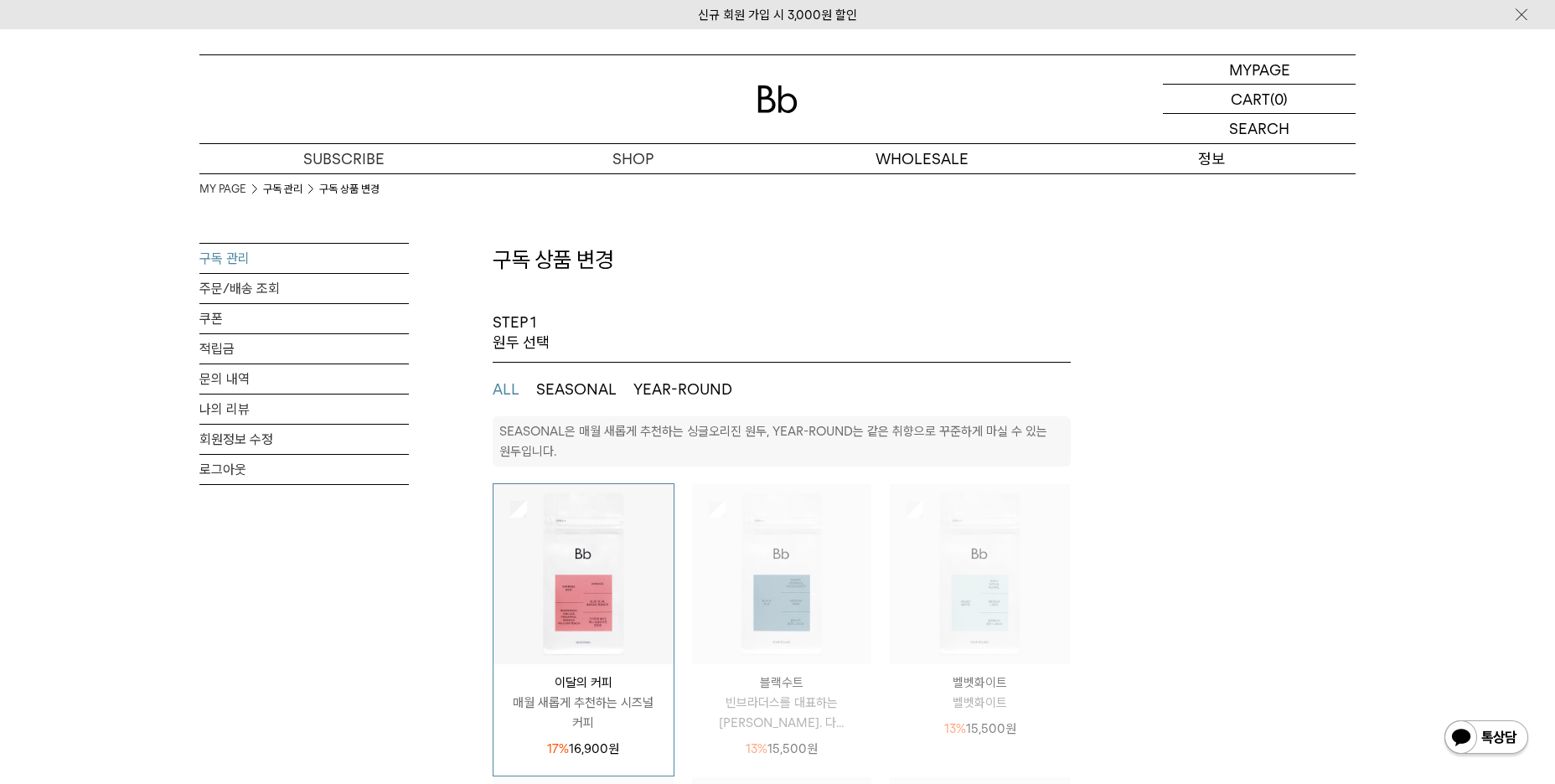
select select "**"
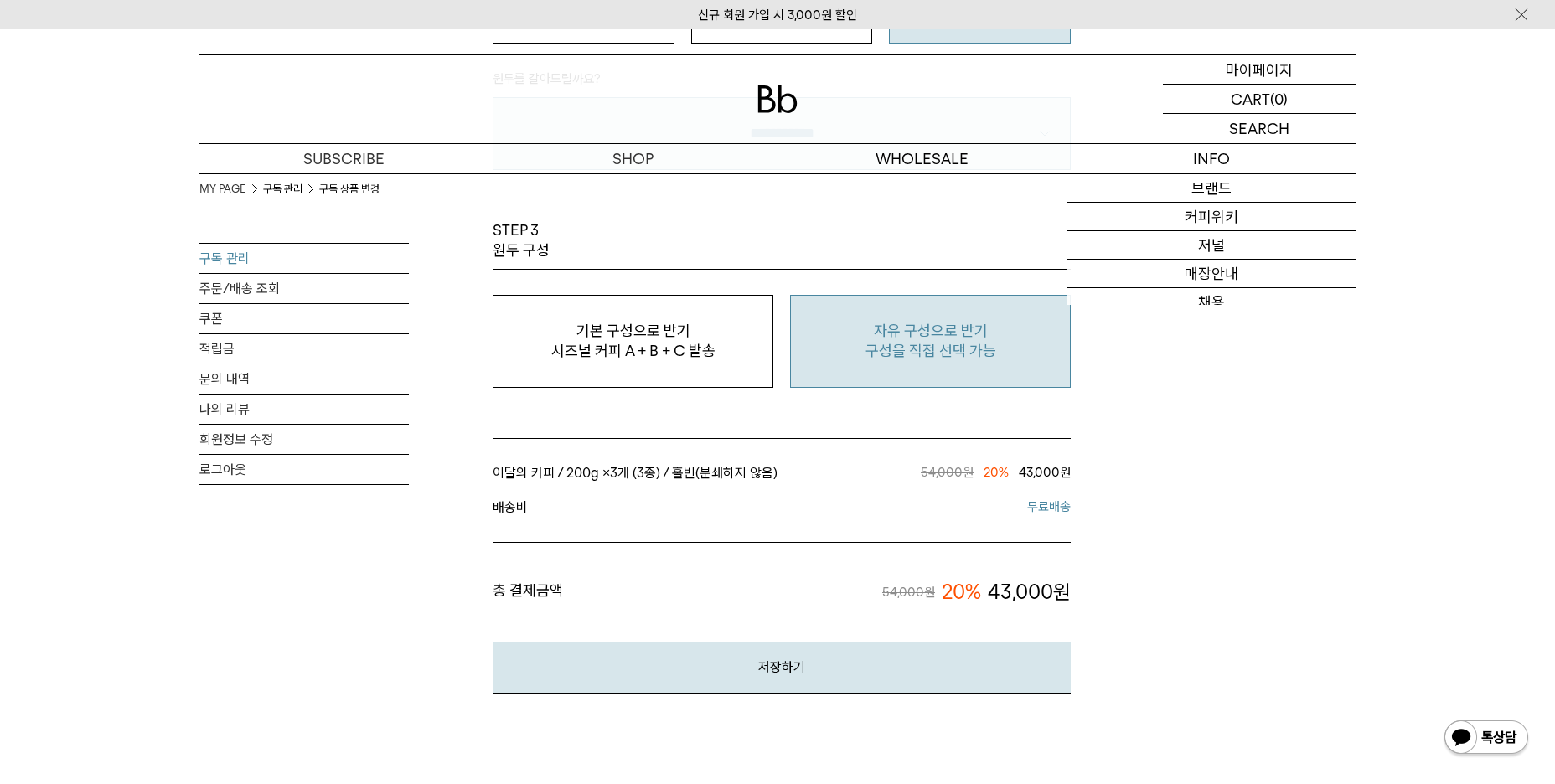
scroll to position [1424, 0]
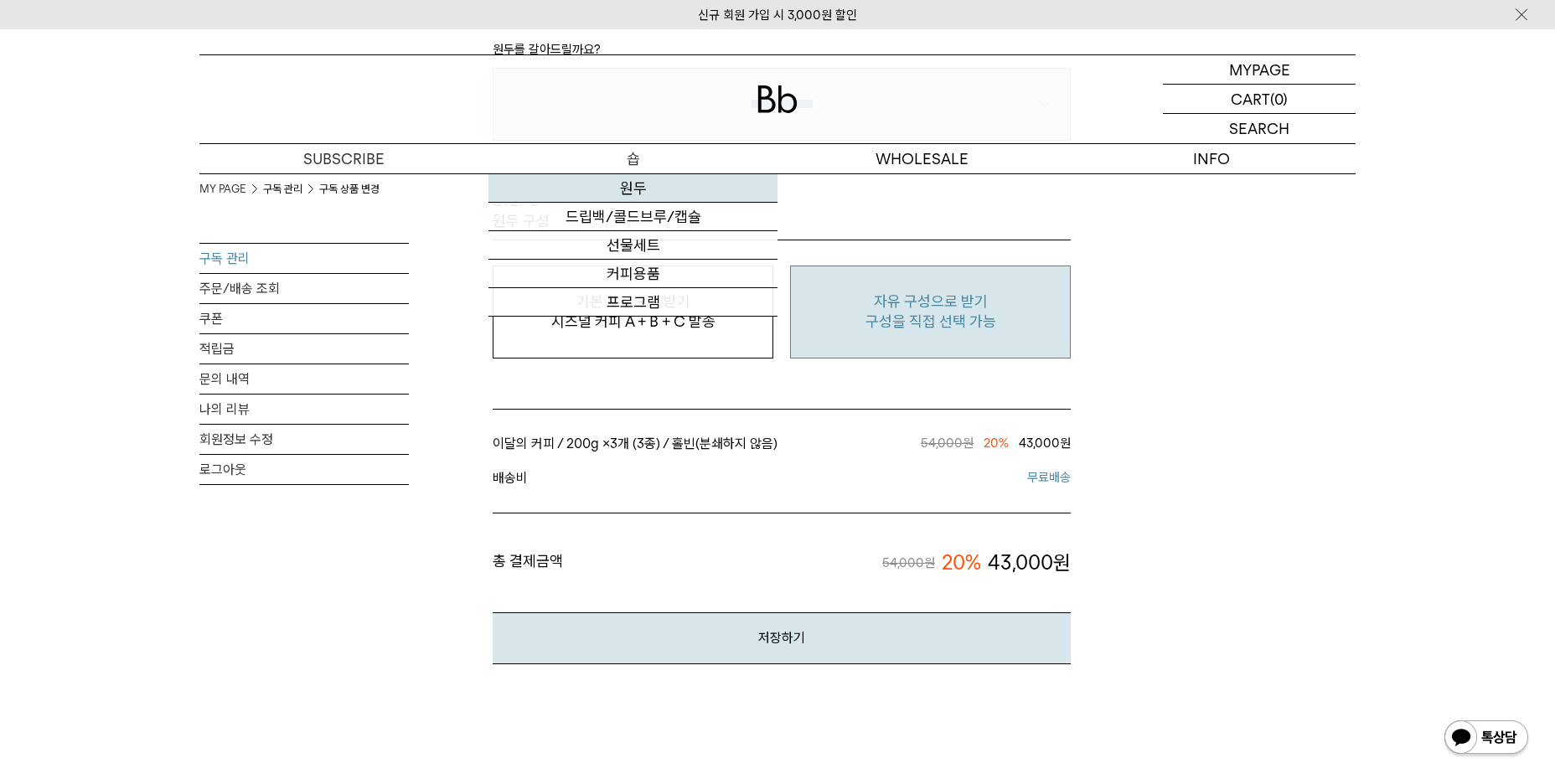
click at [647, 183] on link "원두" at bounding box center [633, 189] width 289 height 28
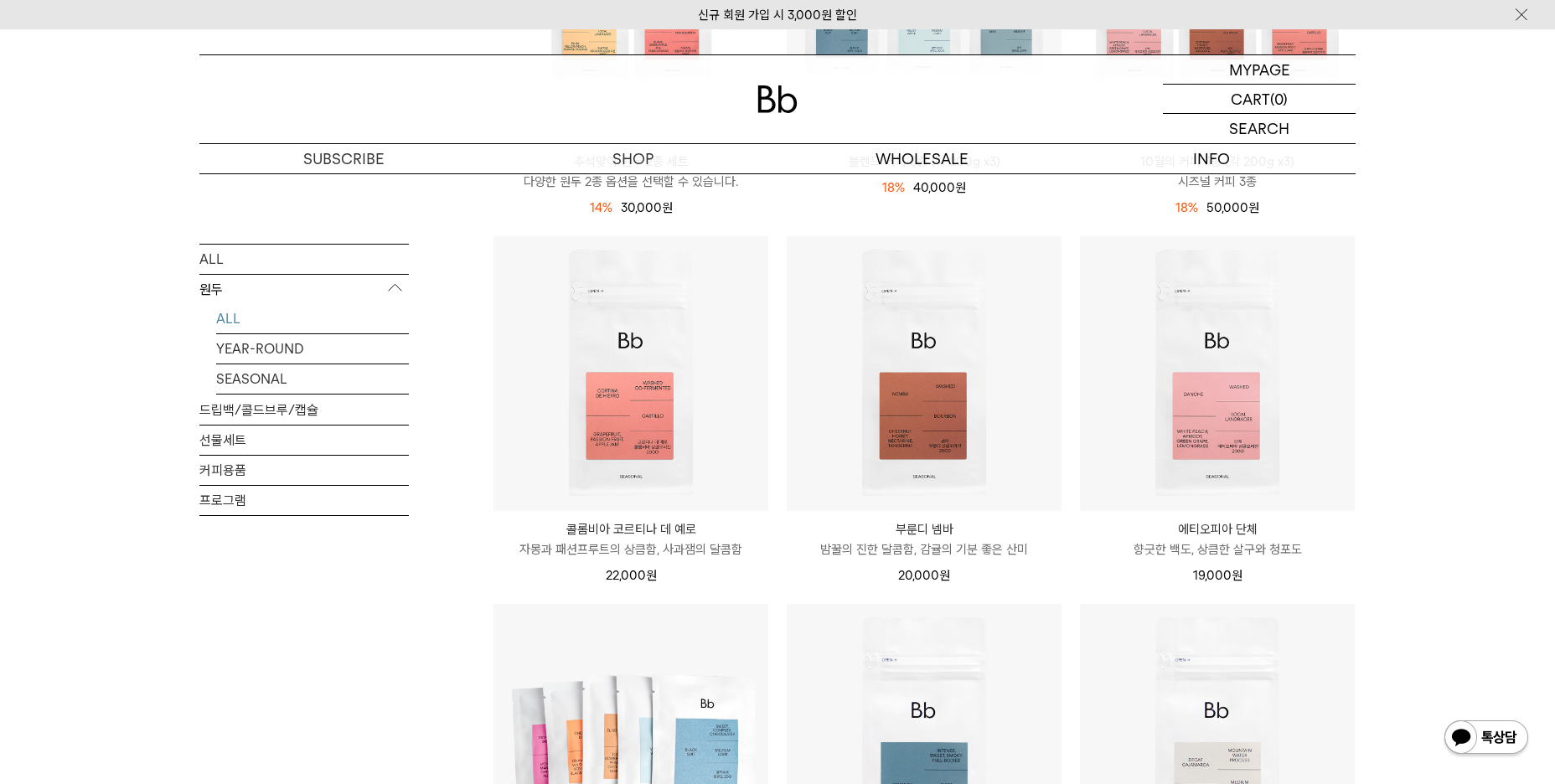
scroll to position [502, 0]
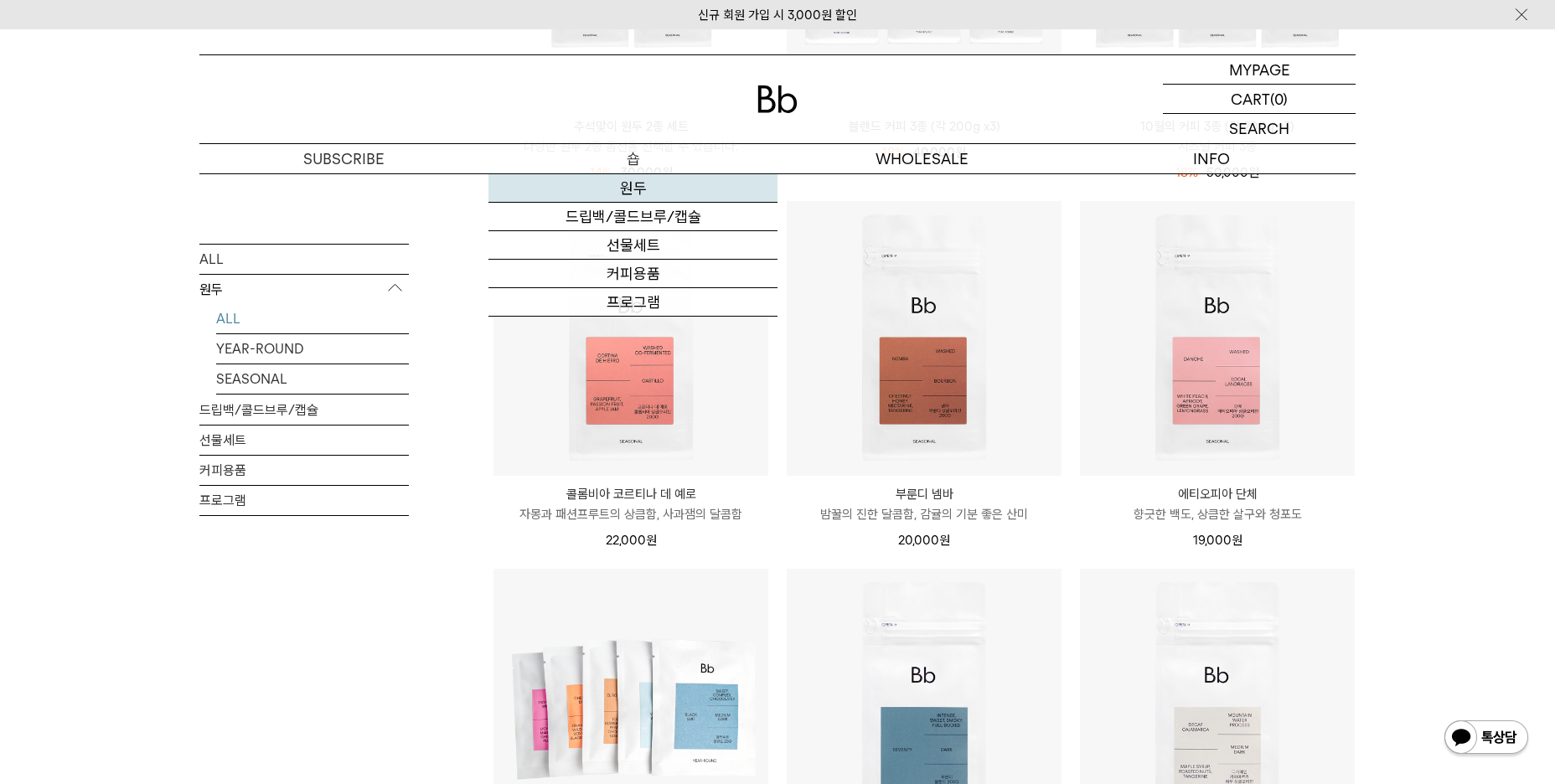
click at [630, 184] on link "원두" at bounding box center [633, 189] width 289 height 28
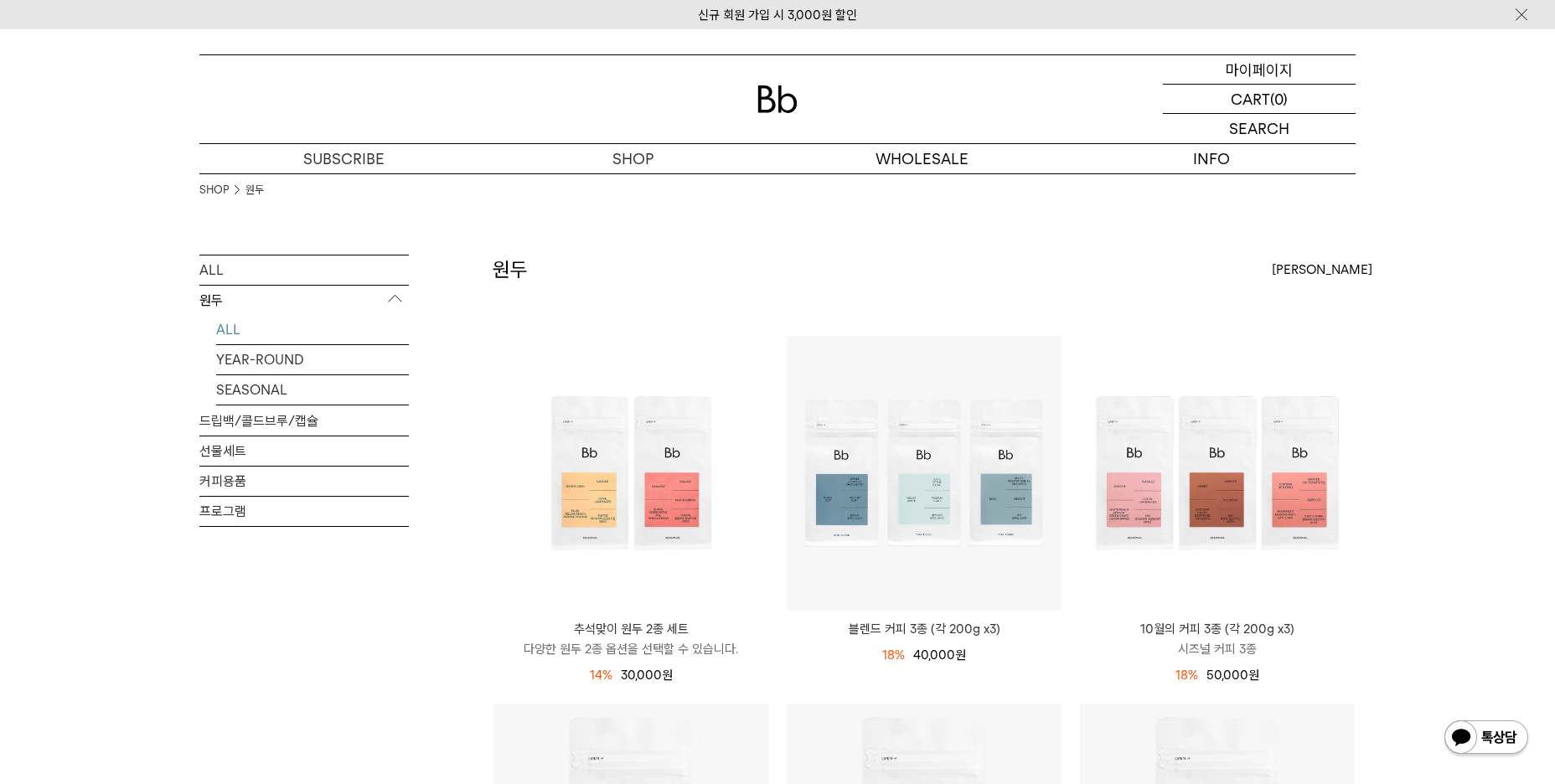
click at [1270, 72] on p "마이페이지" at bounding box center [1259, 70] width 67 height 28
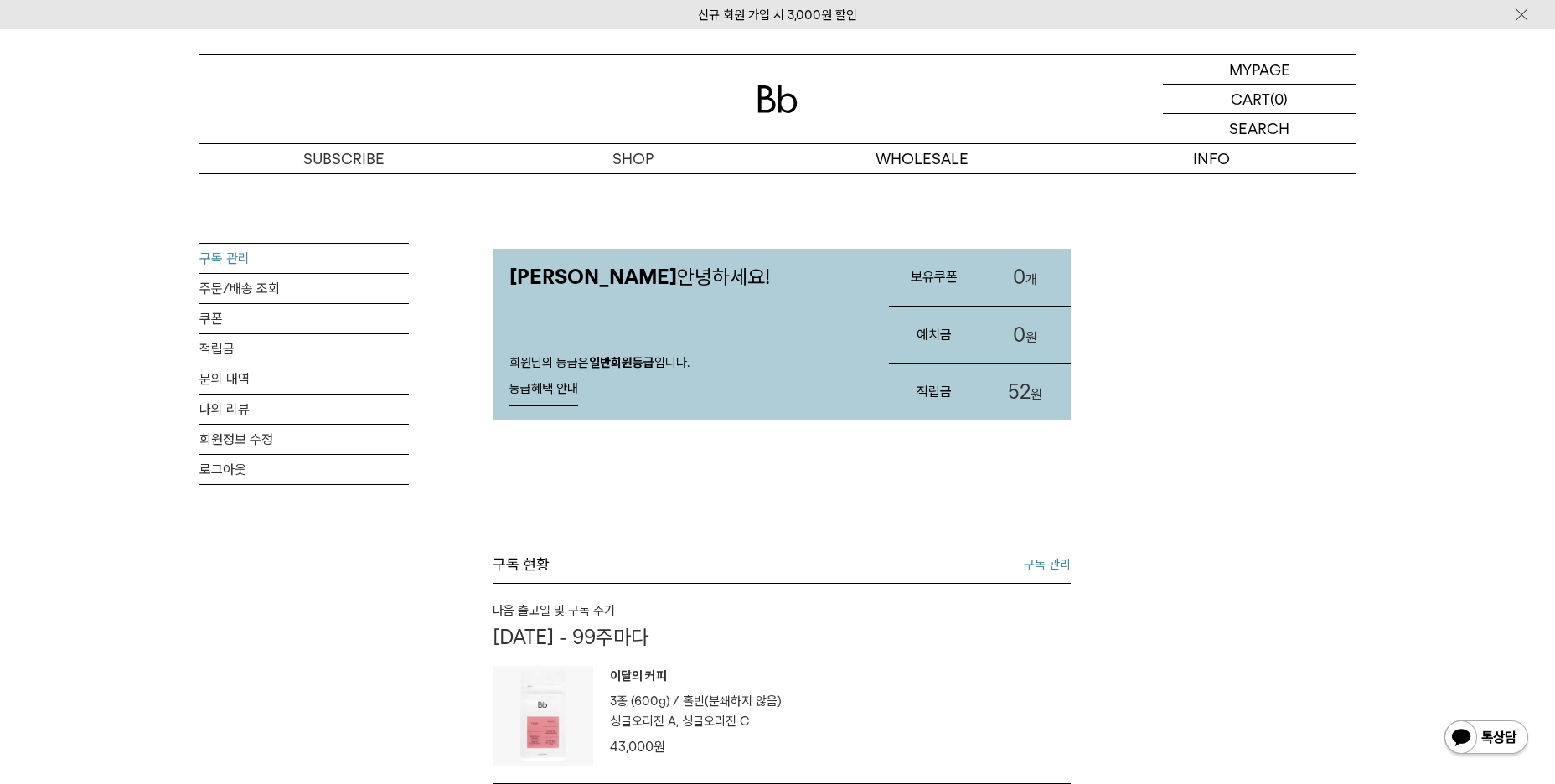
click at [230, 263] on link "구독 관리" at bounding box center [304, 258] width 210 height 29
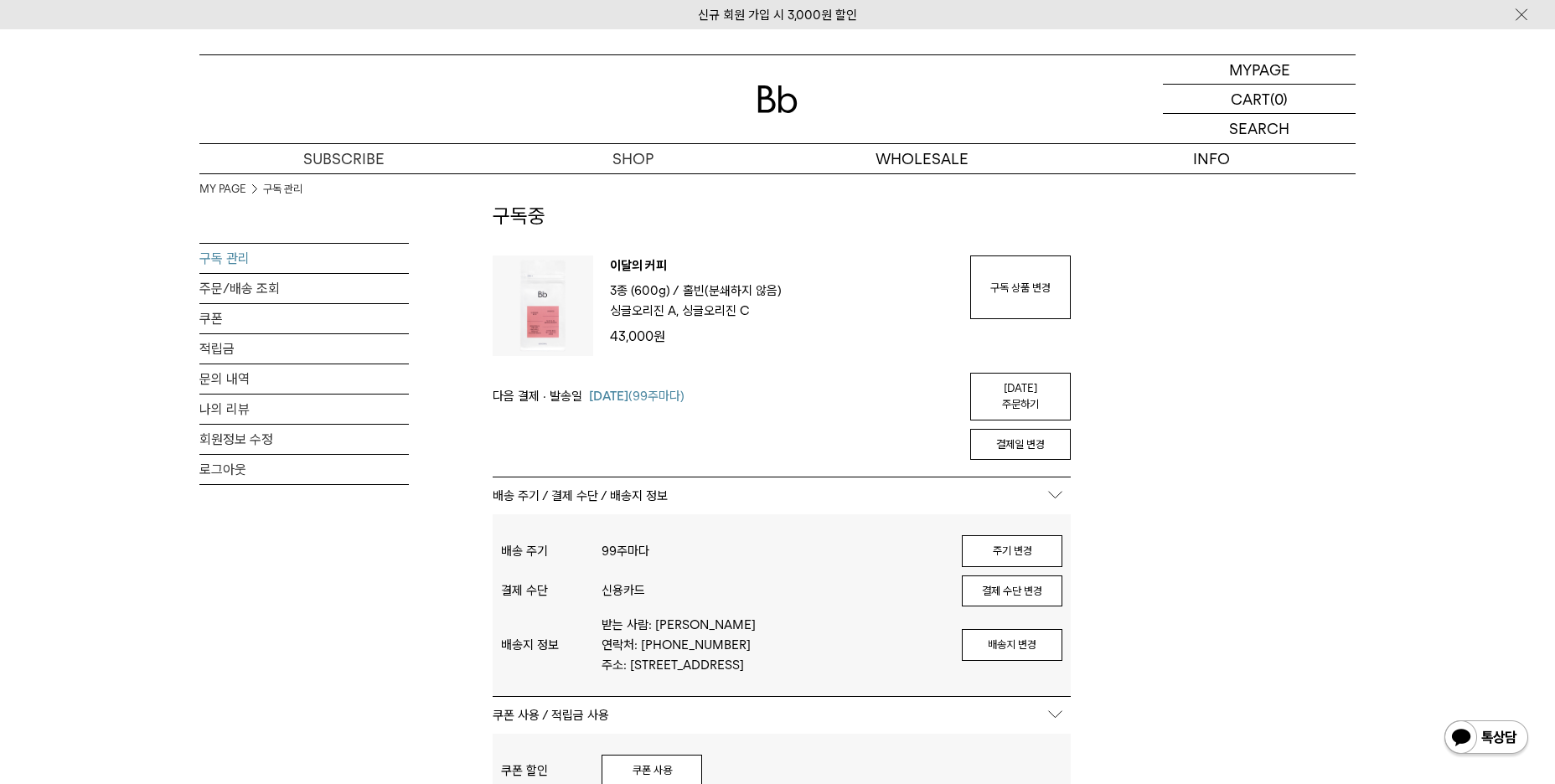
scroll to position [84, 0]
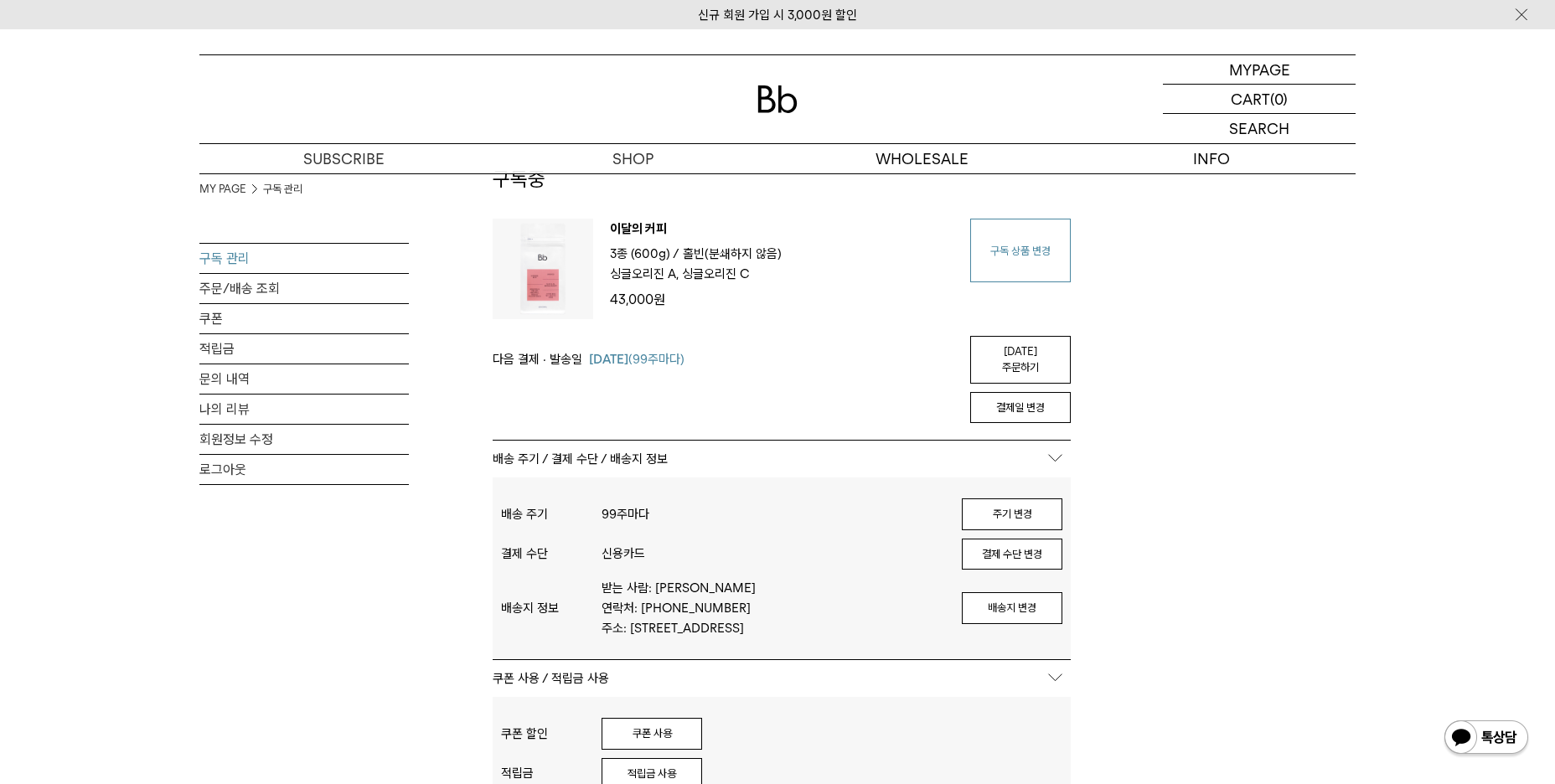
click at [1045, 261] on link "구독 상품 변경" at bounding box center [1020, 250] width 100 height 63
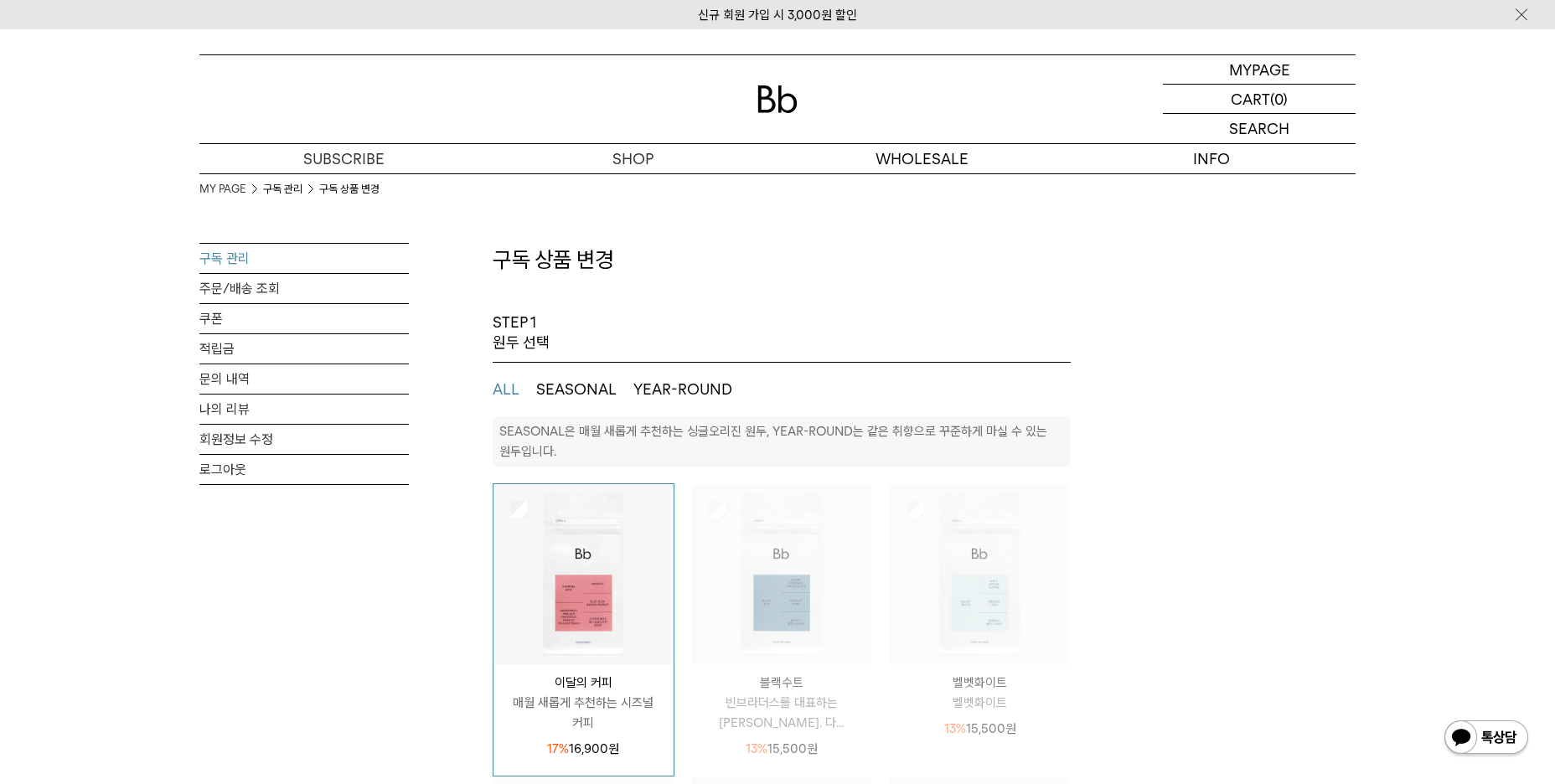
select select "**"
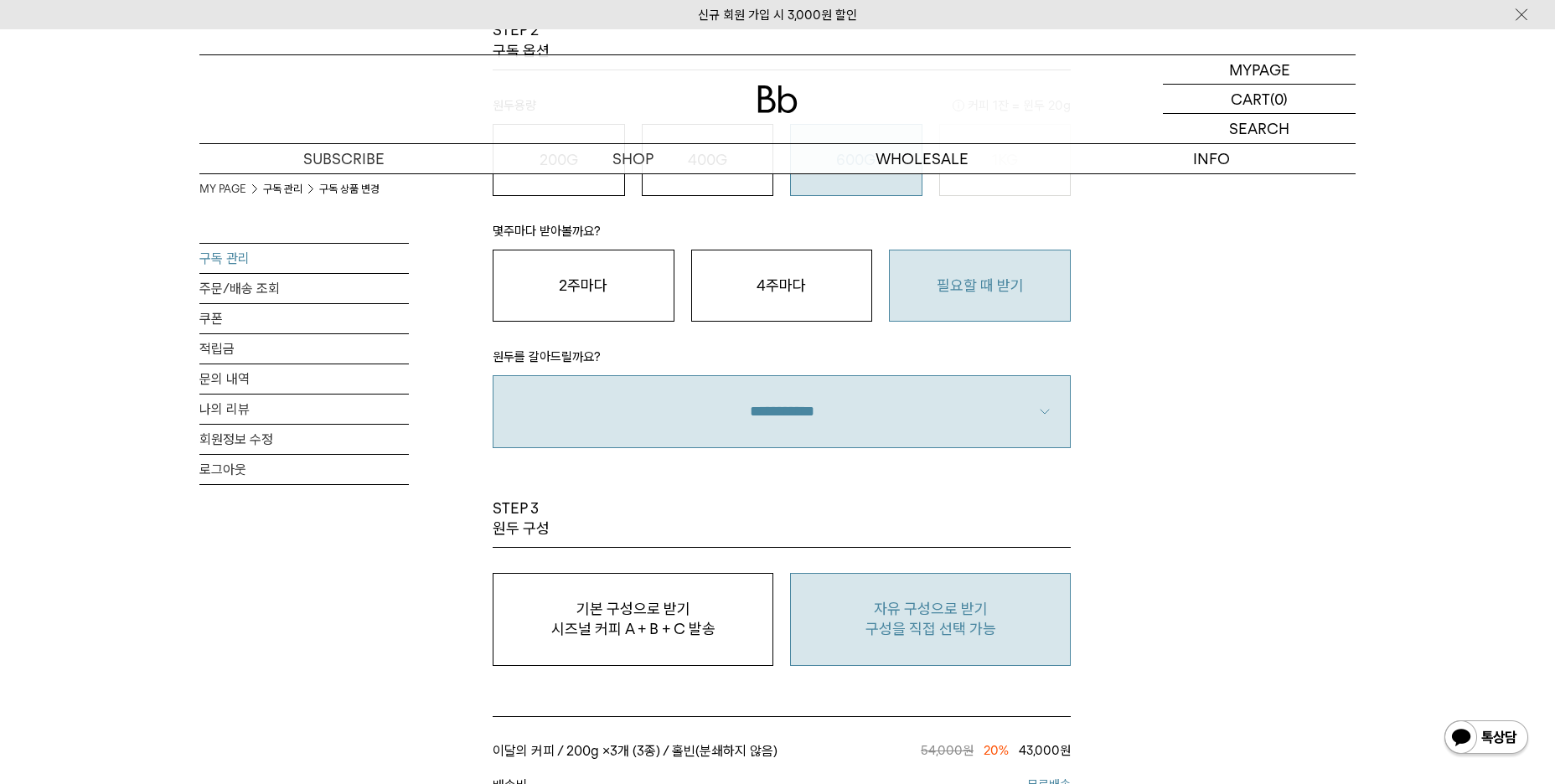
scroll to position [1256, 0]
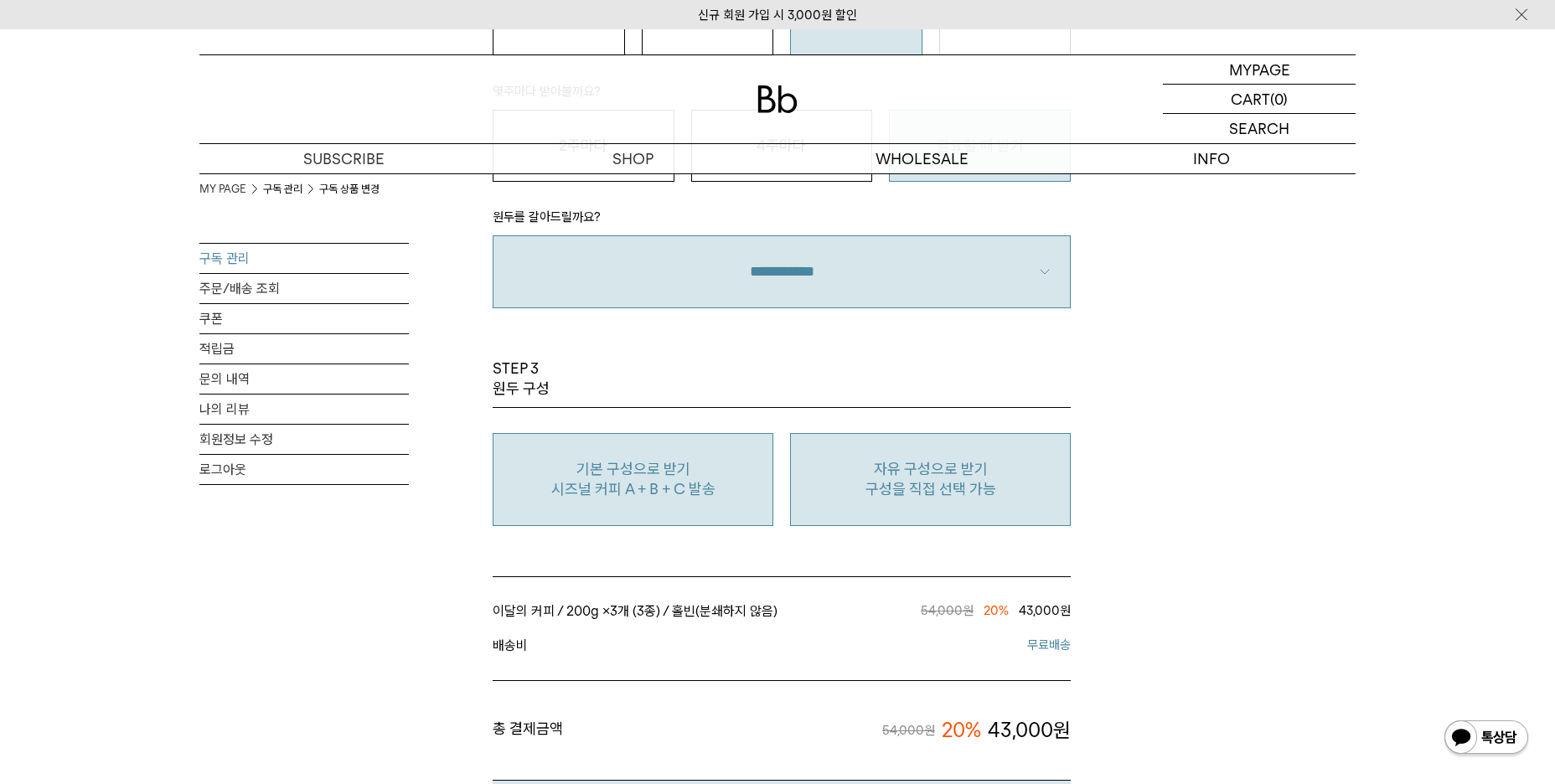
click at [695, 465] on p "기본 구성으로 받기" at bounding box center [633, 469] width 263 height 20
click at [935, 484] on p "구성을 직접 선택 가능" at bounding box center [930, 489] width 263 height 20
type input "*"
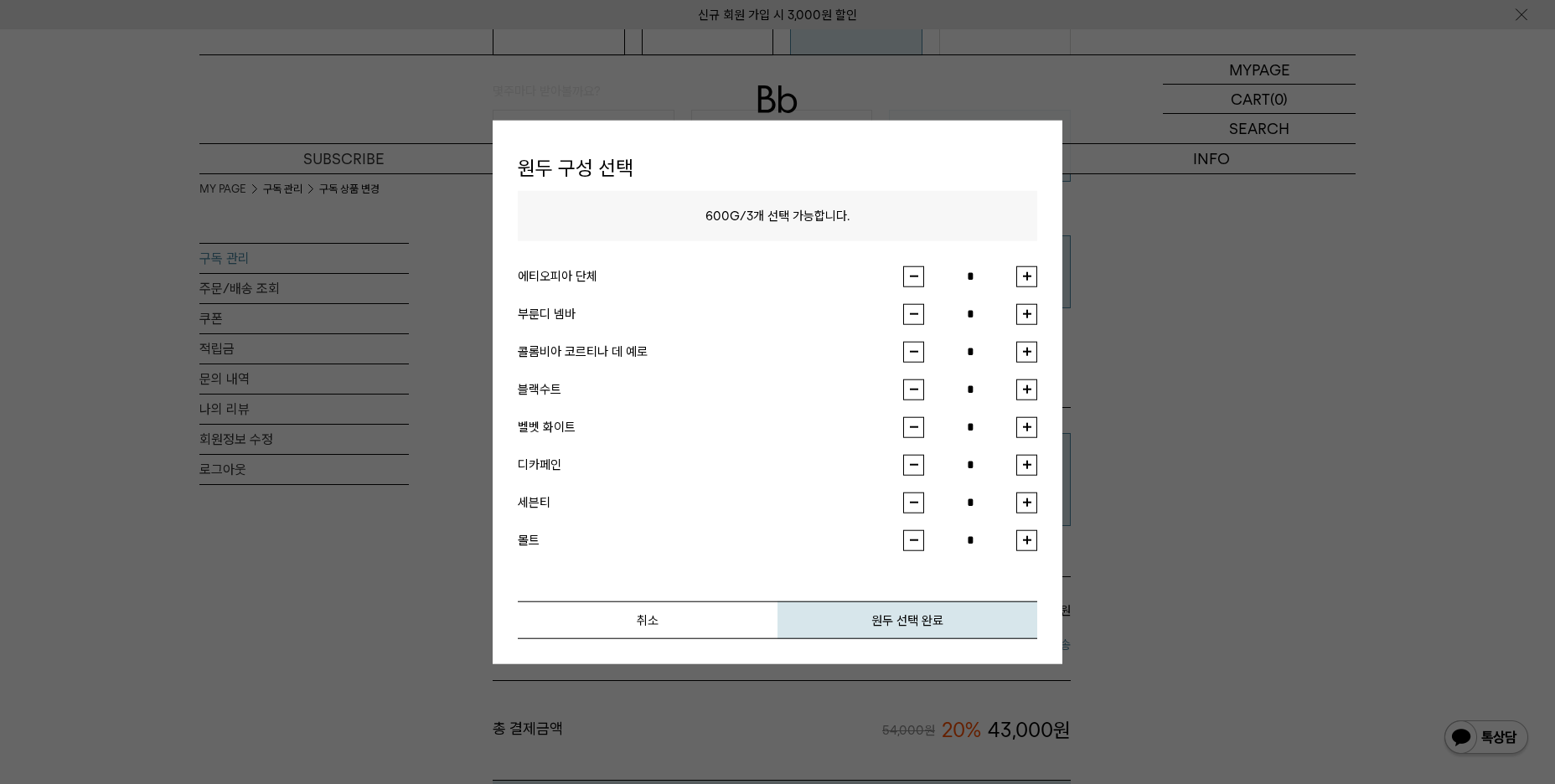
click at [1029, 351] on button "button" at bounding box center [1026, 351] width 21 height 21
type input "*"
click at [1029, 277] on button "button" at bounding box center [1026, 276] width 21 height 21
type input "*"
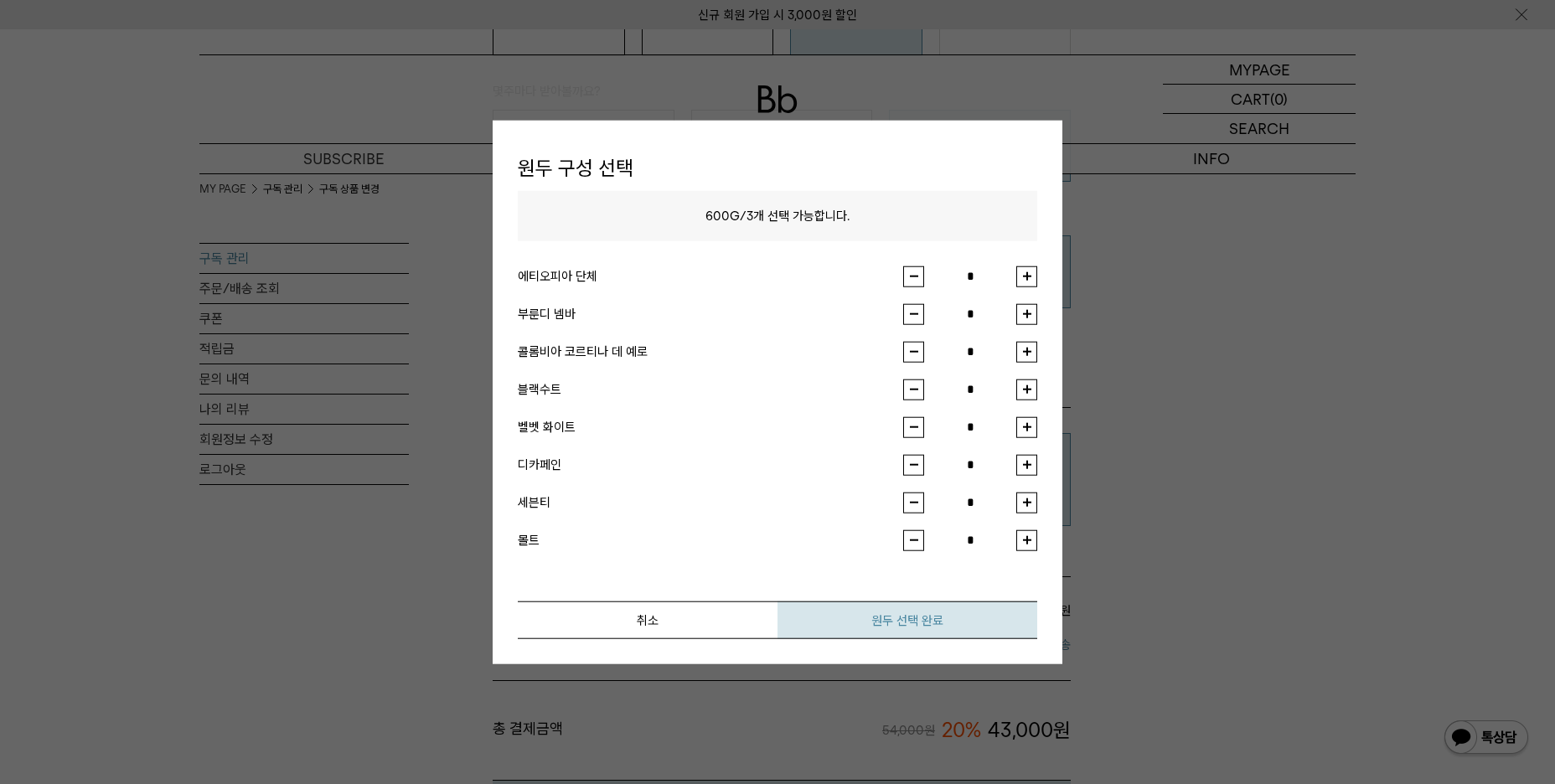
click at [963, 624] on button "원두 선택 완료" at bounding box center [907, 619] width 260 height 38
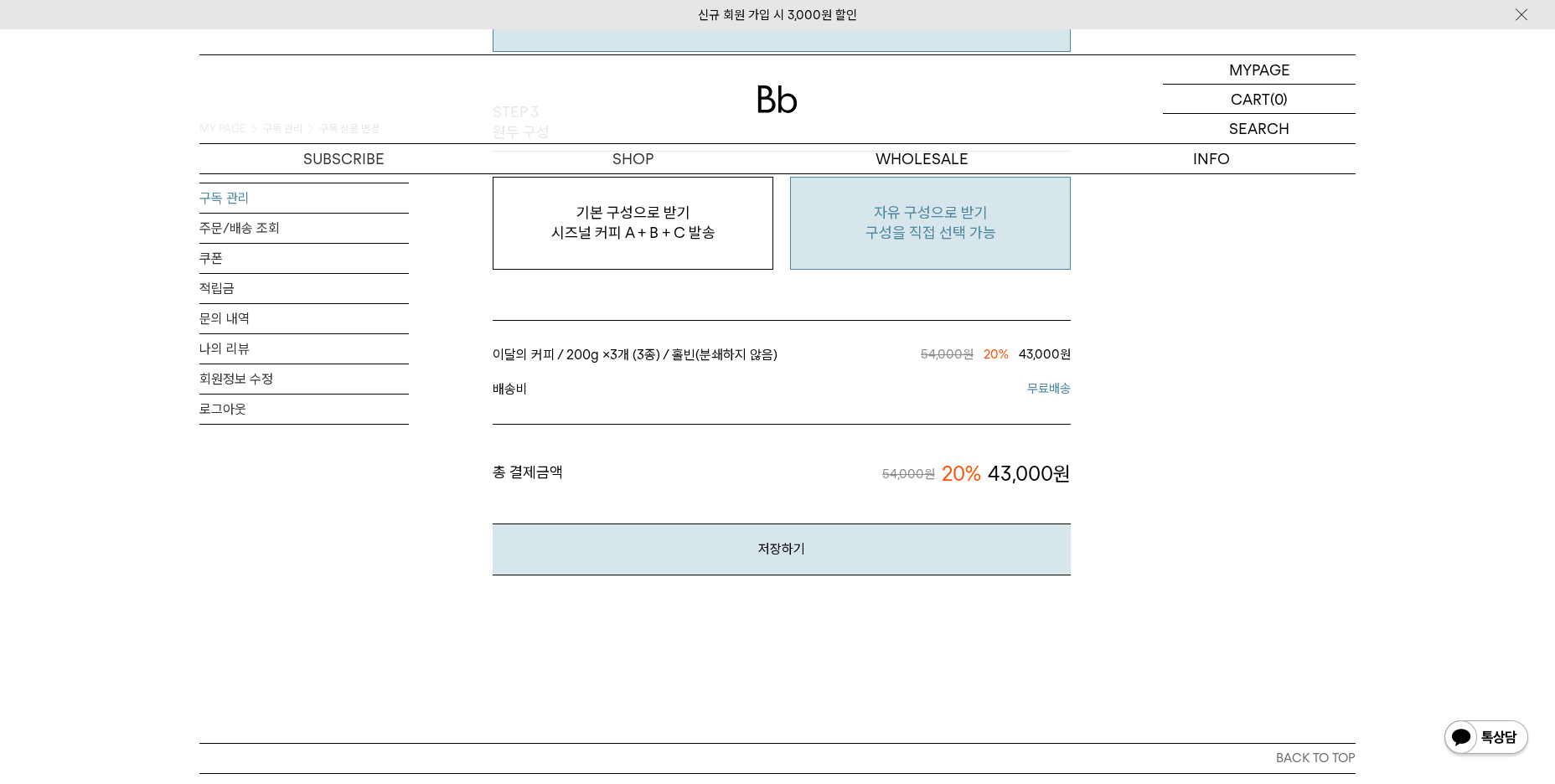
scroll to position [1591, 0]
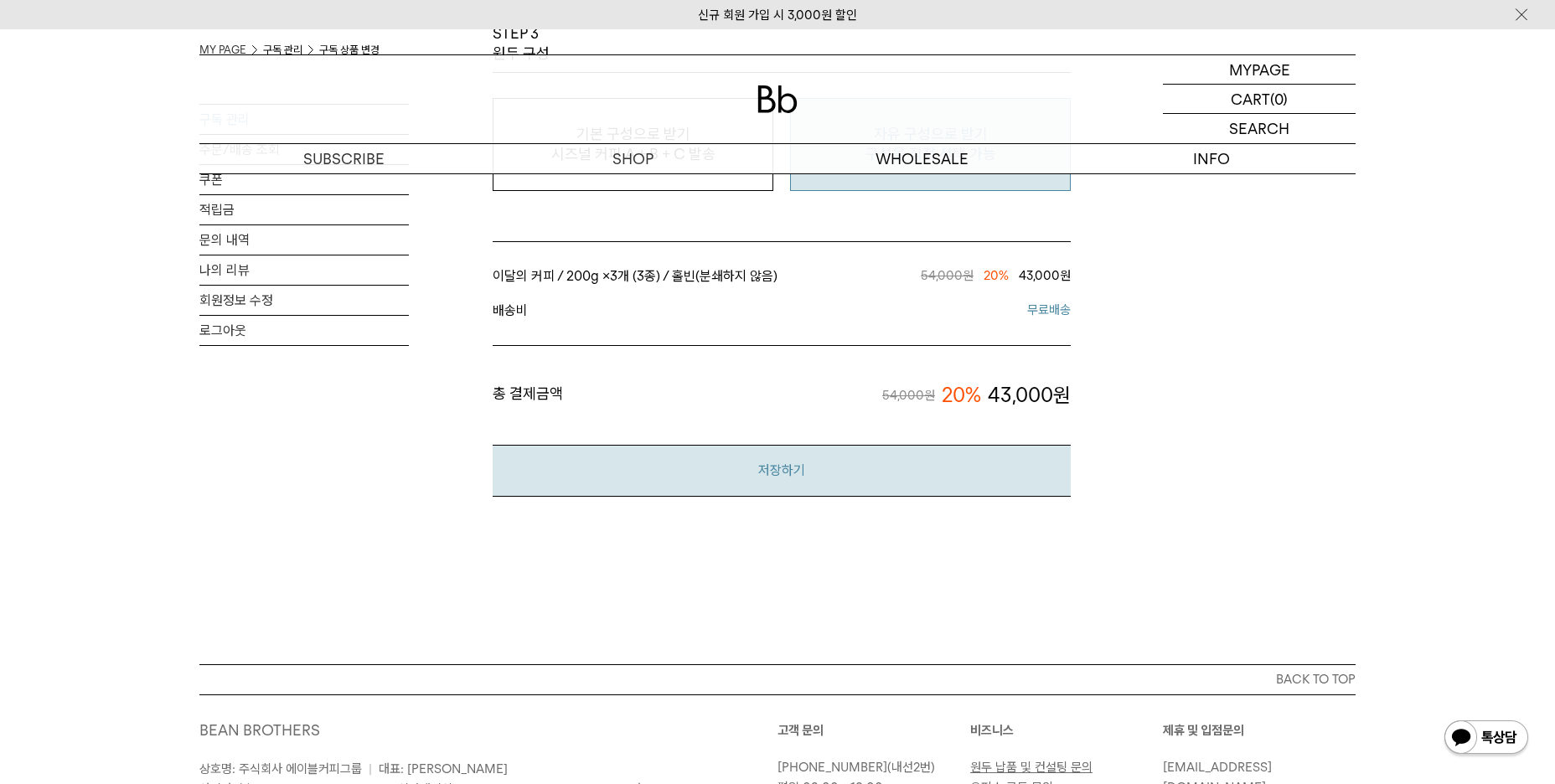
click at [976, 467] on button "저장하기" at bounding box center [781, 470] width 578 height 51
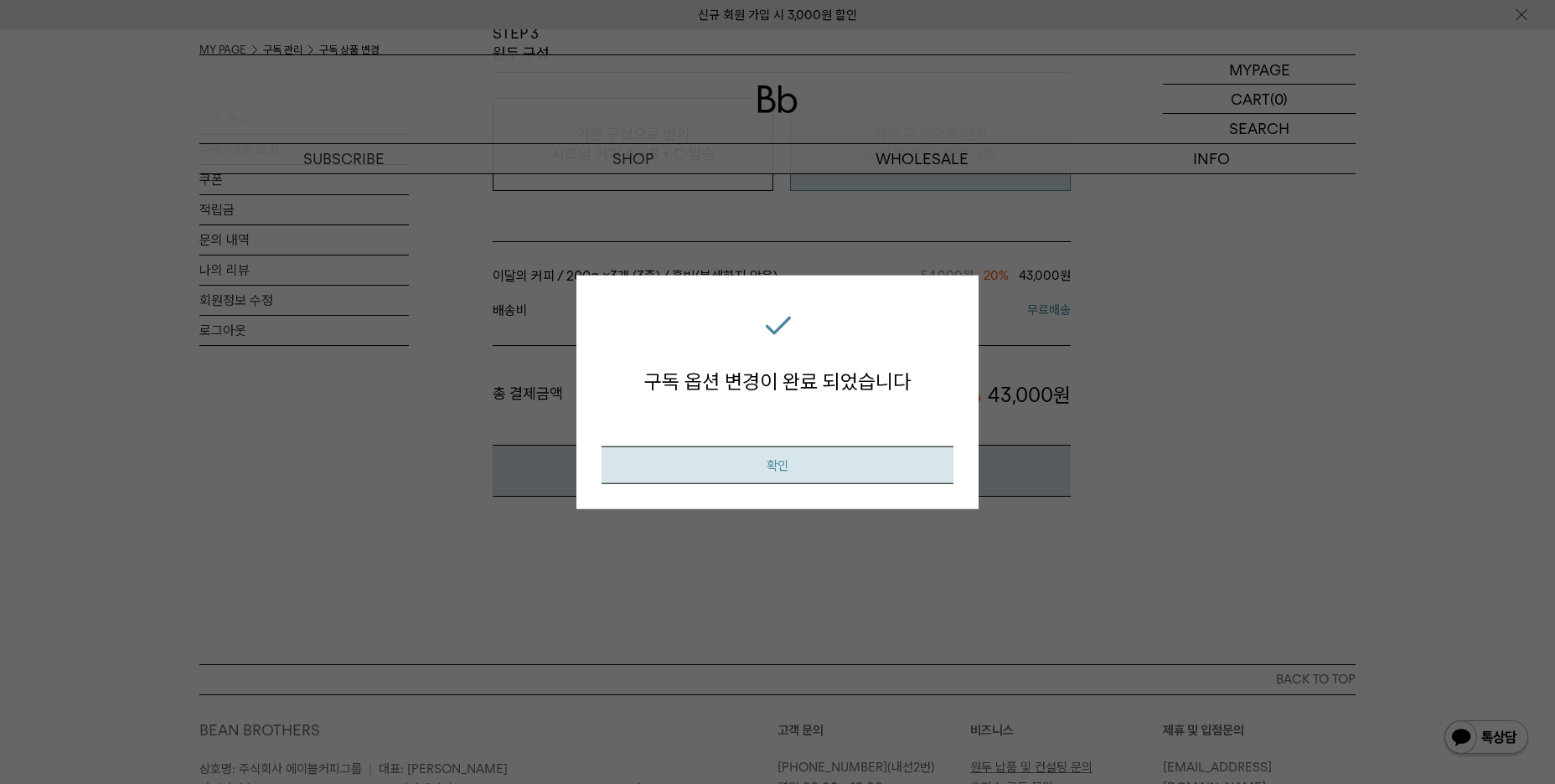
click at [872, 465] on button "확인" at bounding box center [777, 464] width 352 height 38
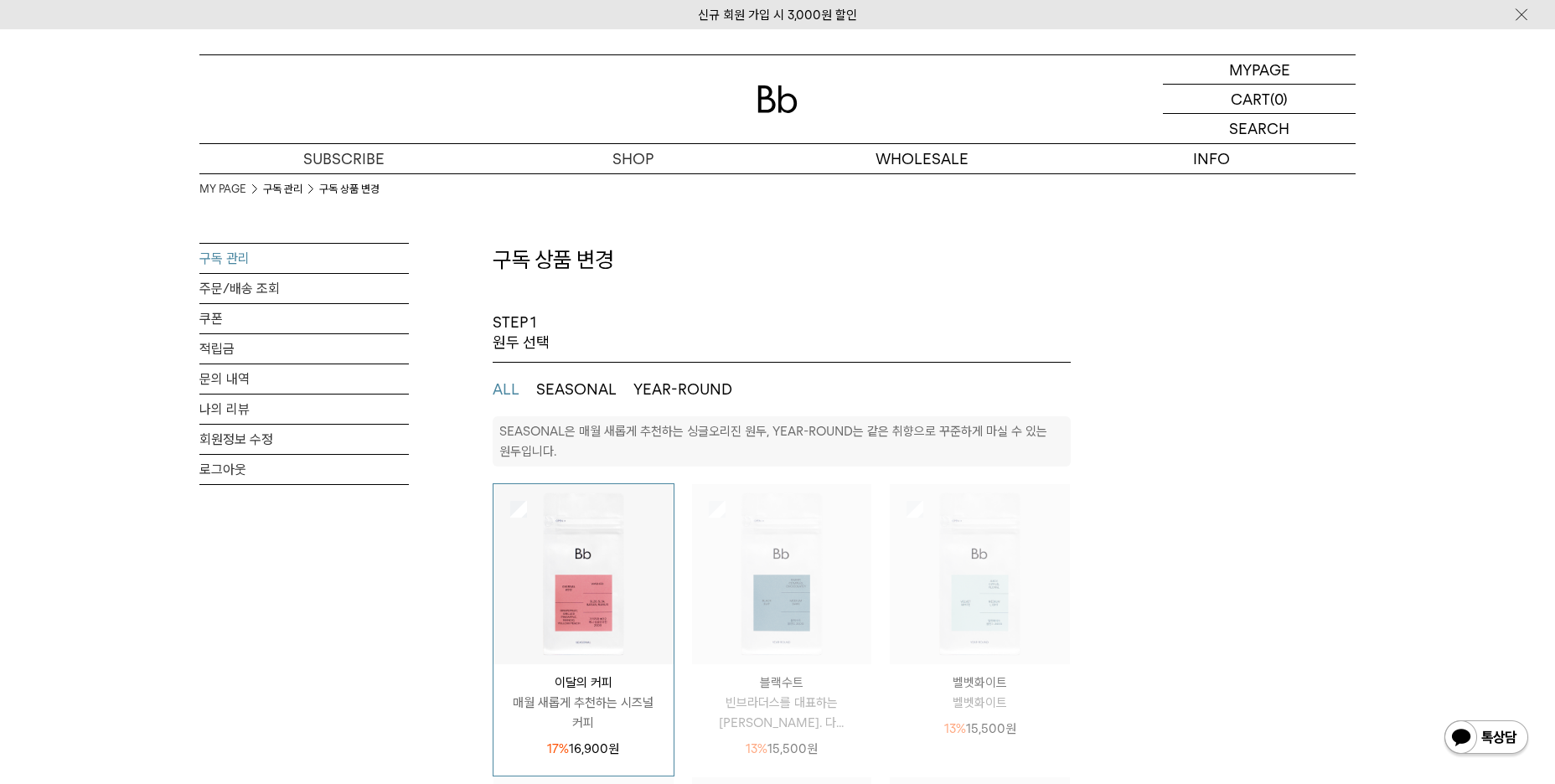
select select "**"
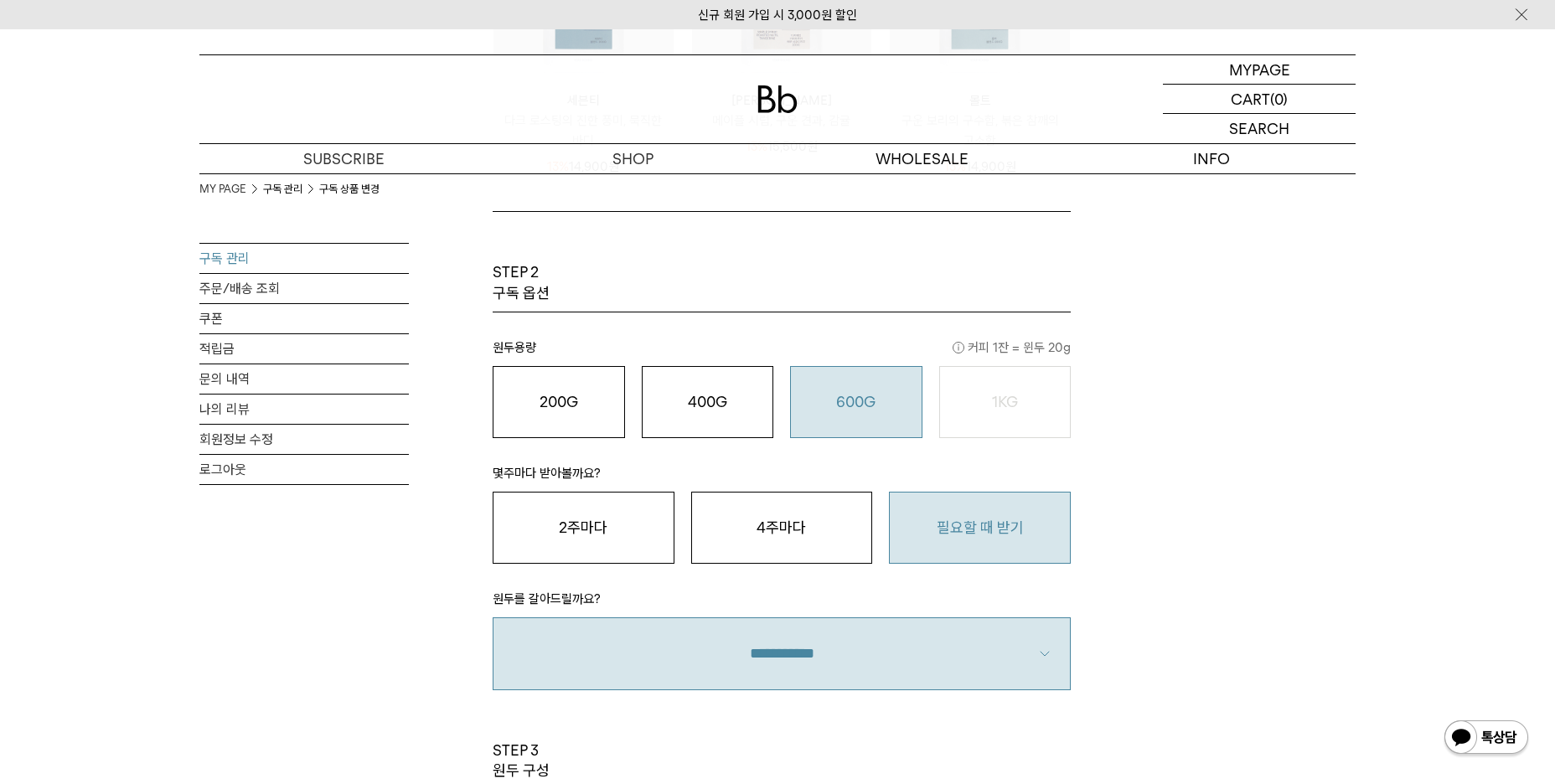
scroll to position [754, 0]
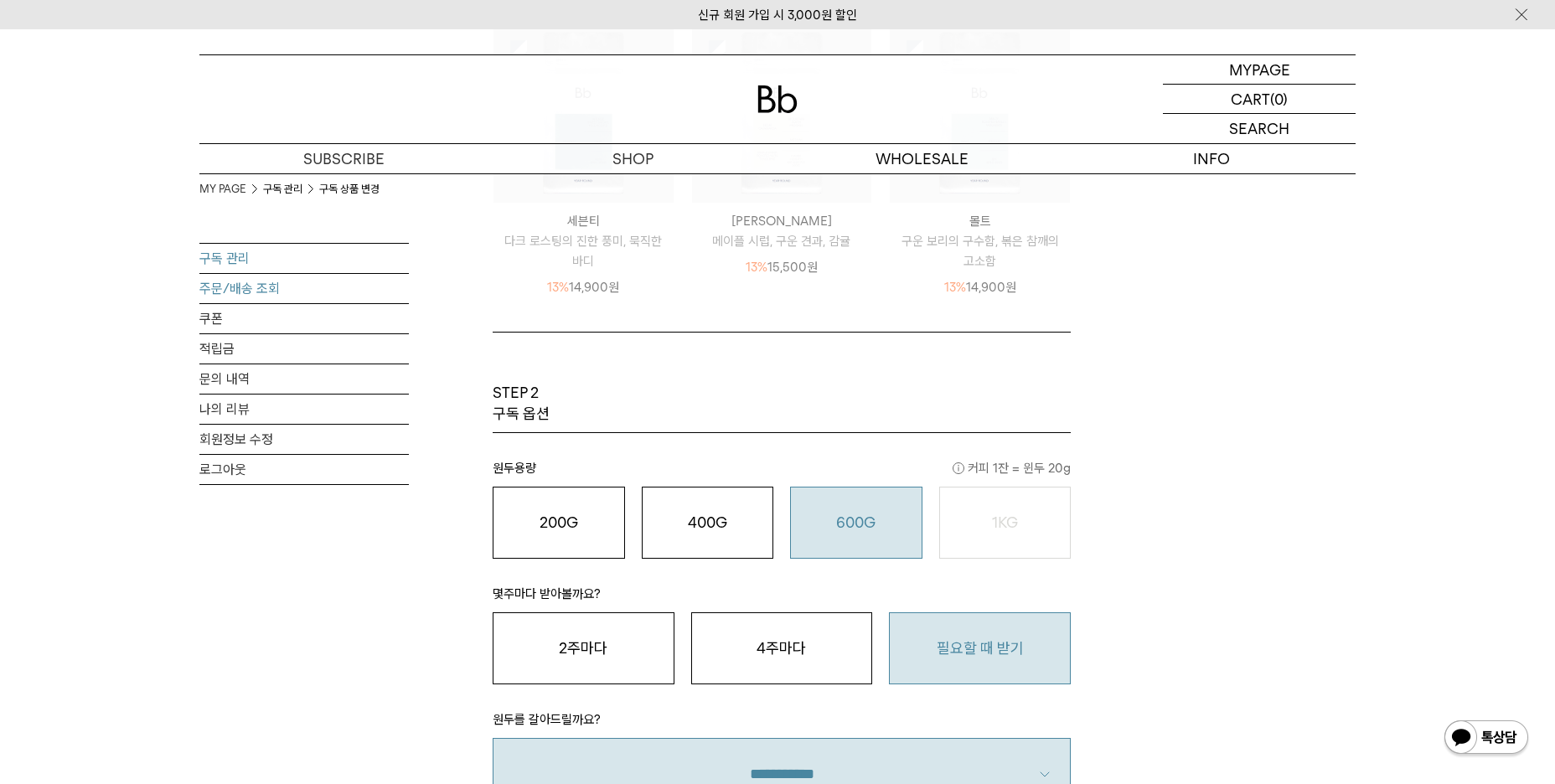
click at [227, 290] on link "주문/배송 조회" at bounding box center [304, 288] width 210 height 29
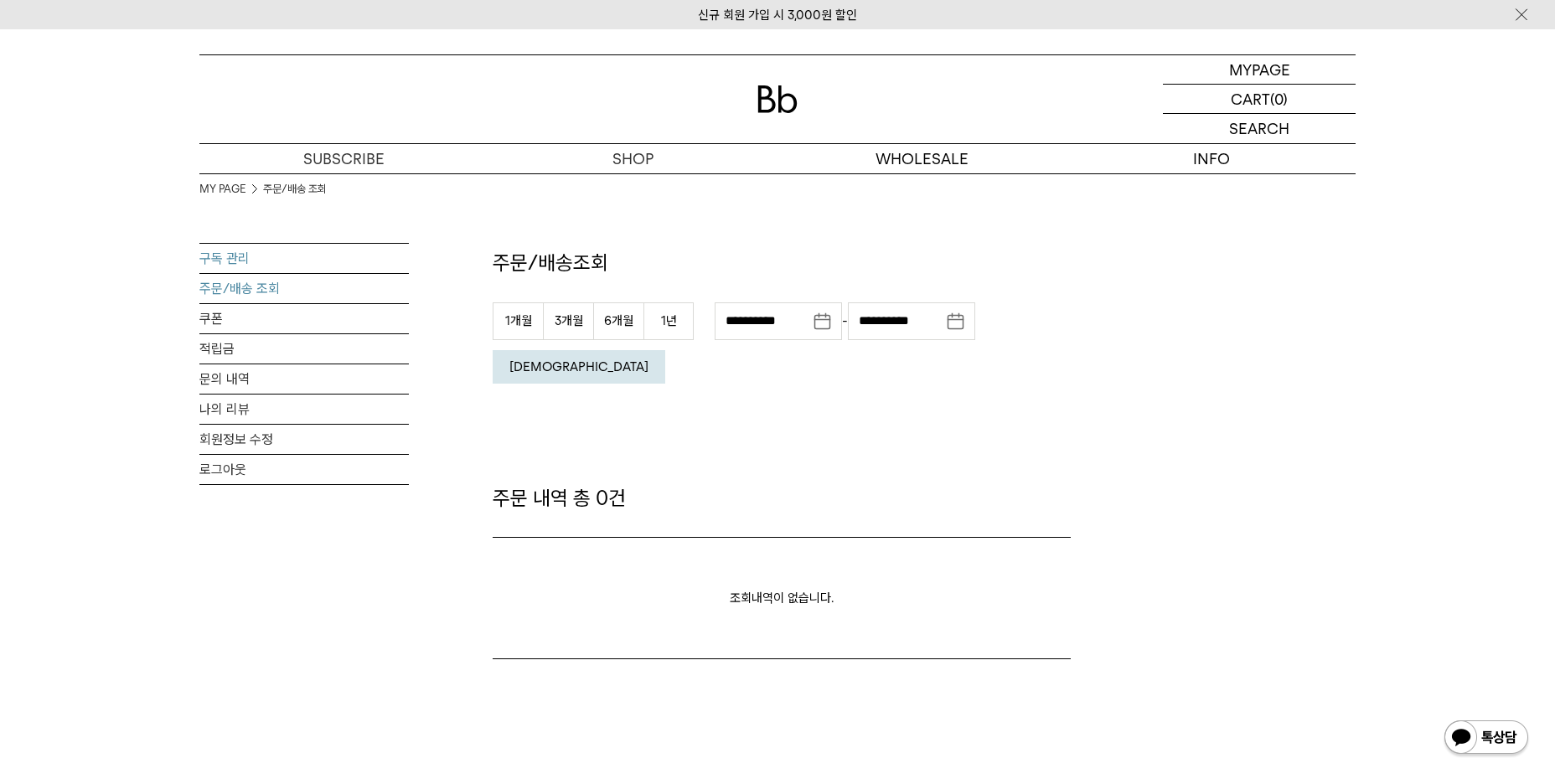
click at [231, 244] on link "구독 관리" at bounding box center [304, 258] width 210 height 29
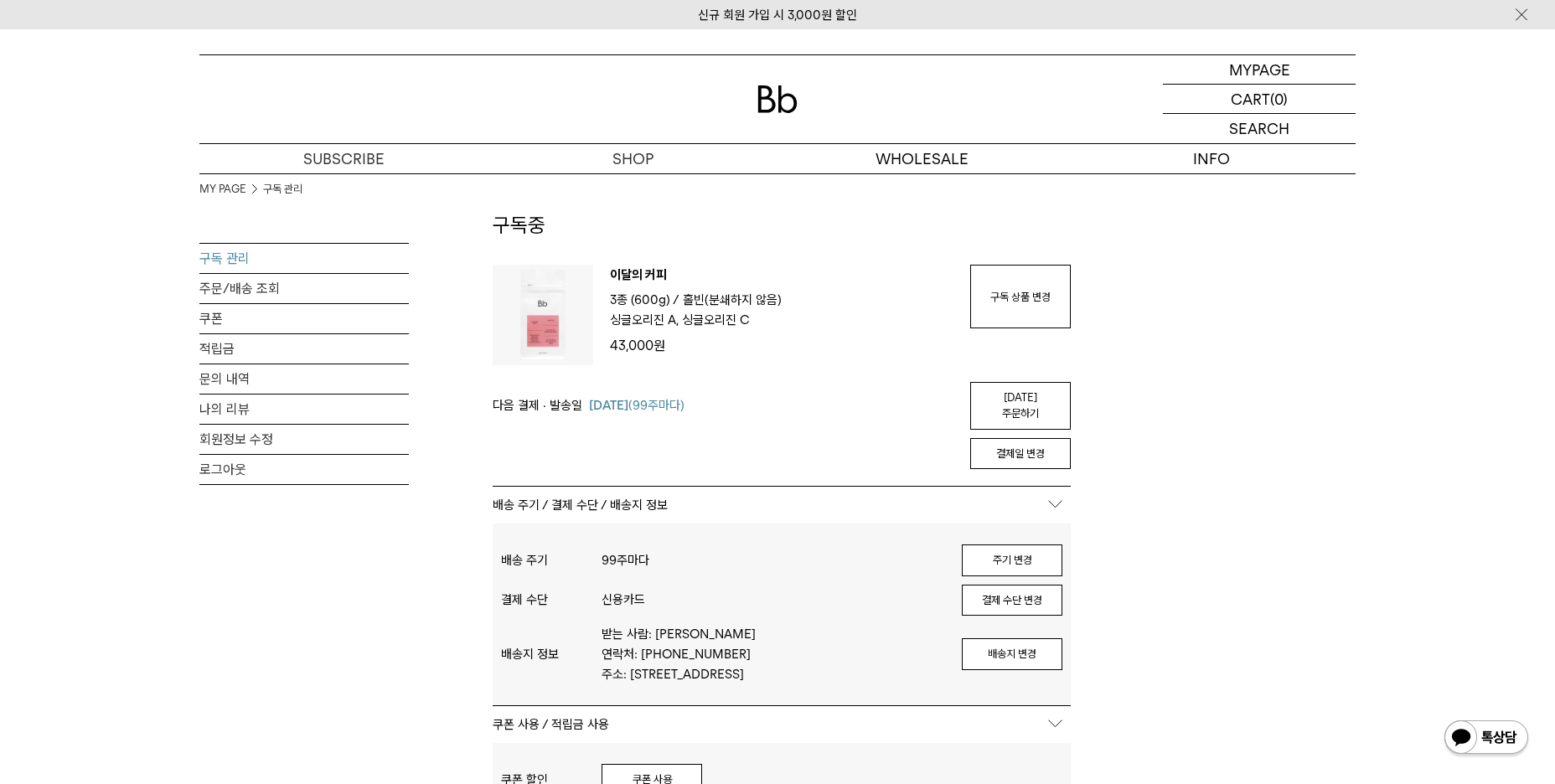
scroll to position [84, 0]
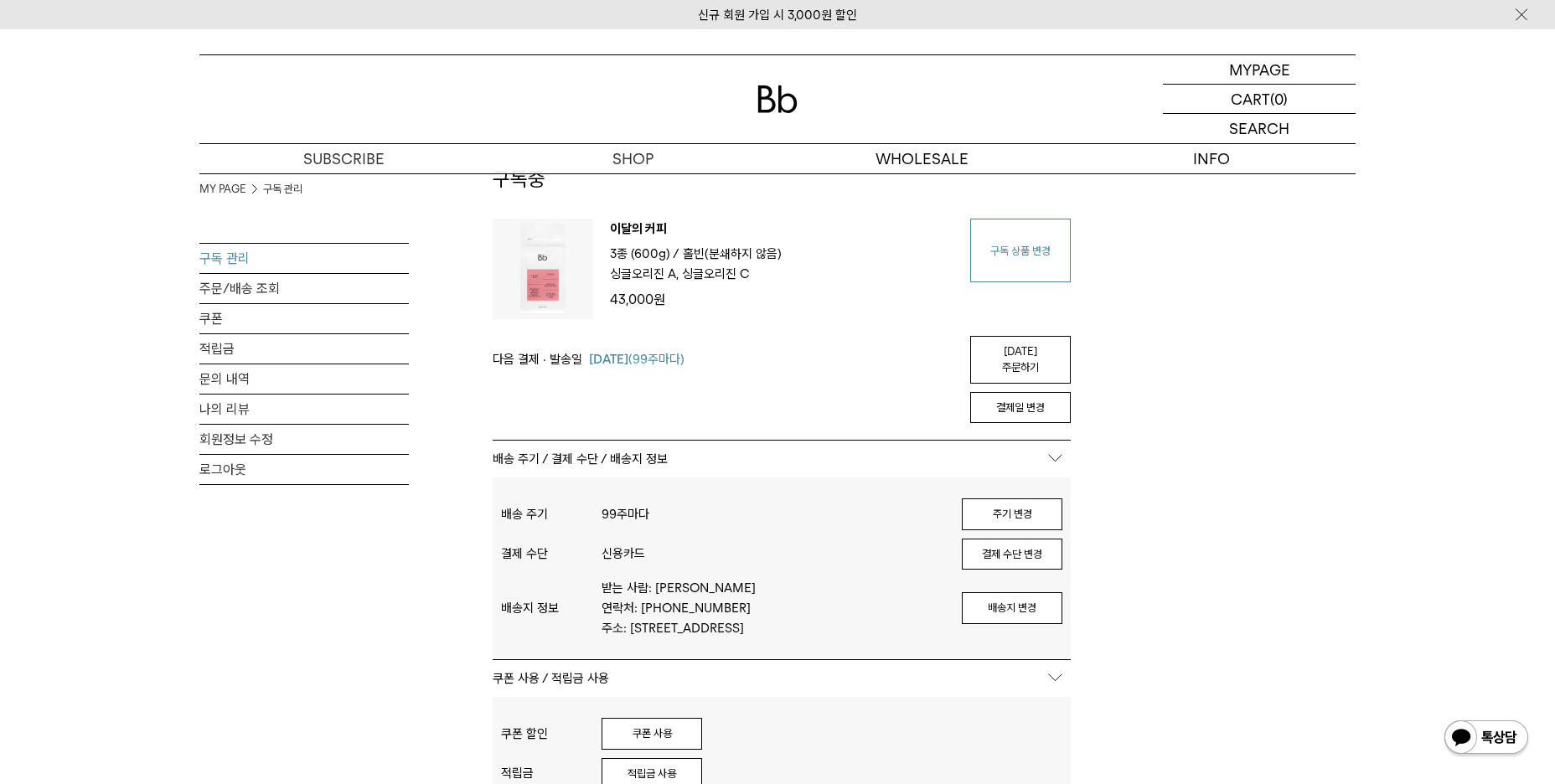
click at [1012, 252] on link "구독 상품 변경" at bounding box center [1020, 250] width 100 height 63
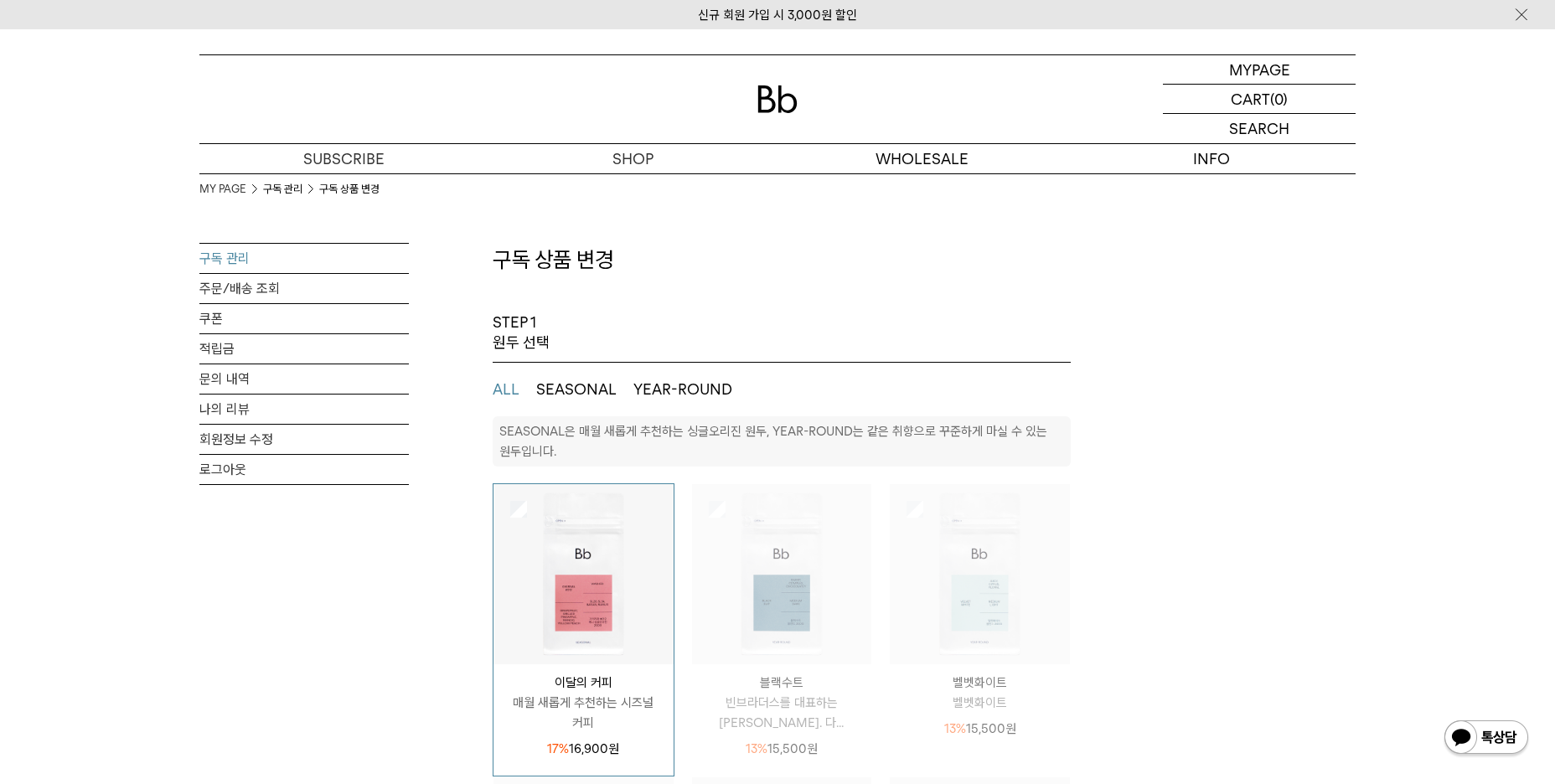
select select "**"
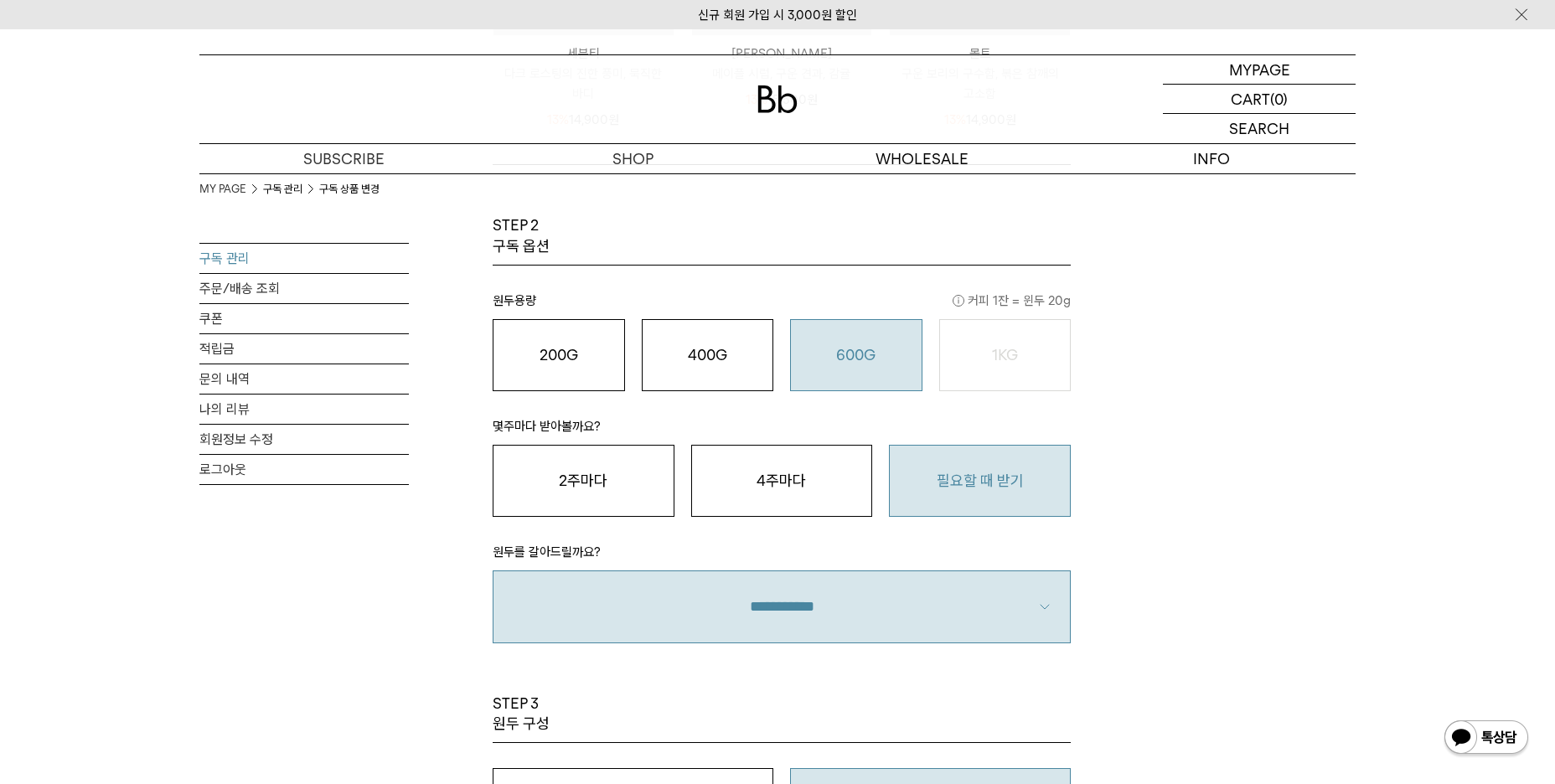
scroll to position [1256, 0]
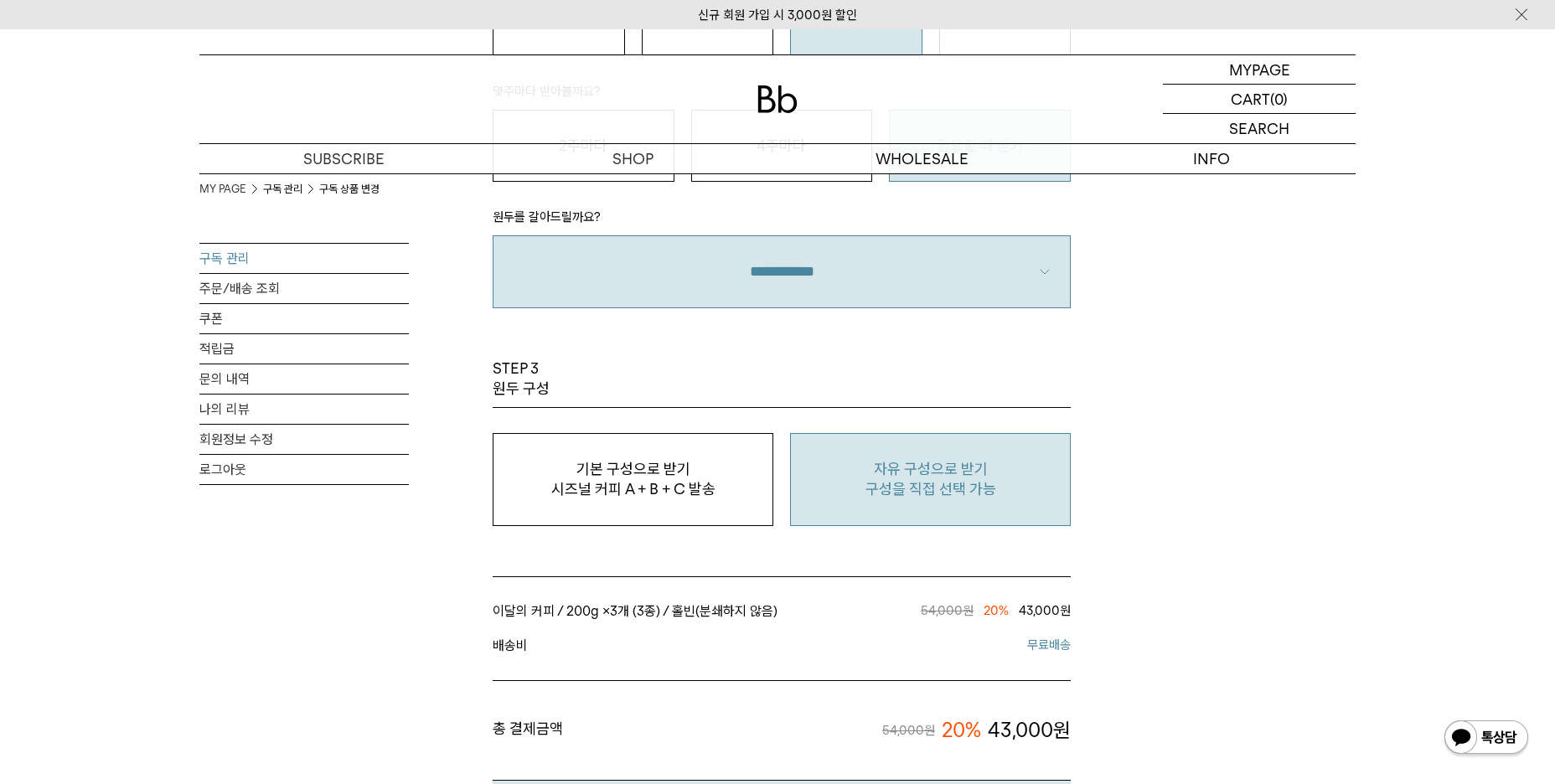
click at [894, 481] on p "구성을 직접 선택 가능" at bounding box center [930, 489] width 263 height 20
type input "*"
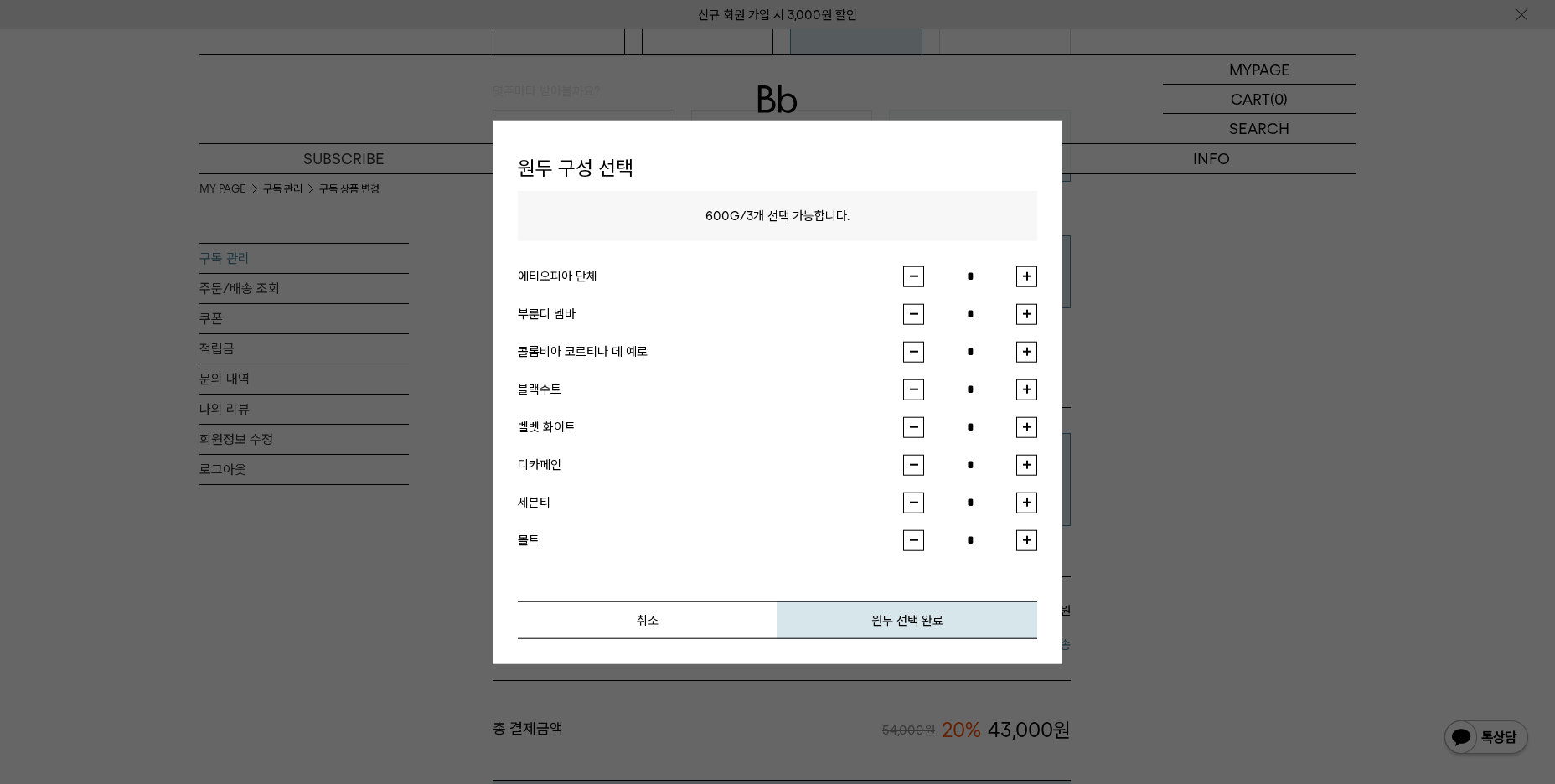
click at [1028, 351] on button "button" at bounding box center [1026, 351] width 21 height 21
type input "*"
click at [1026, 269] on button "button" at bounding box center [1026, 276] width 21 height 21
type input "*"
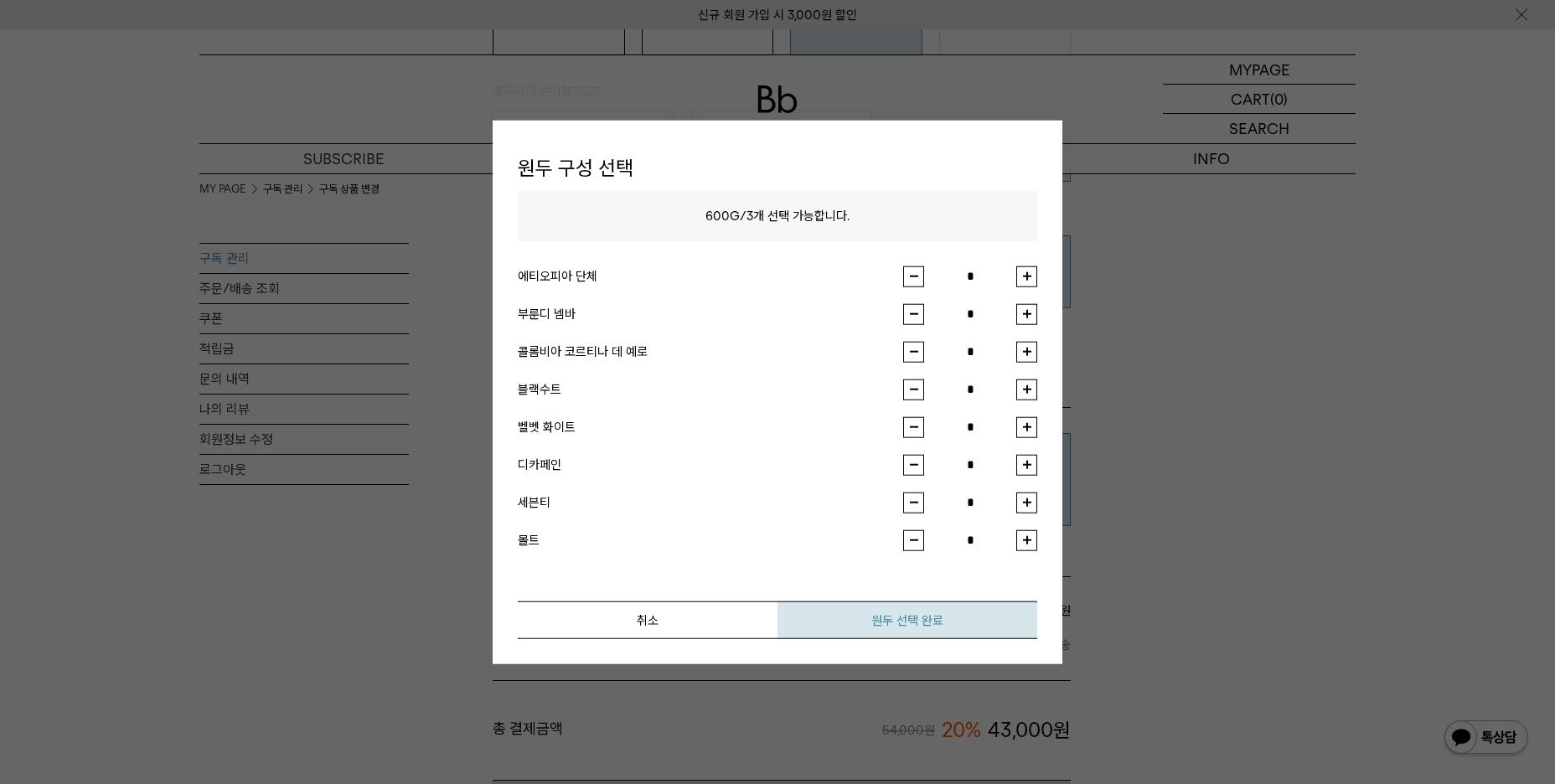
click at [933, 616] on button "원두 선택 완료" at bounding box center [907, 619] width 260 height 38
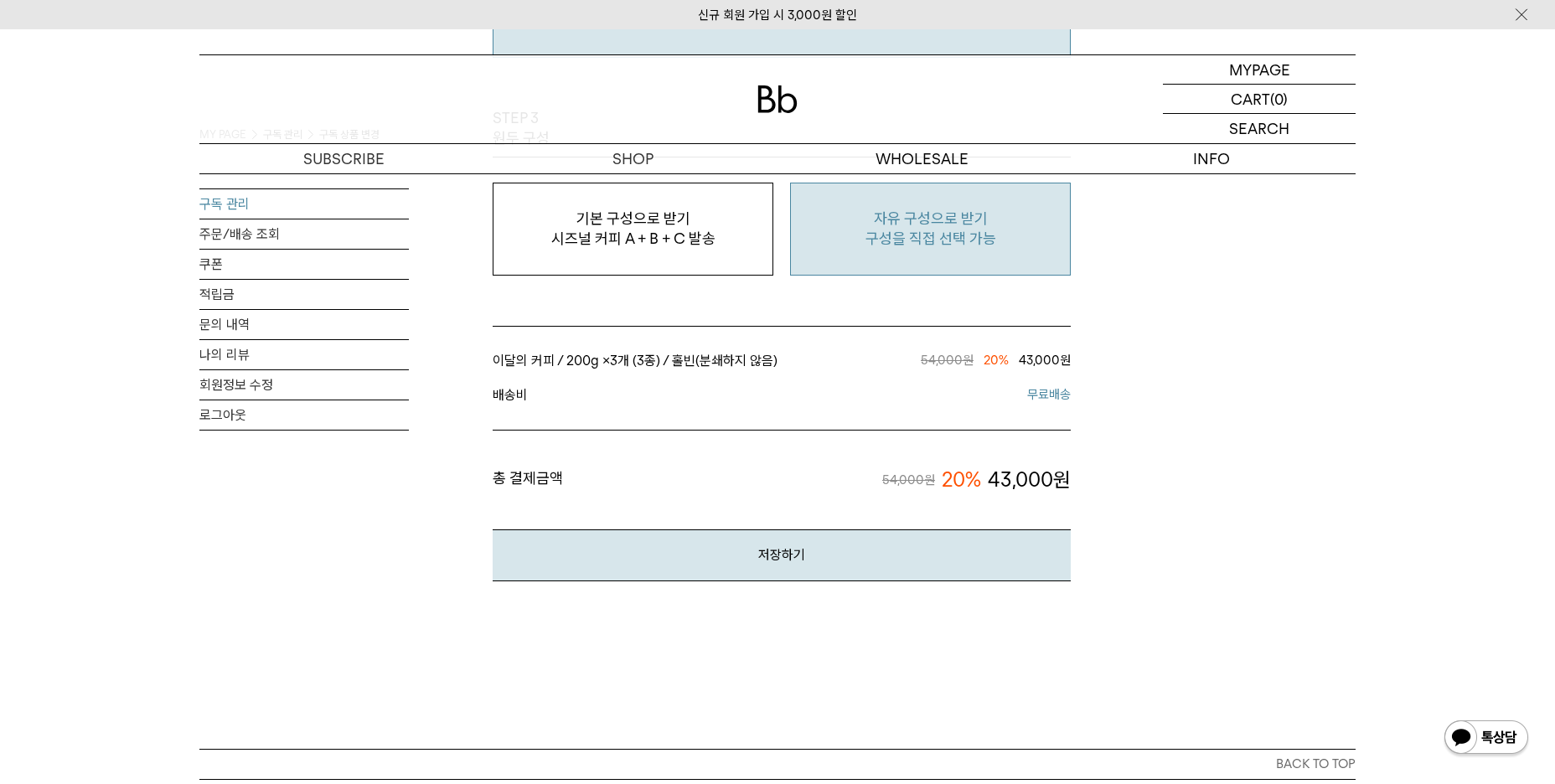
scroll to position [1507, 0]
click at [988, 551] on button "저장하기" at bounding box center [781, 554] width 578 height 51
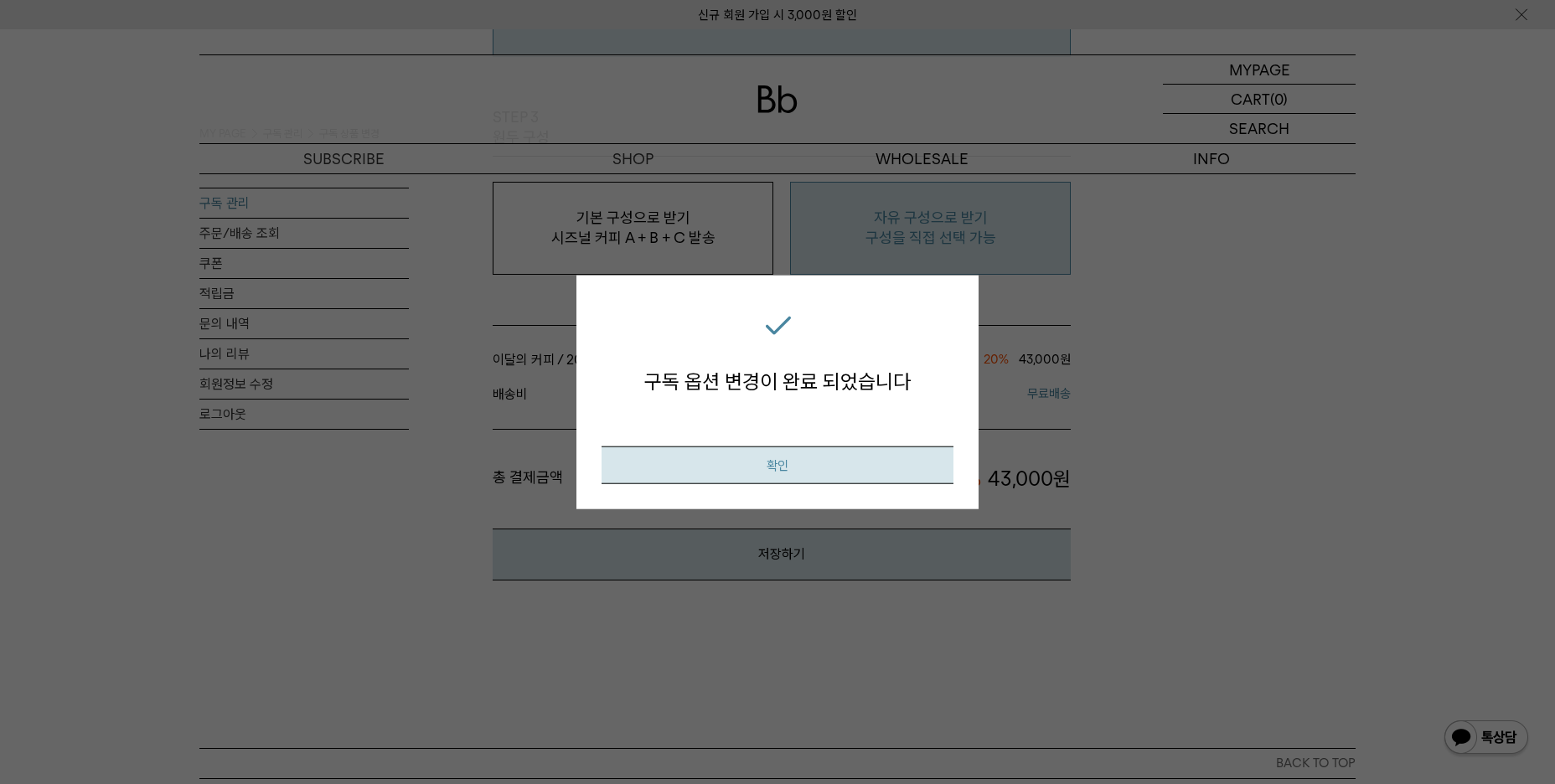
click at [808, 472] on button "확인" at bounding box center [777, 464] width 352 height 38
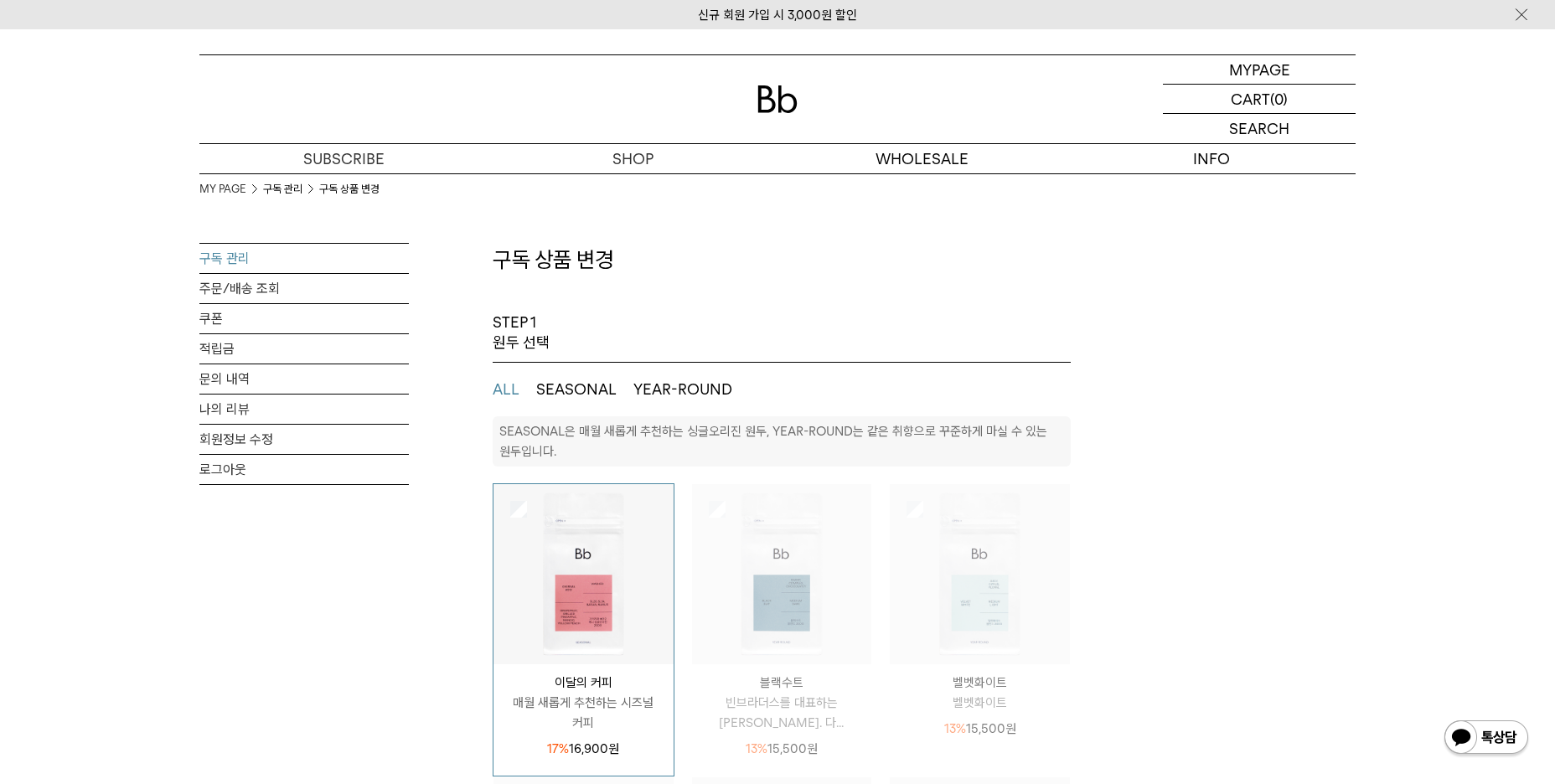
select select "**"
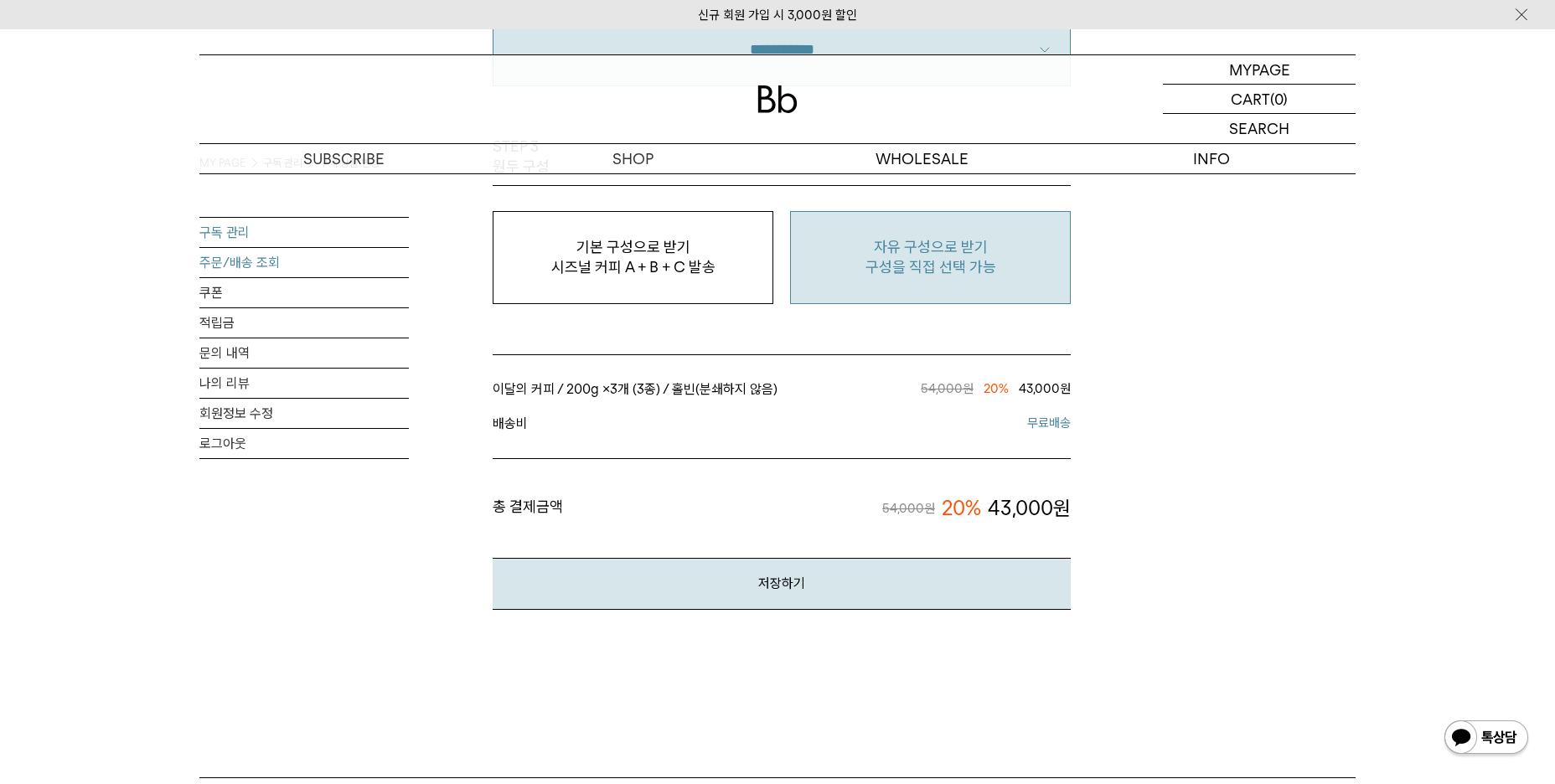
scroll to position [1507, 0]
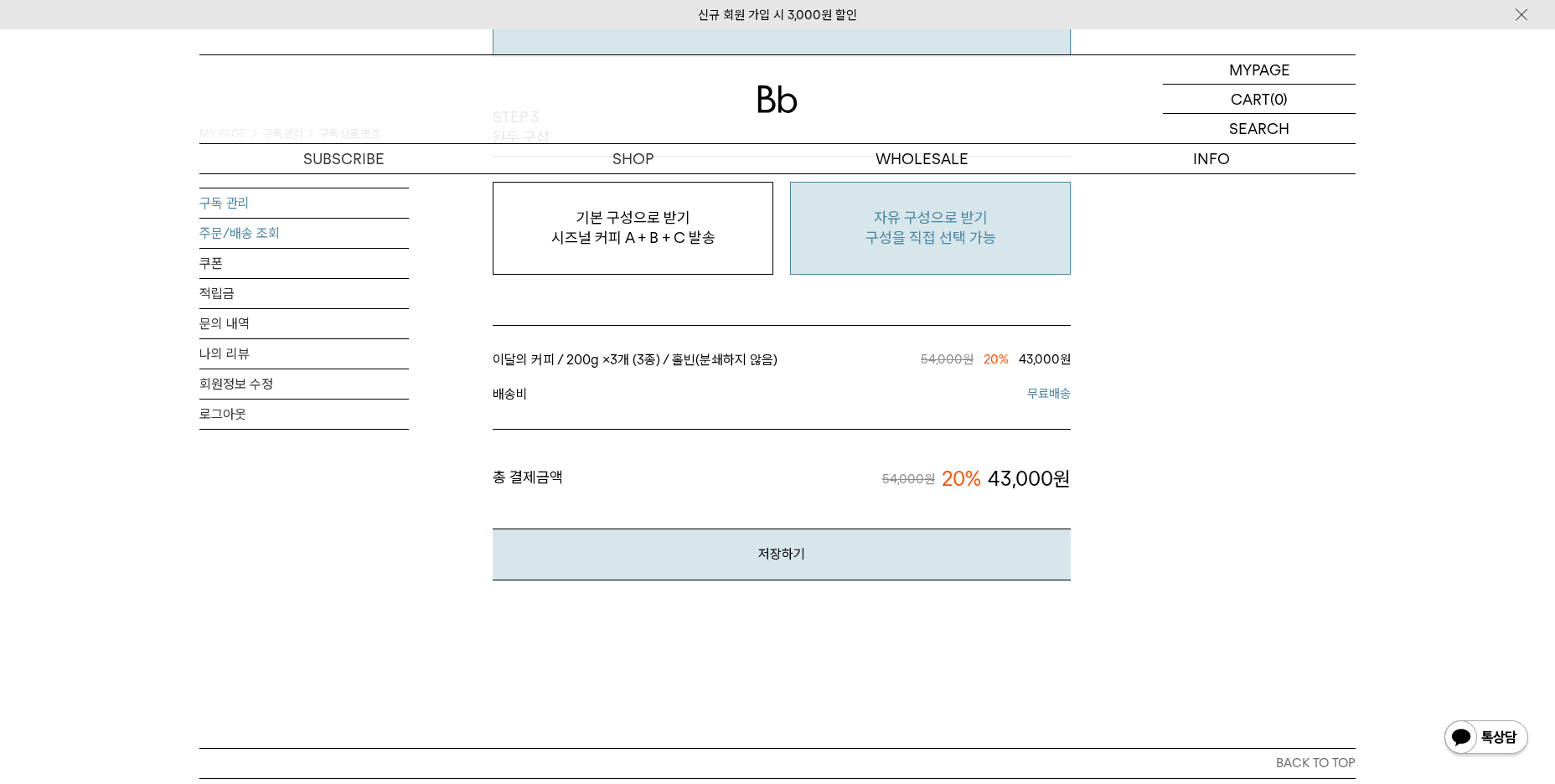
click at [228, 233] on link "주문/배송 조회" at bounding box center [304, 233] width 210 height 29
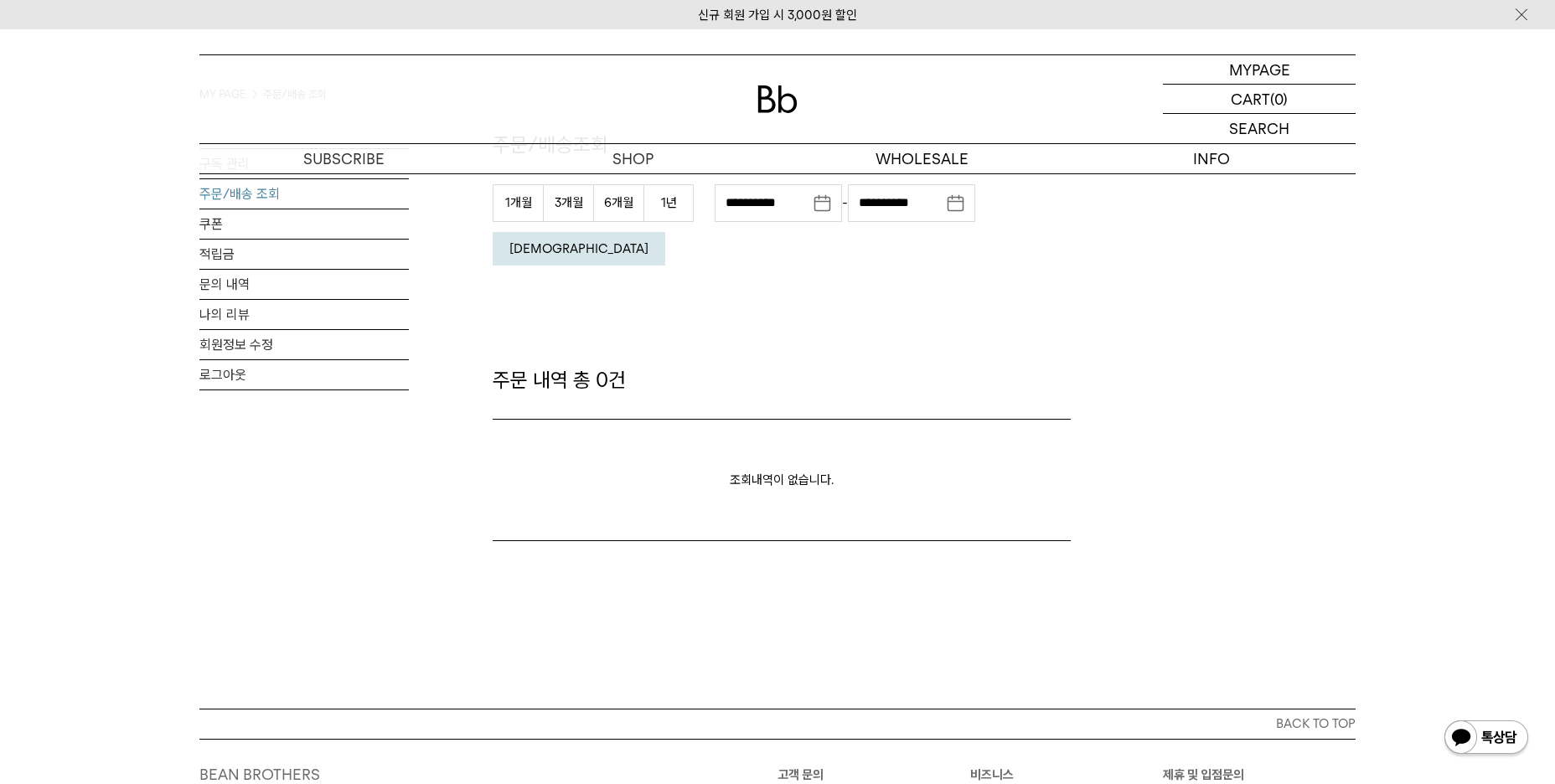
scroll to position [84, 0]
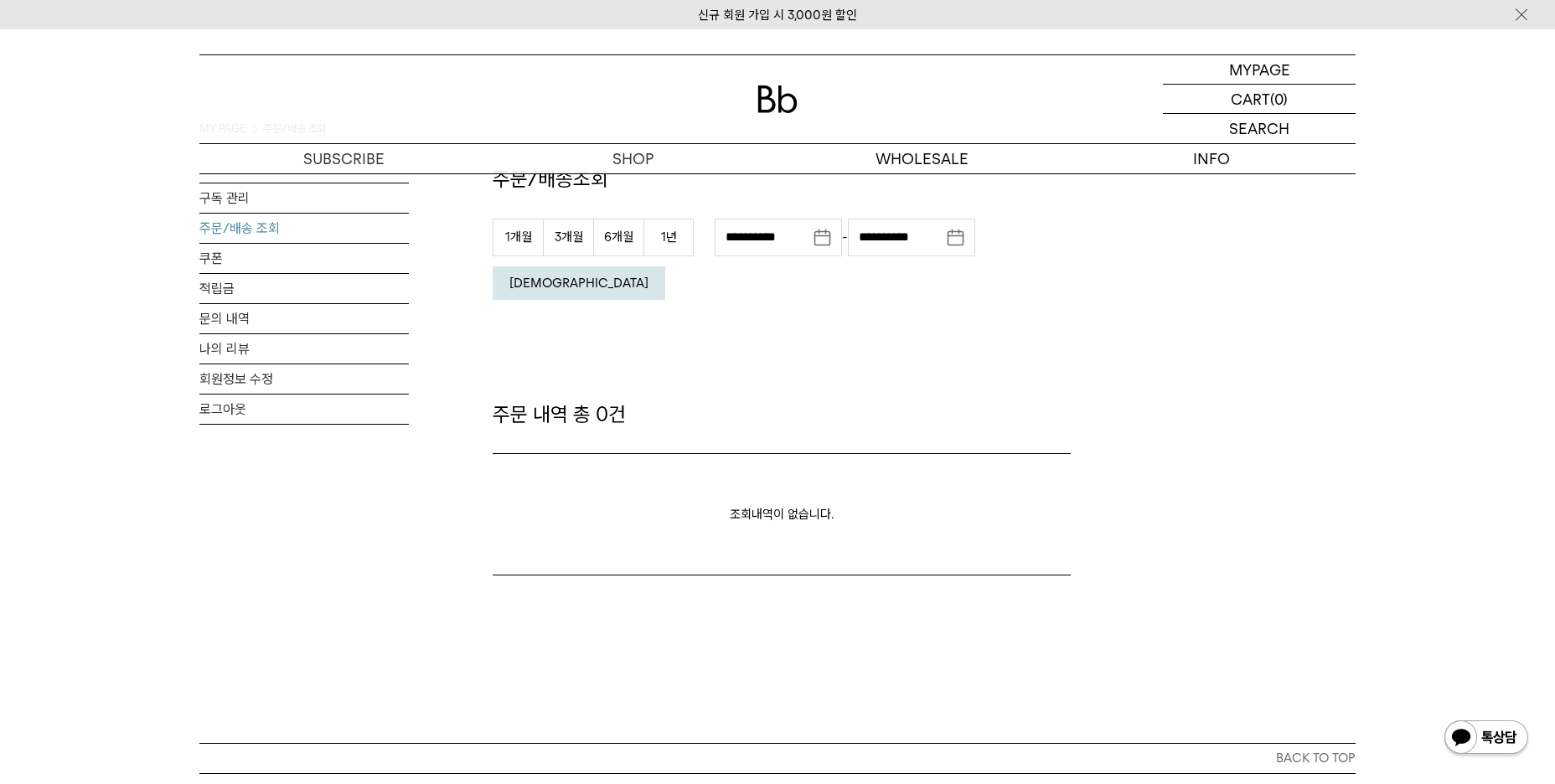
click at [648, 276] on em "[DEMOGRAPHIC_DATA]" at bounding box center [579, 283] width 139 height 15
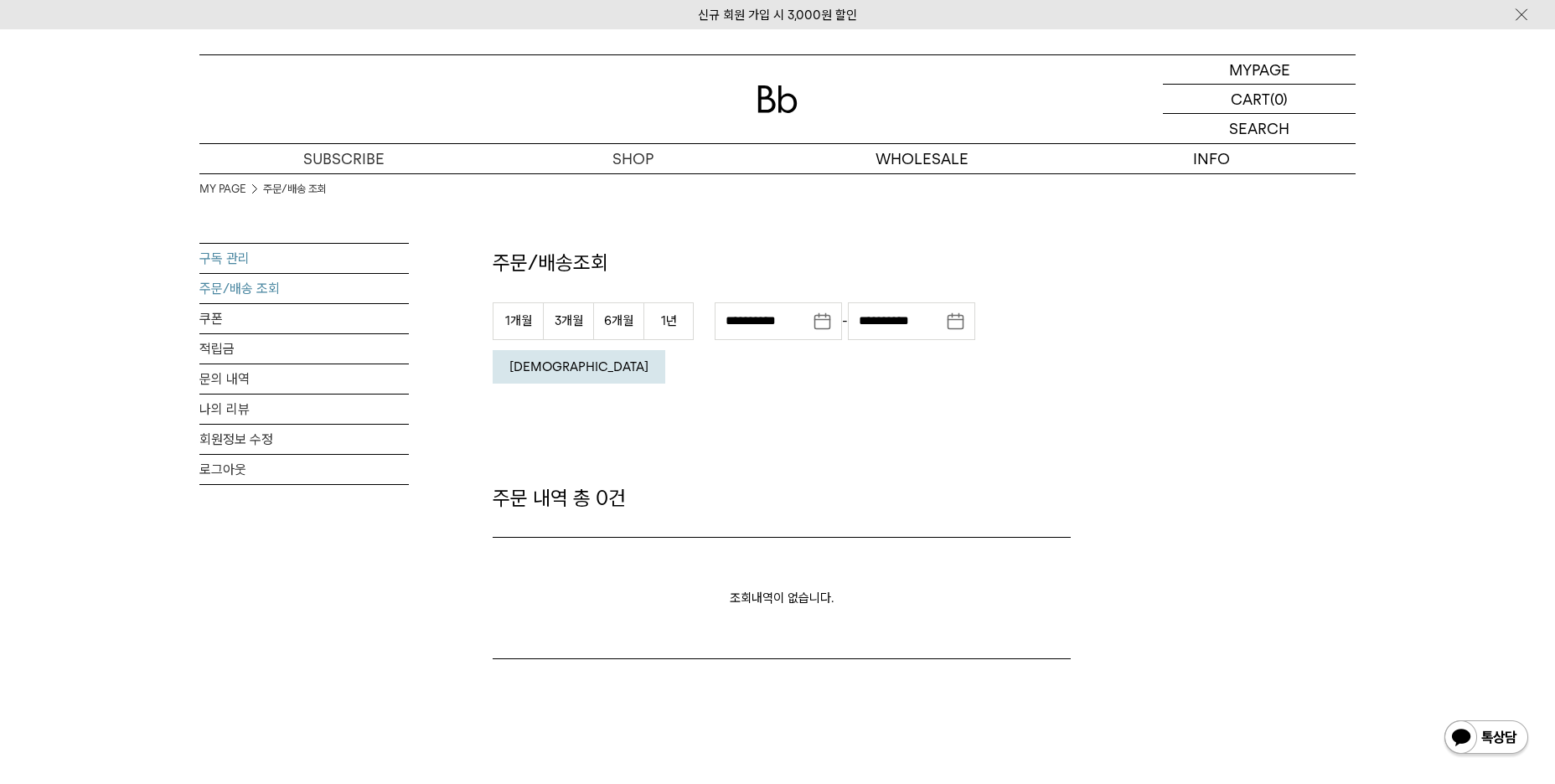
click at [247, 244] on link "구독 관리" at bounding box center [304, 258] width 210 height 29
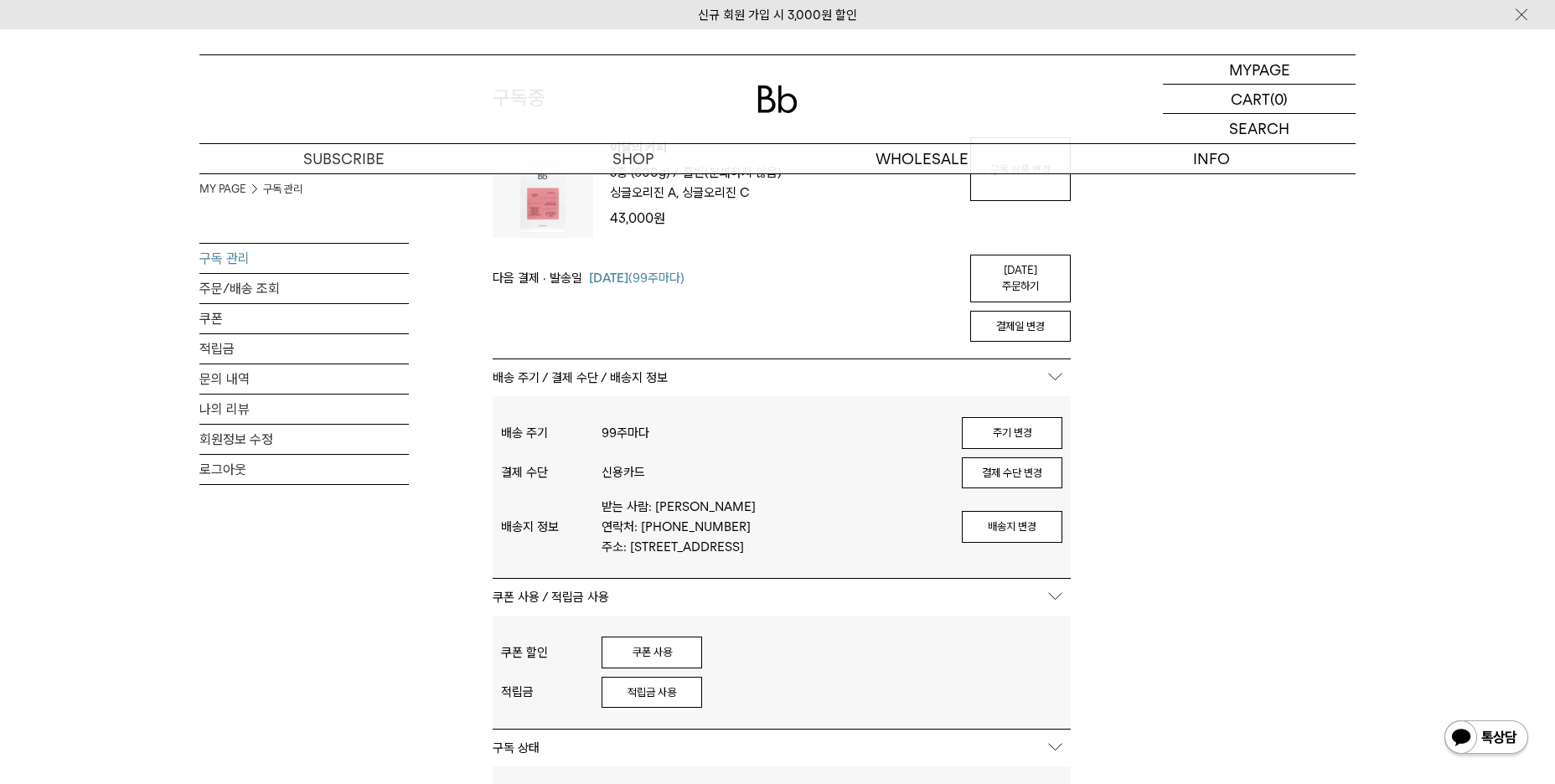
scroll to position [251, 0]
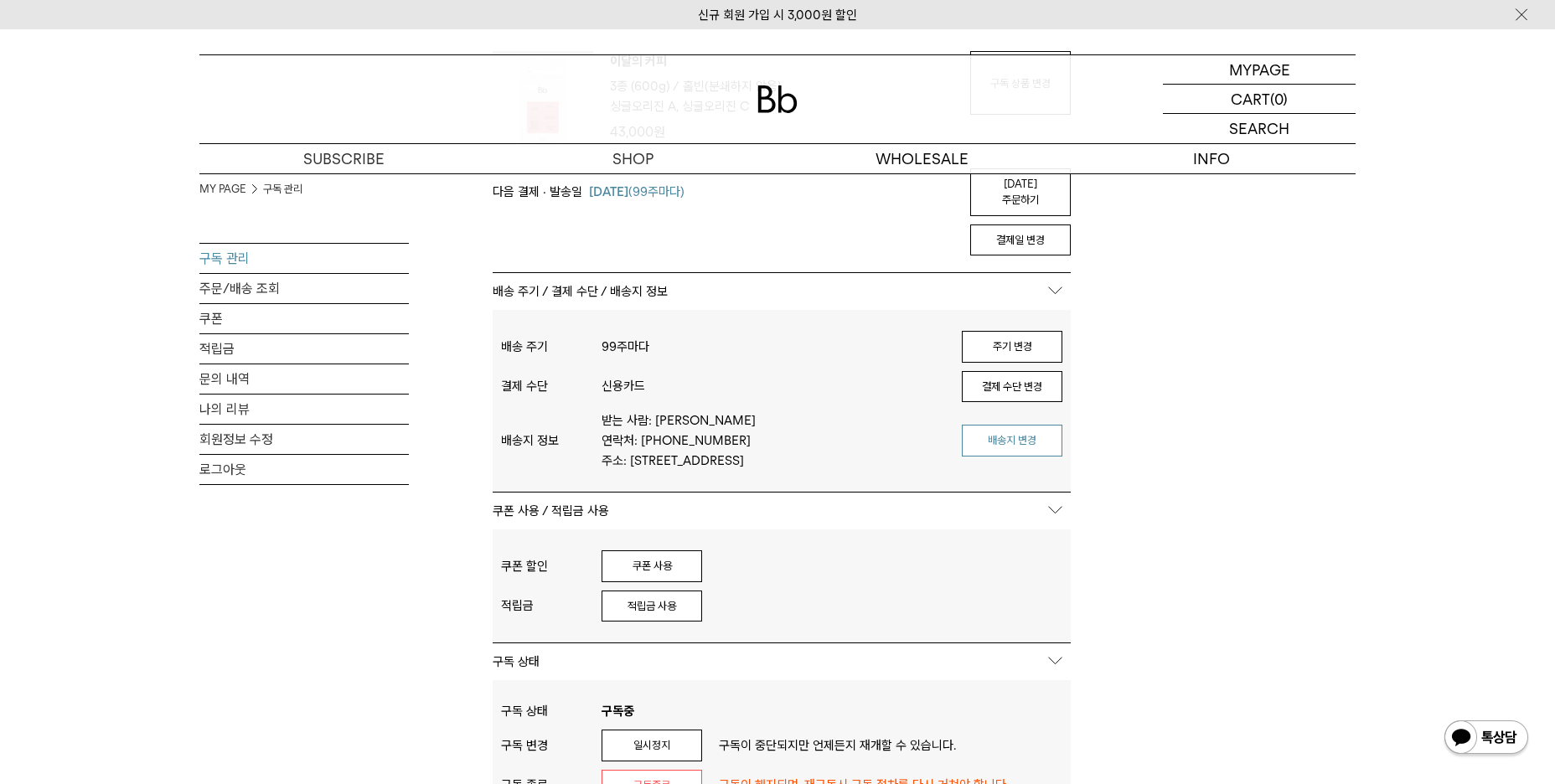
click at [1000, 425] on button "배송지 변경" at bounding box center [1011, 440] width 100 height 32
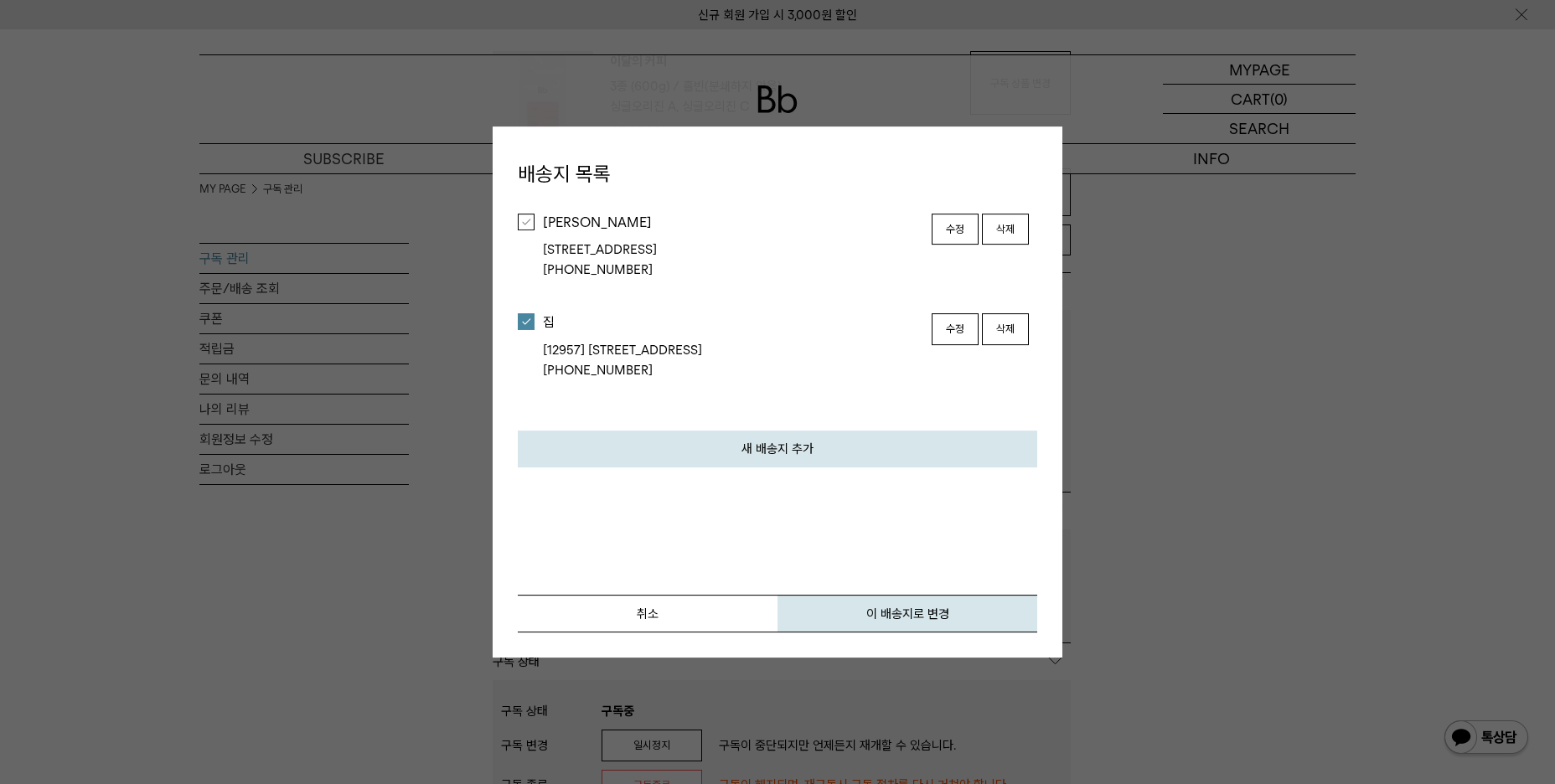
click at [965, 231] on button "수정" at bounding box center [954, 229] width 47 height 32
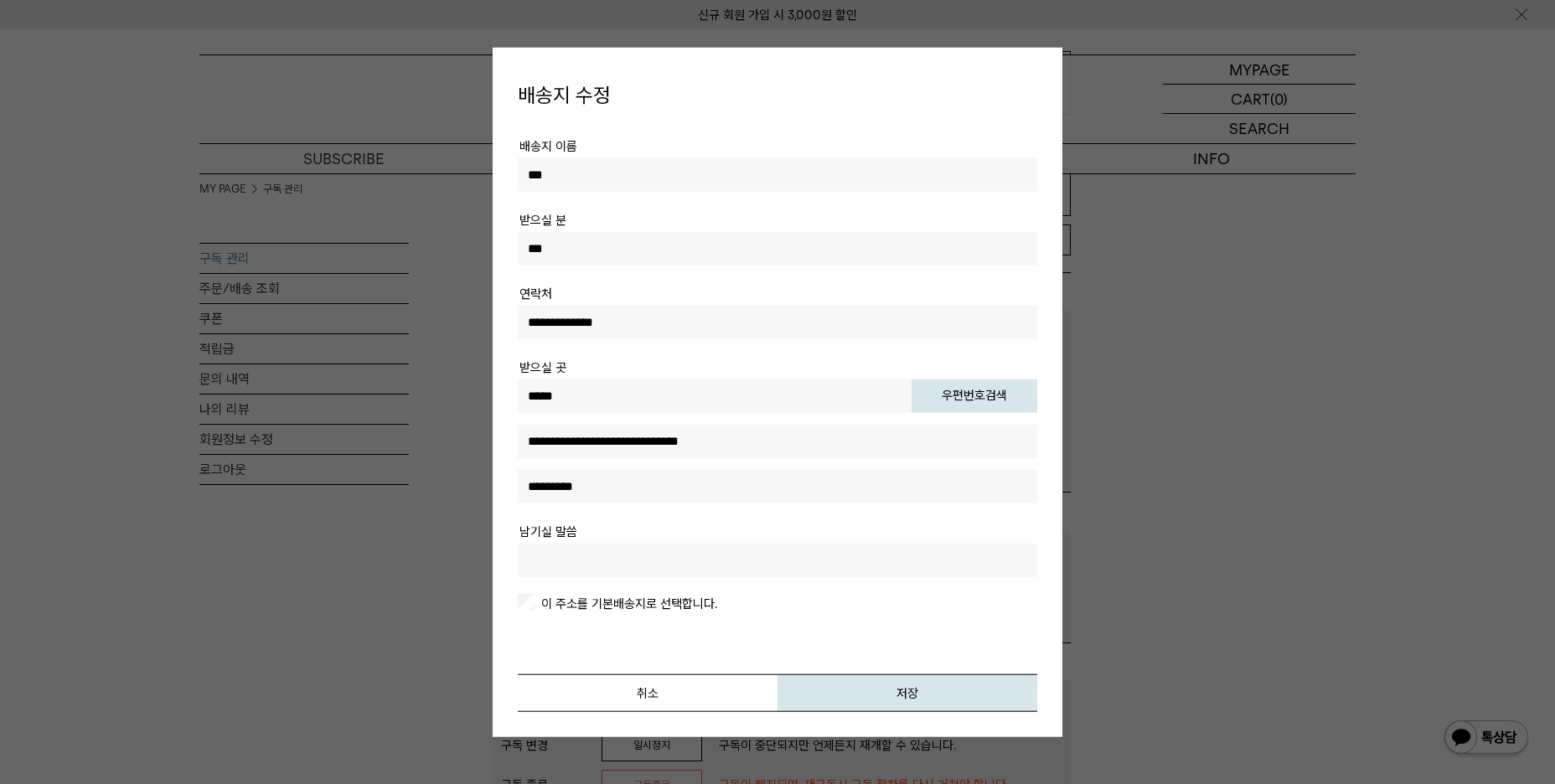
drag, startPoint x: 581, startPoint y: 173, endPoint x: 409, endPoint y: 165, distance: 172.2
click at [408, 165] on body "신규 회원 가입 시 3,000원 할인 MYPAGE 마이페이지 LOGOUT 로그아웃 CART 장바구니 (0) SEARCH 검색 검색폼 ** 추천…" at bounding box center [777, 695] width 1555 height 1835
type input "**"
drag, startPoint x: 633, startPoint y: 242, endPoint x: 335, endPoint y: 239, distance: 298.0
click at [335, 239] on body "신규 회원 가입 시 3,000원 할인 MYPAGE 마이페이지 LOGOUT 로그아웃 CART 장바구니 (0) SEARCH 검색 검색폼 ** 추천…" at bounding box center [777, 695] width 1555 height 1835
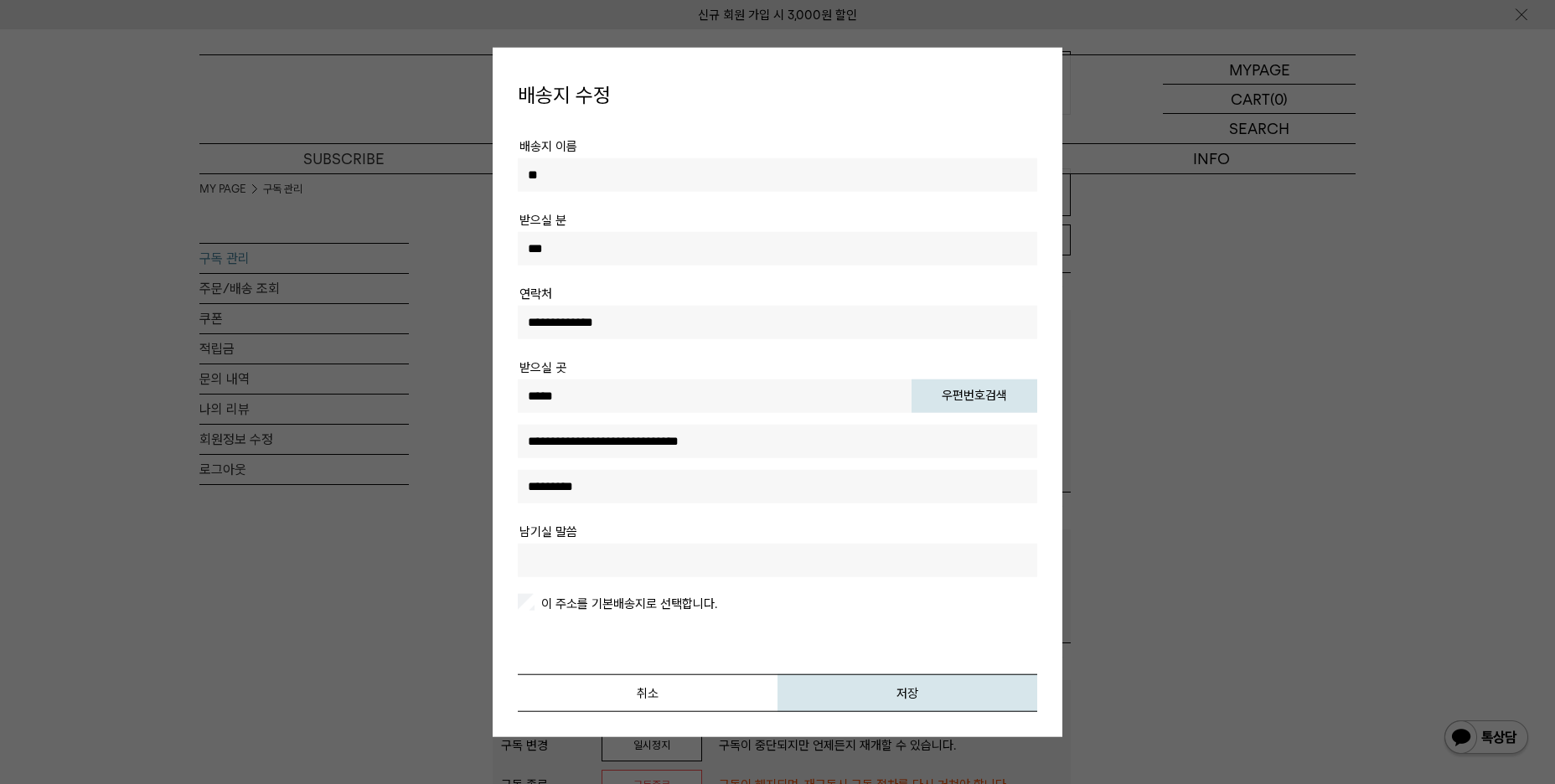
type input "***"
drag, startPoint x: 680, startPoint y: 328, endPoint x: 433, endPoint y: 332, distance: 247.0
click at [433, 332] on body "신규 회원 가입 시 3,000원 할인 MYPAGE 마이페이지 LOGOUT 로그아웃 CART 장바구니 (0) SEARCH 검색 검색폼 ** 추천…" at bounding box center [777, 695] width 1555 height 1835
type input "**********"
click at [978, 387] on button "우편번호검색" at bounding box center [974, 396] width 126 height 33
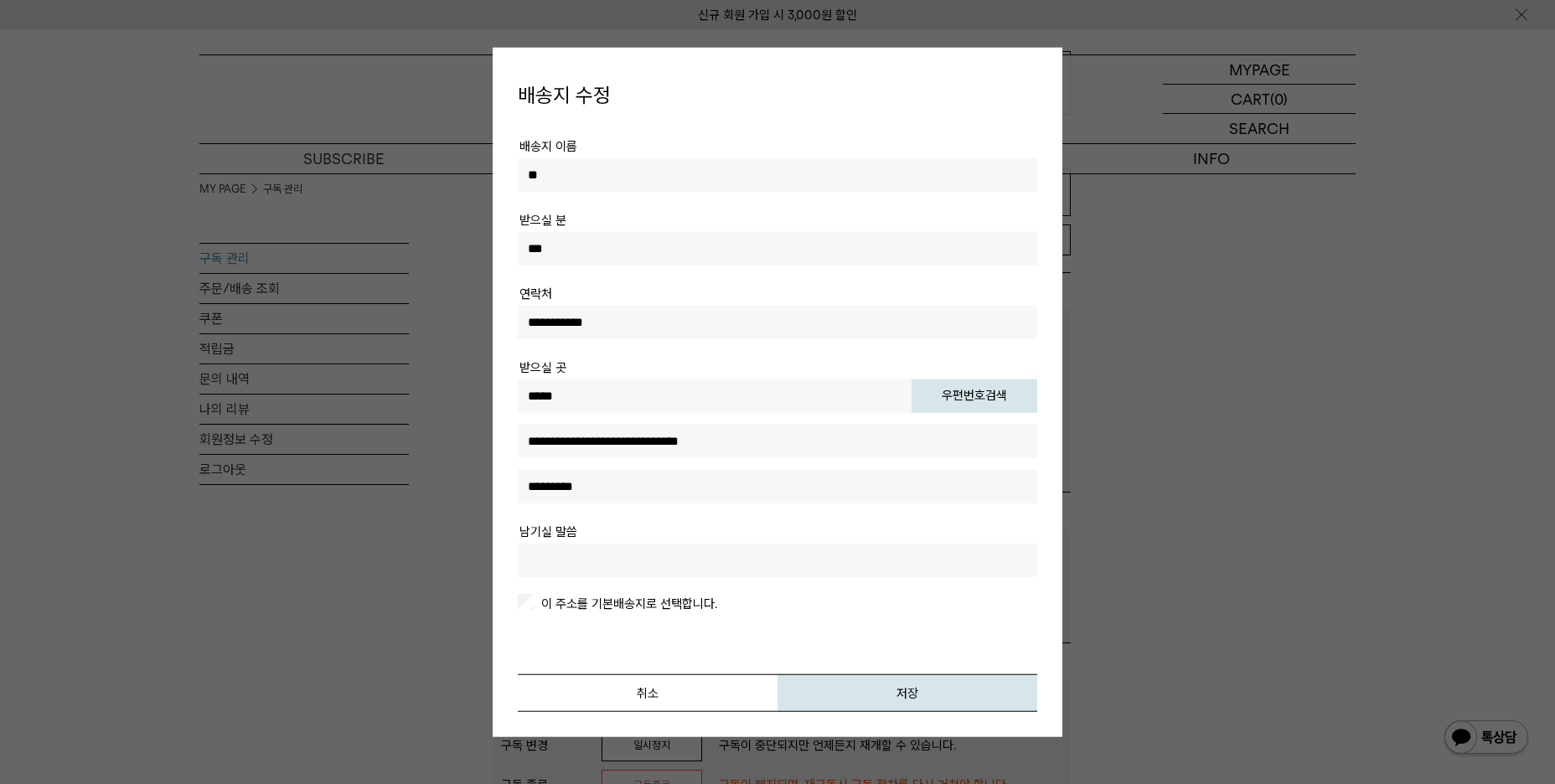
type input "*****"
type input "**********"
type input "*****"
type input "**********"
click at [783, 492] on input "text" at bounding box center [777, 485] width 519 height 33
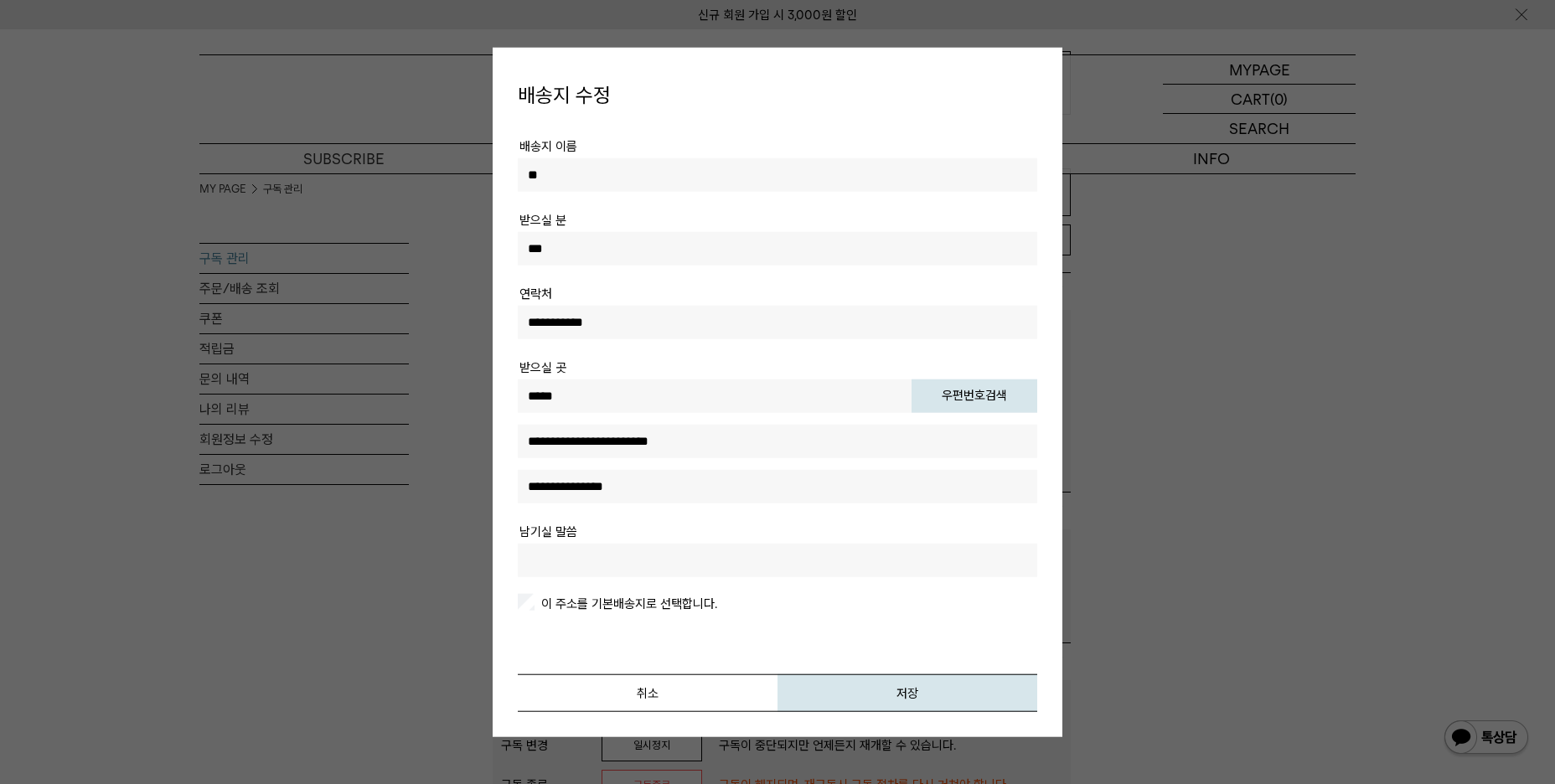
click at [750, 493] on input "**********" at bounding box center [777, 485] width 519 height 33
type input "**********"
click at [930, 690] on button "저장" at bounding box center [907, 692] width 260 height 38
click at [871, 697] on button "저장" at bounding box center [907, 692] width 260 height 38
click at [952, 692] on button "저장" at bounding box center [907, 692] width 260 height 38
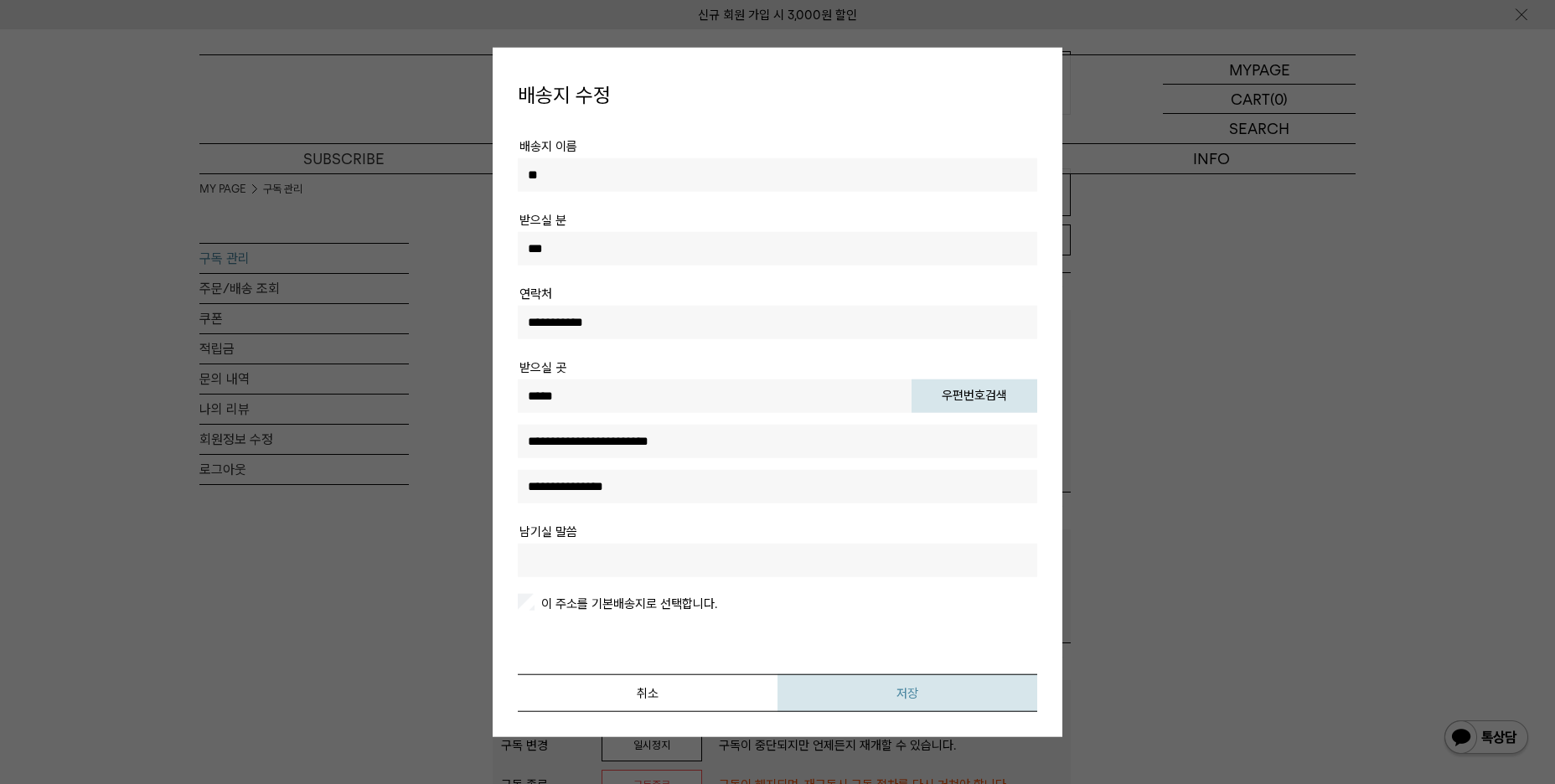
click at [840, 680] on button "저장" at bounding box center [907, 692] width 260 height 38
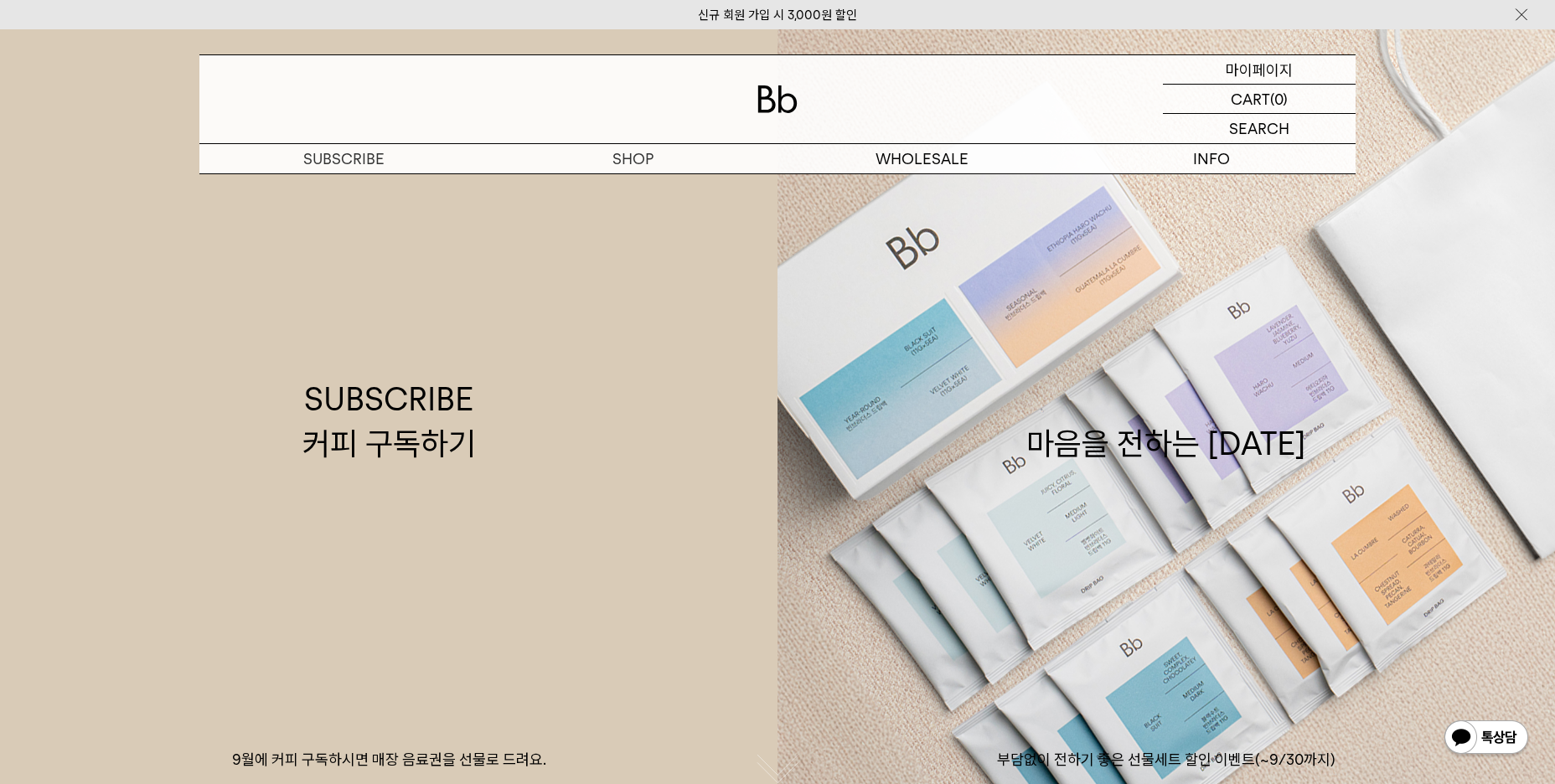
click at [1269, 63] on p "마이페이지" at bounding box center [1259, 70] width 67 height 28
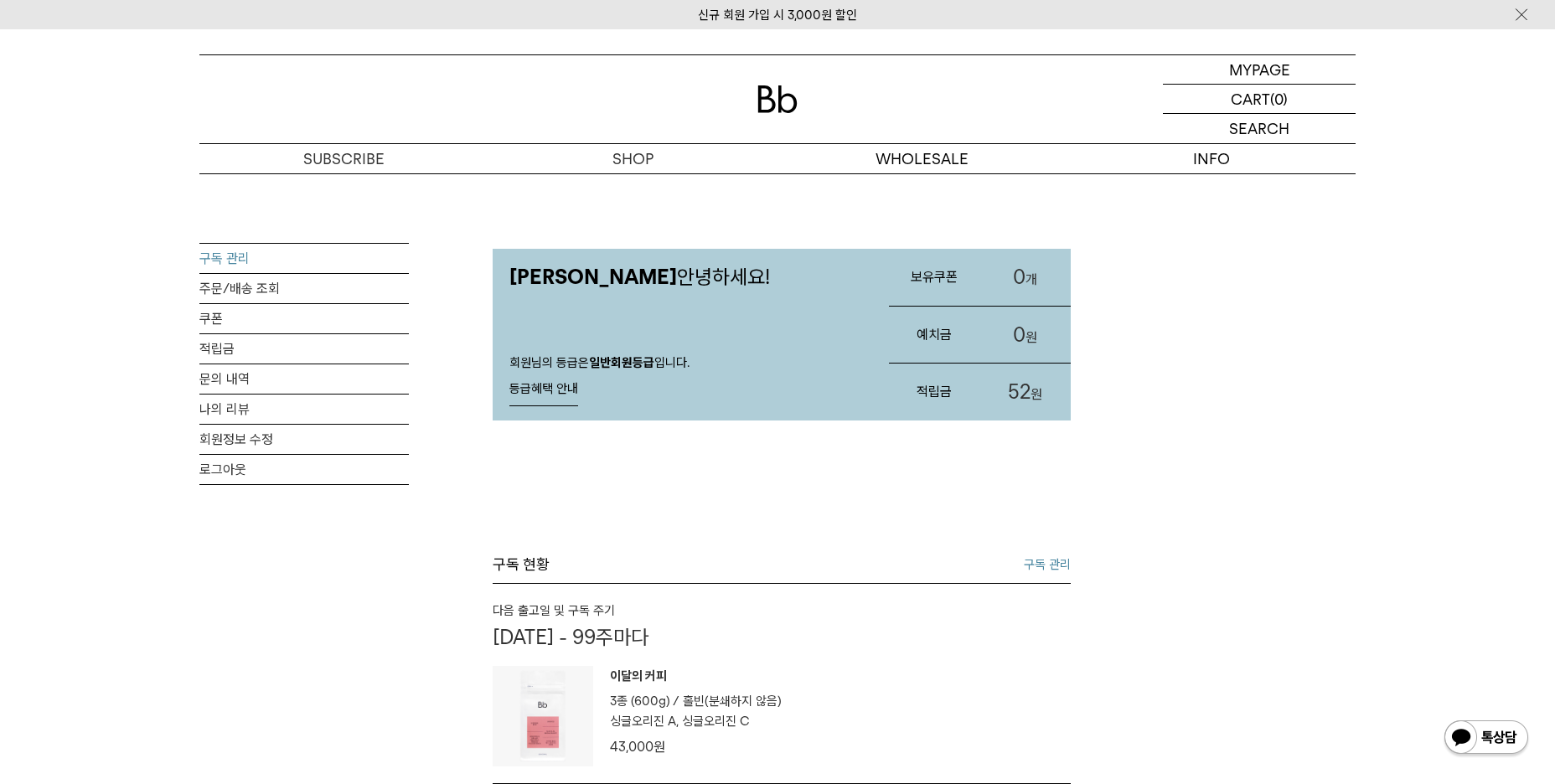
click at [234, 262] on link "구독 관리" at bounding box center [304, 258] width 210 height 29
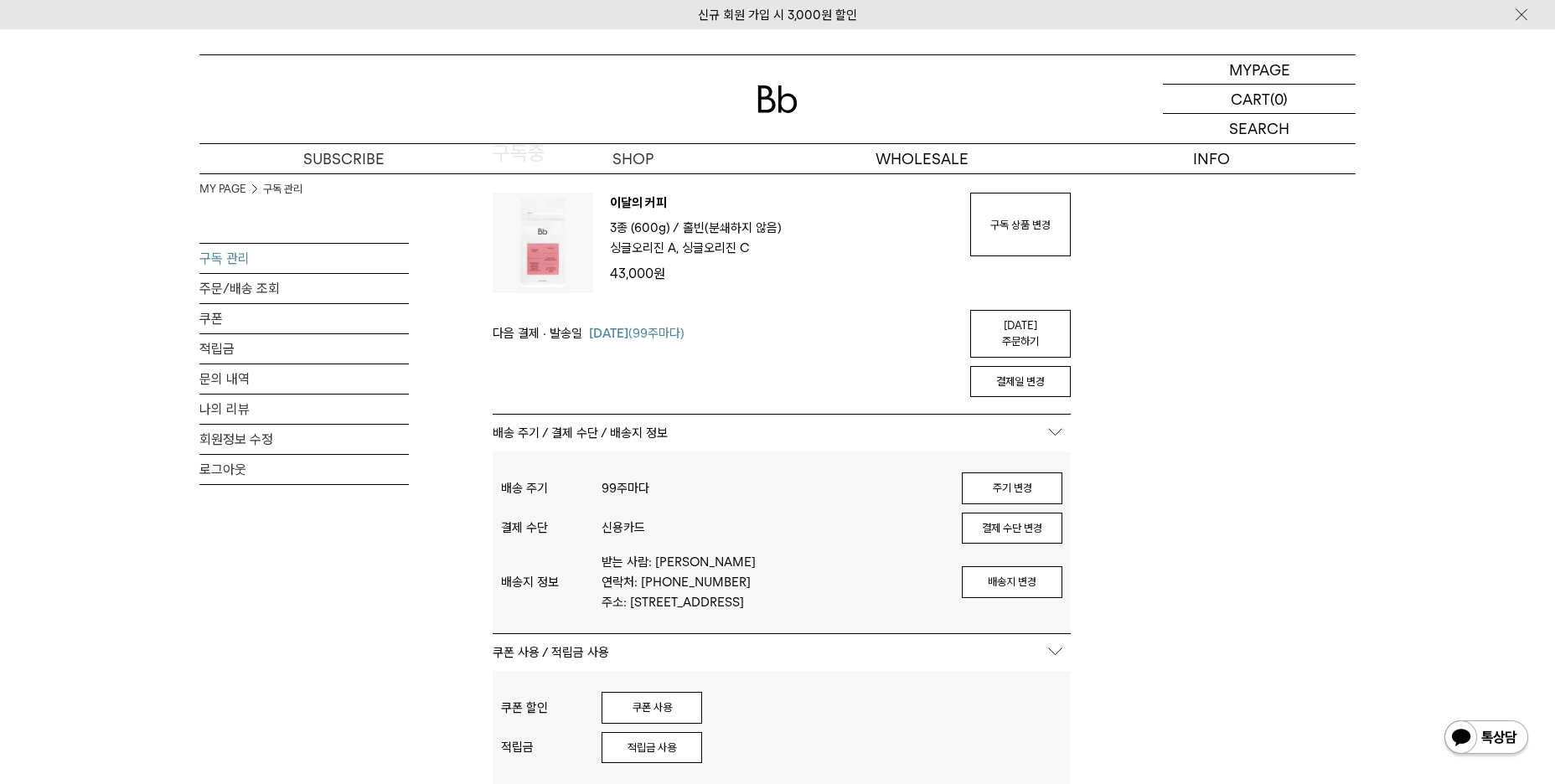
scroll to position [167, 0]
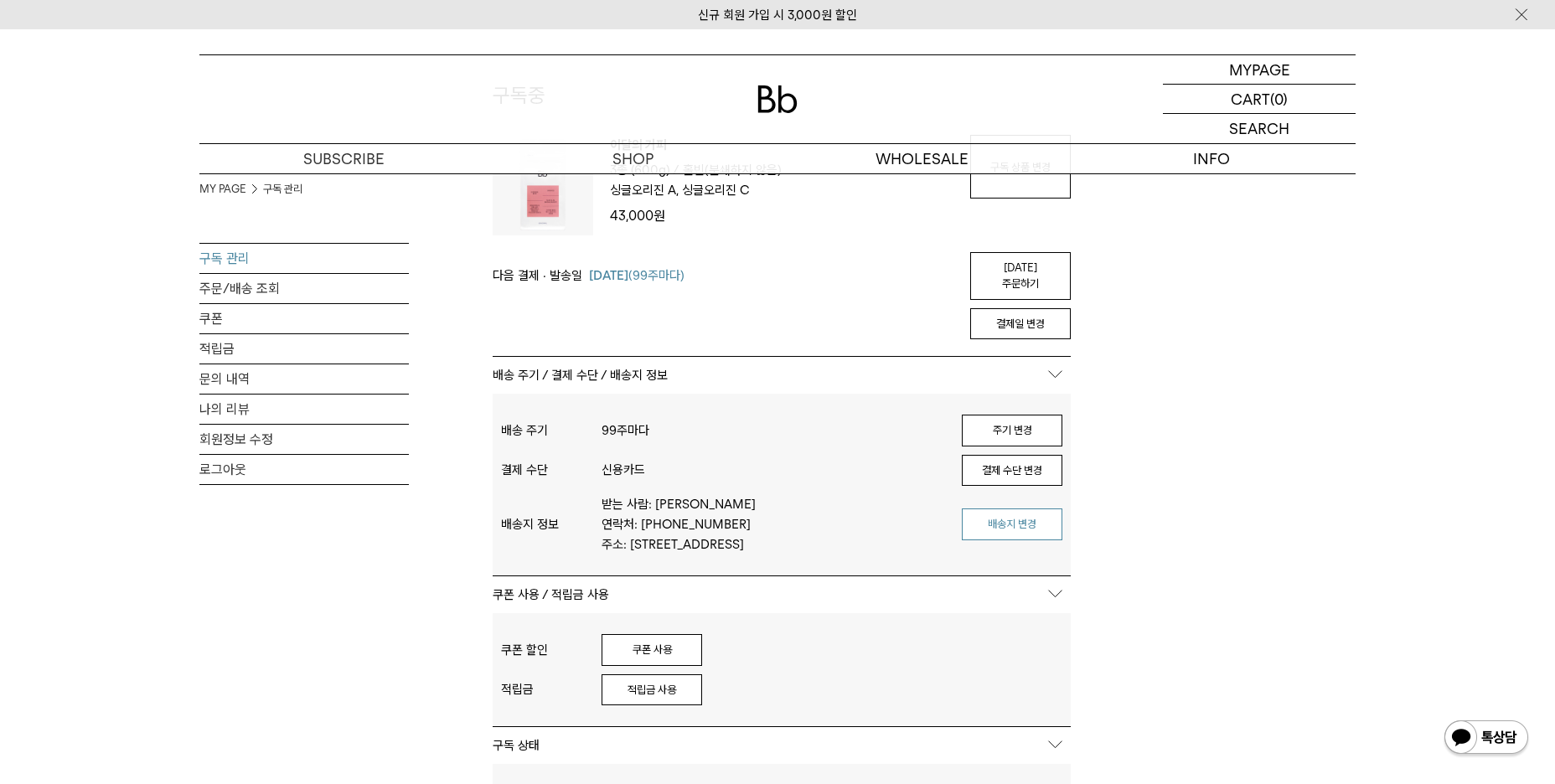
click at [1029, 508] on button "배송지 변경" at bounding box center [1011, 524] width 100 height 32
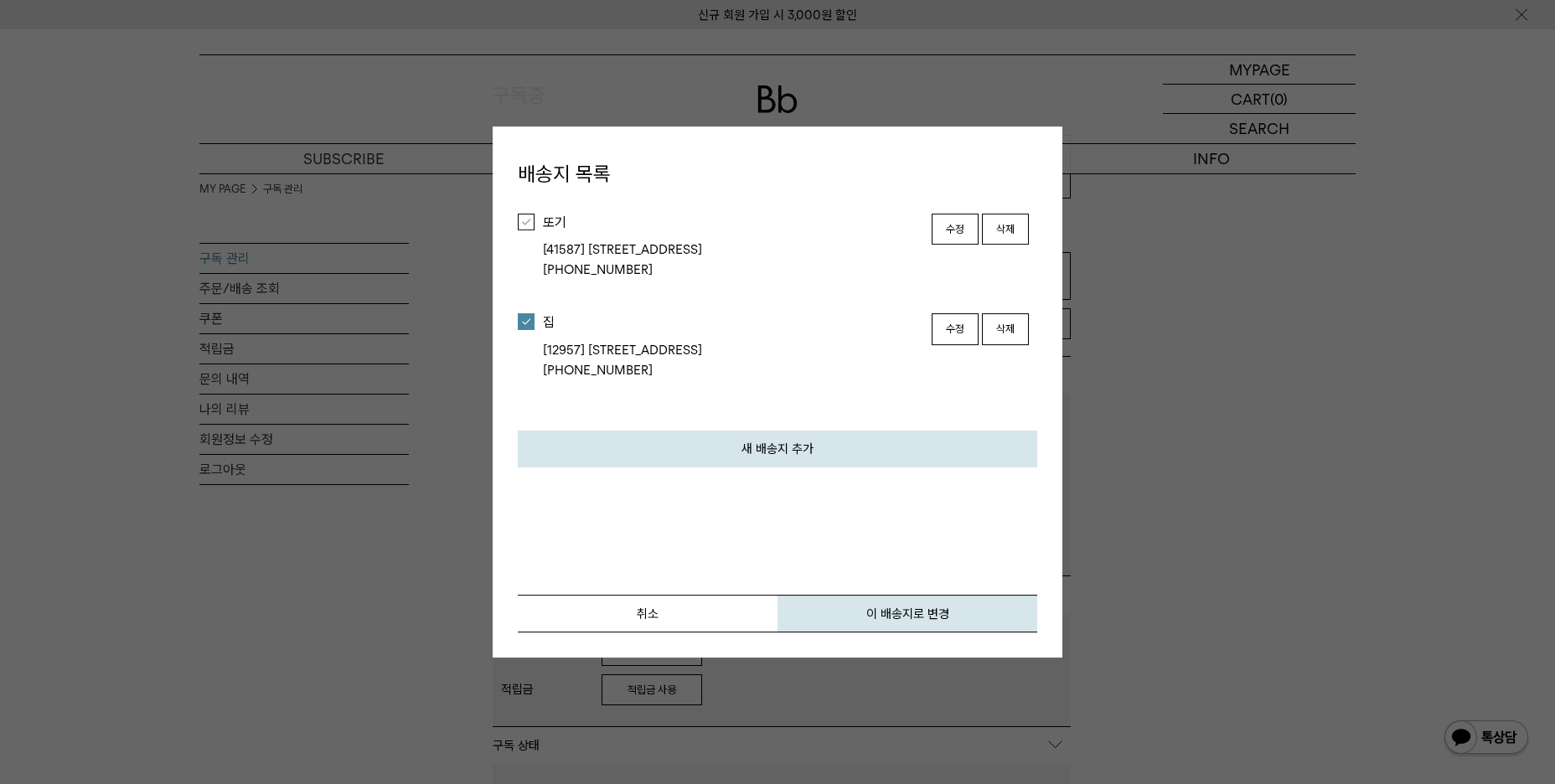
click at [523, 213] on div at bounding box center [526, 221] width 17 height 17
click at [971, 626] on button "이 배송지로 변경" at bounding box center [907, 613] width 260 height 38
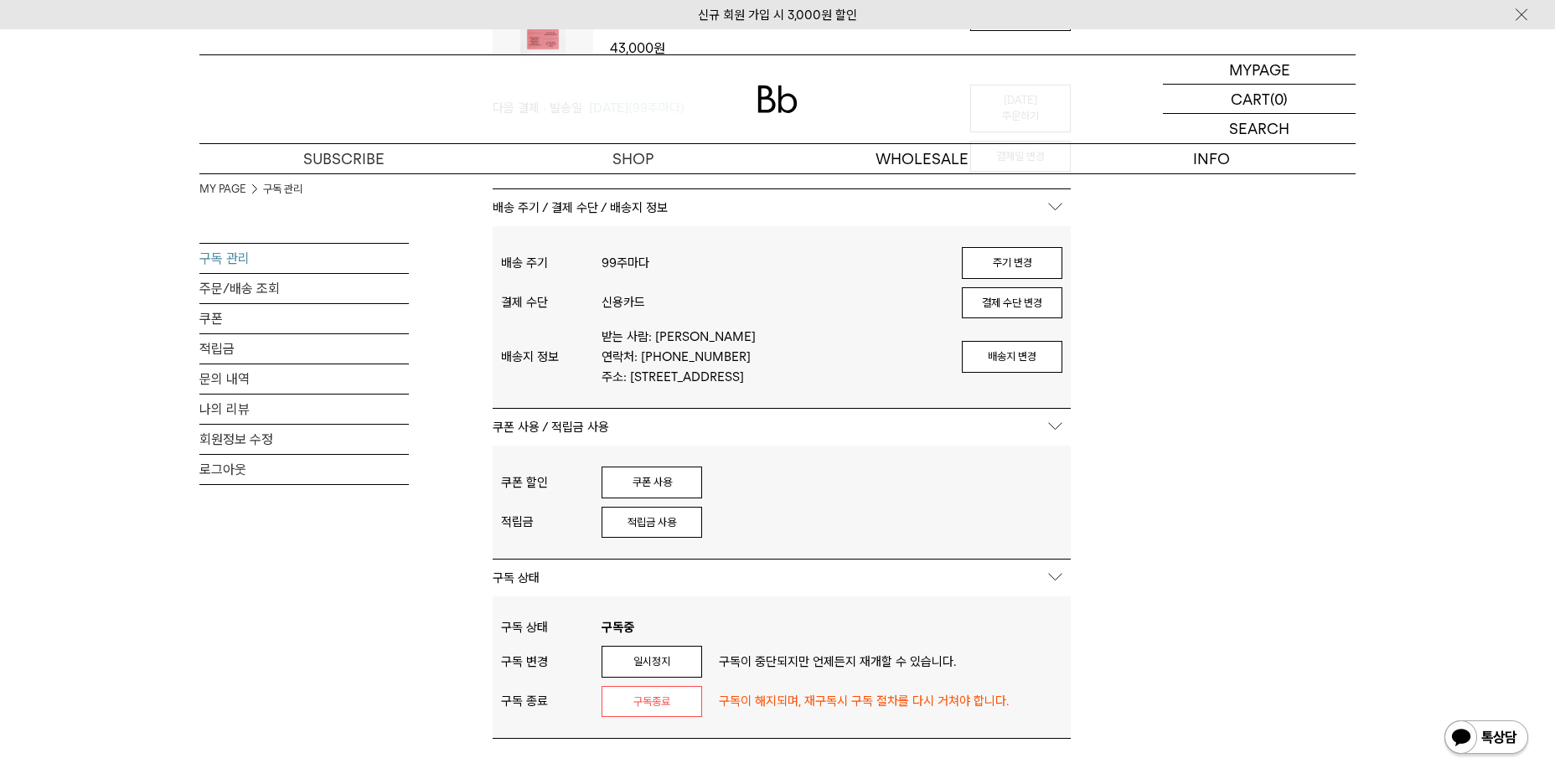
scroll to position [418, 0]
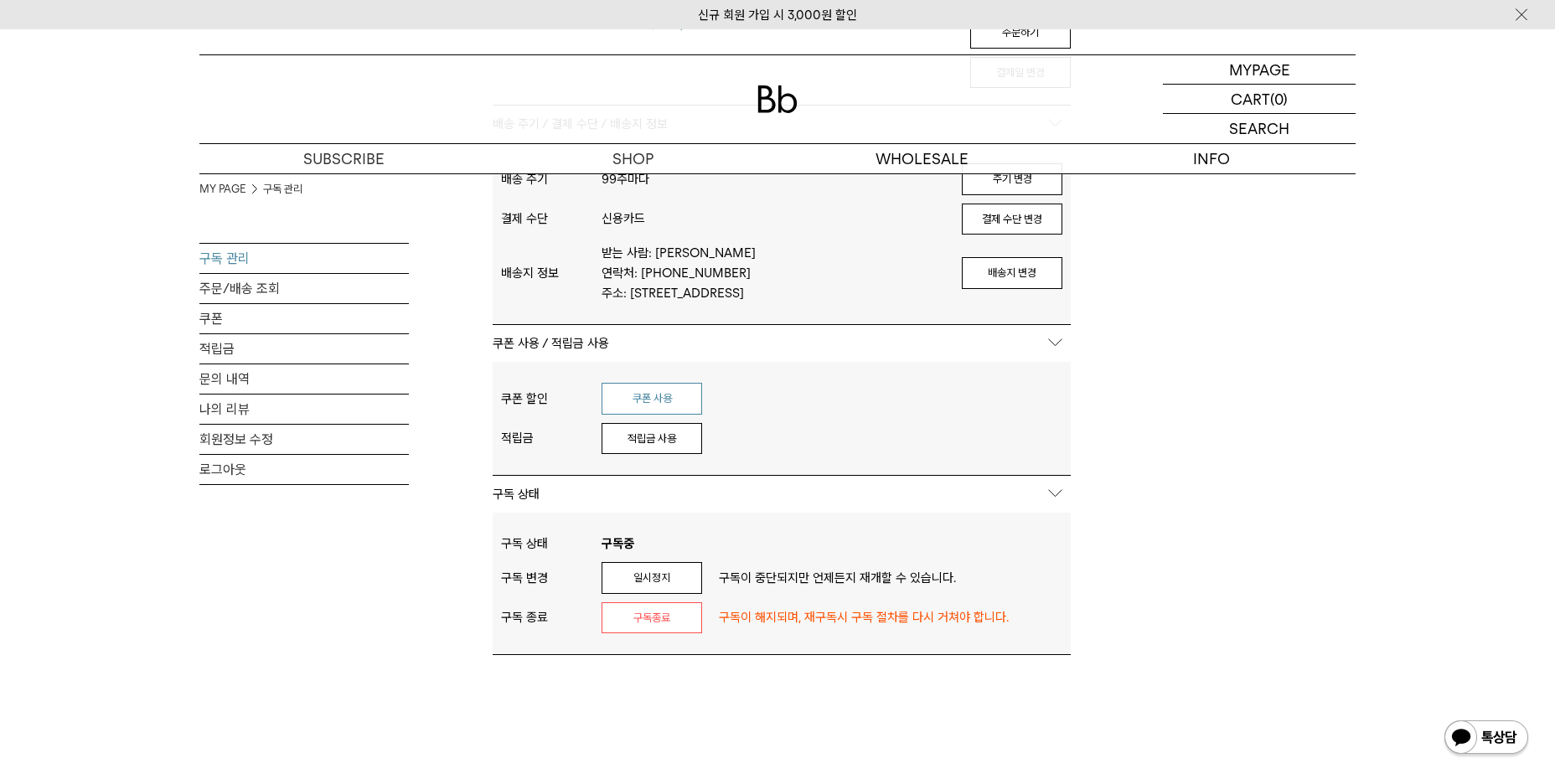
click at [662, 407] on button "쿠폰 사용" at bounding box center [652, 398] width 100 height 32
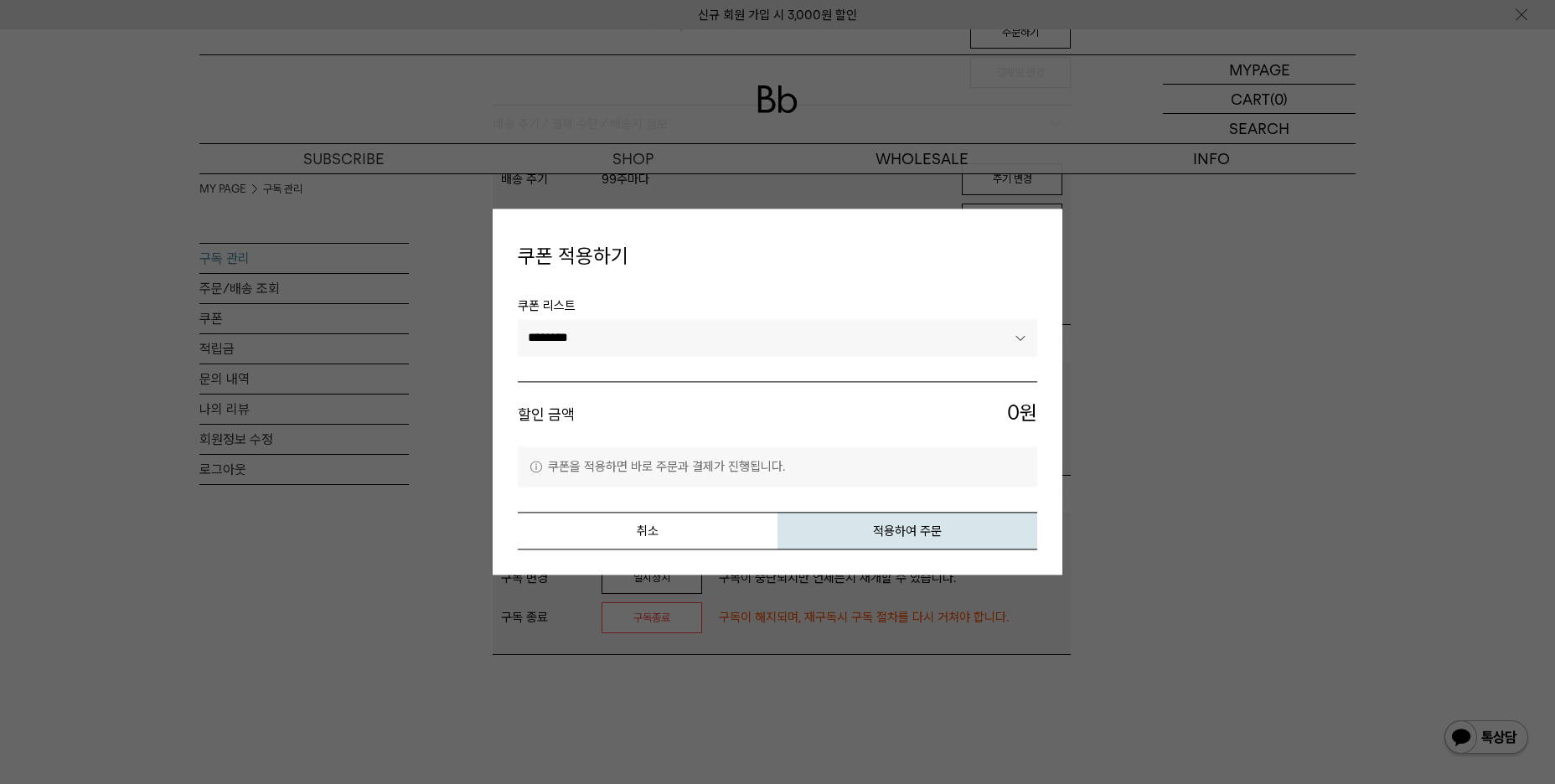
click at [692, 335] on select "********" at bounding box center [777, 337] width 519 height 37
click at [742, 537] on button "취소" at bounding box center [648, 531] width 260 height 38
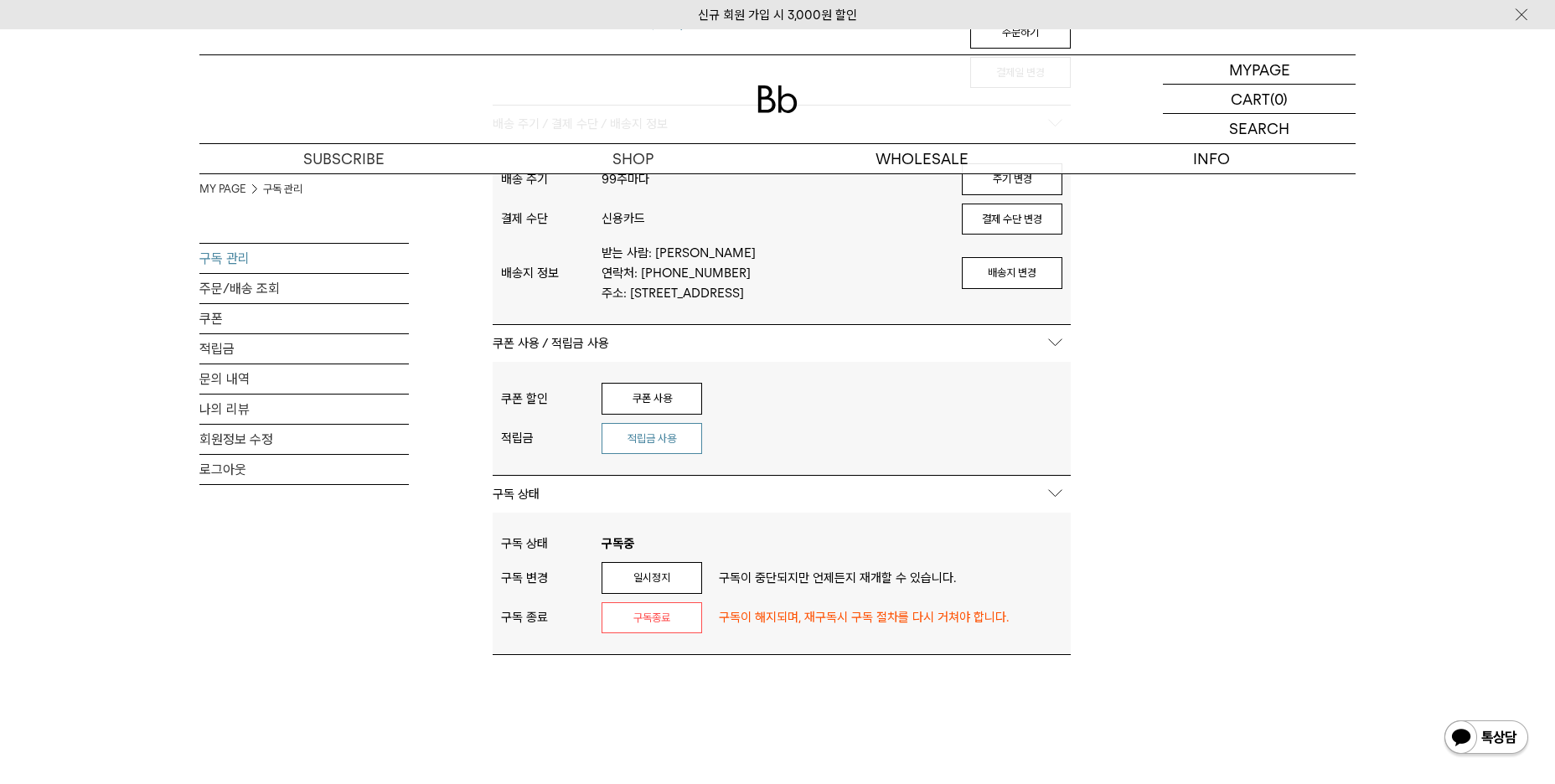
click at [688, 446] on button "적립금 사용" at bounding box center [652, 439] width 100 height 32
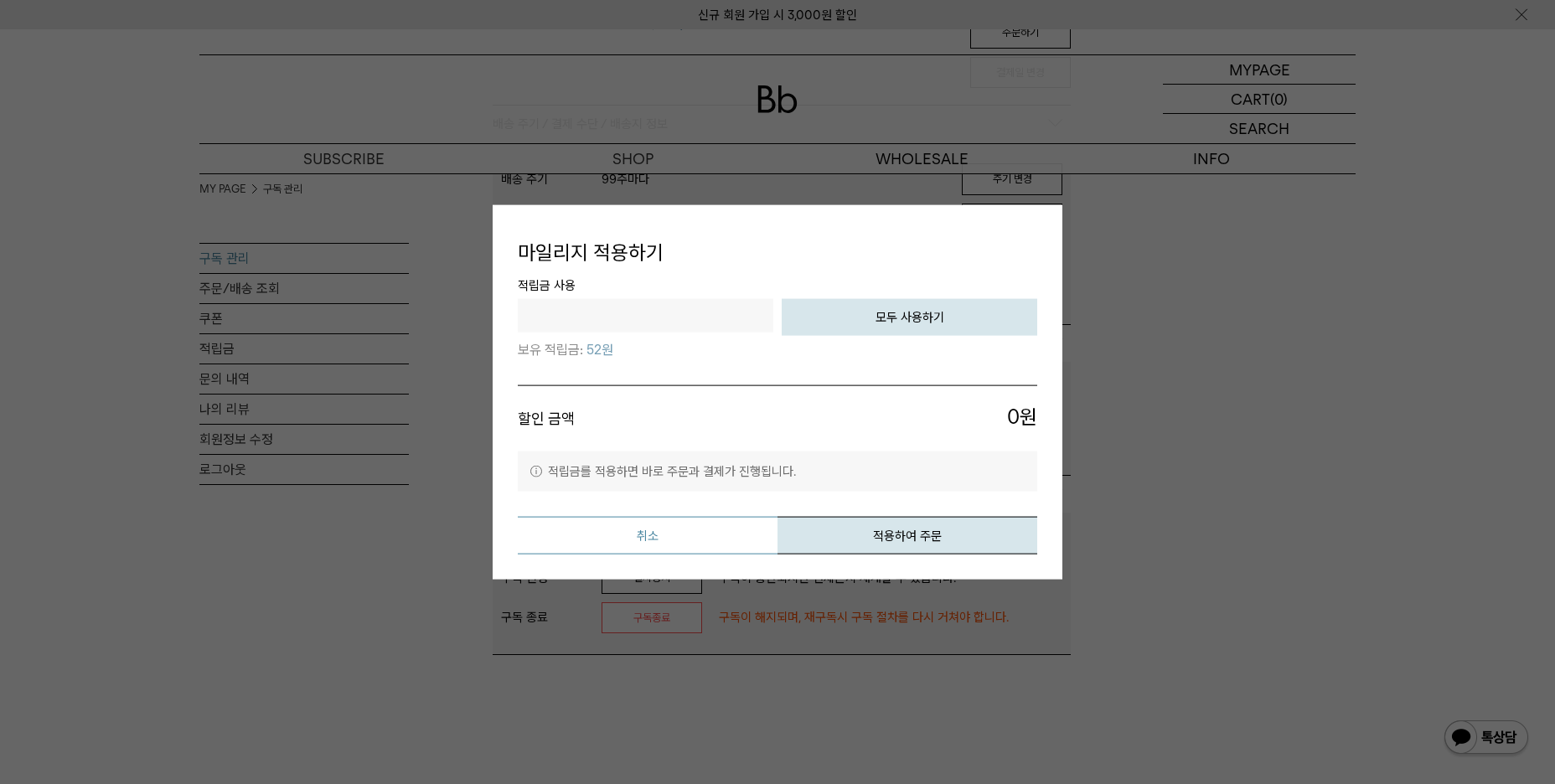
click at [705, 530] on button "취소" at bounding box center [648, 535] width 260 height 38
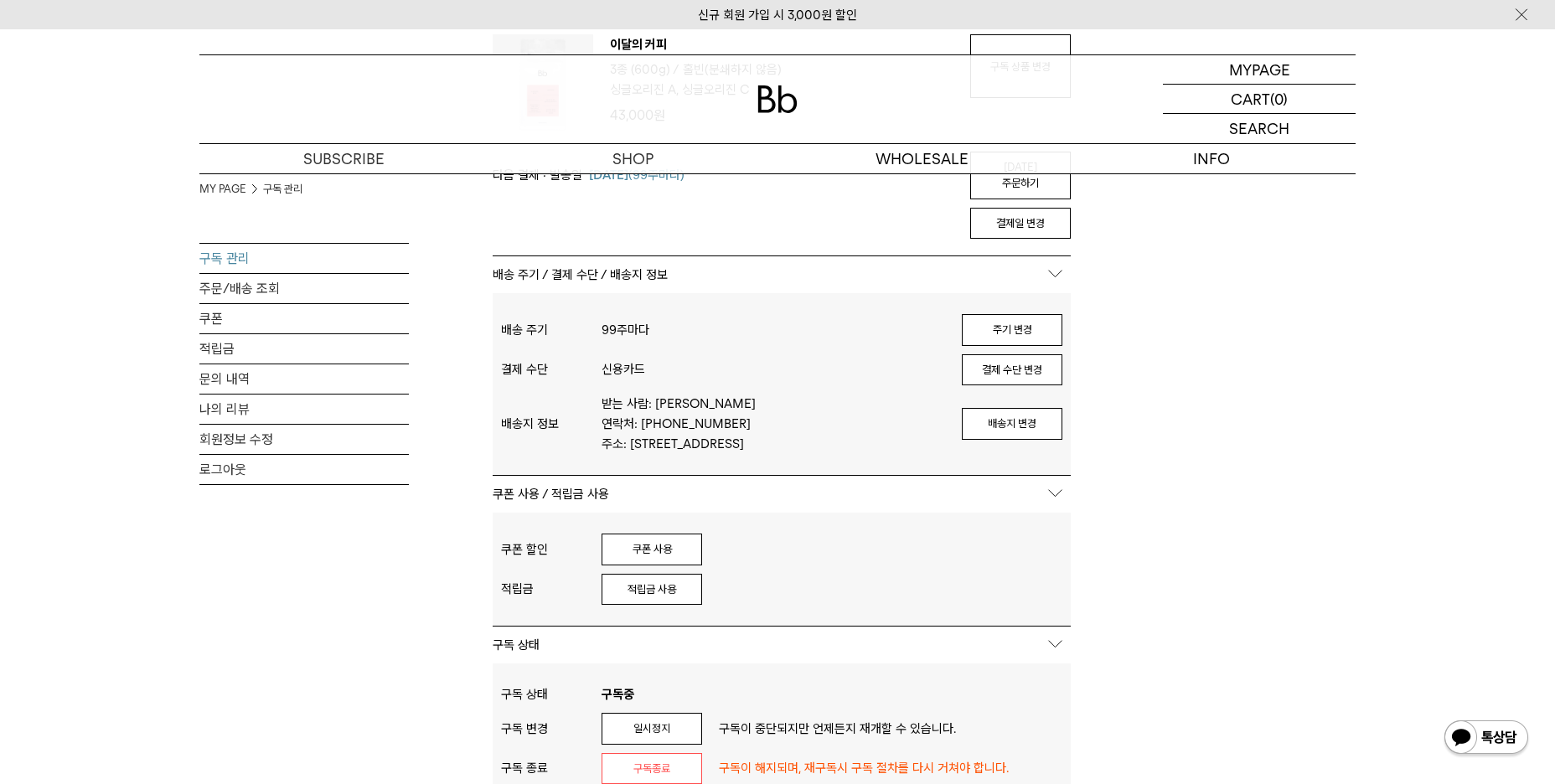
scroll to position [167, 0]
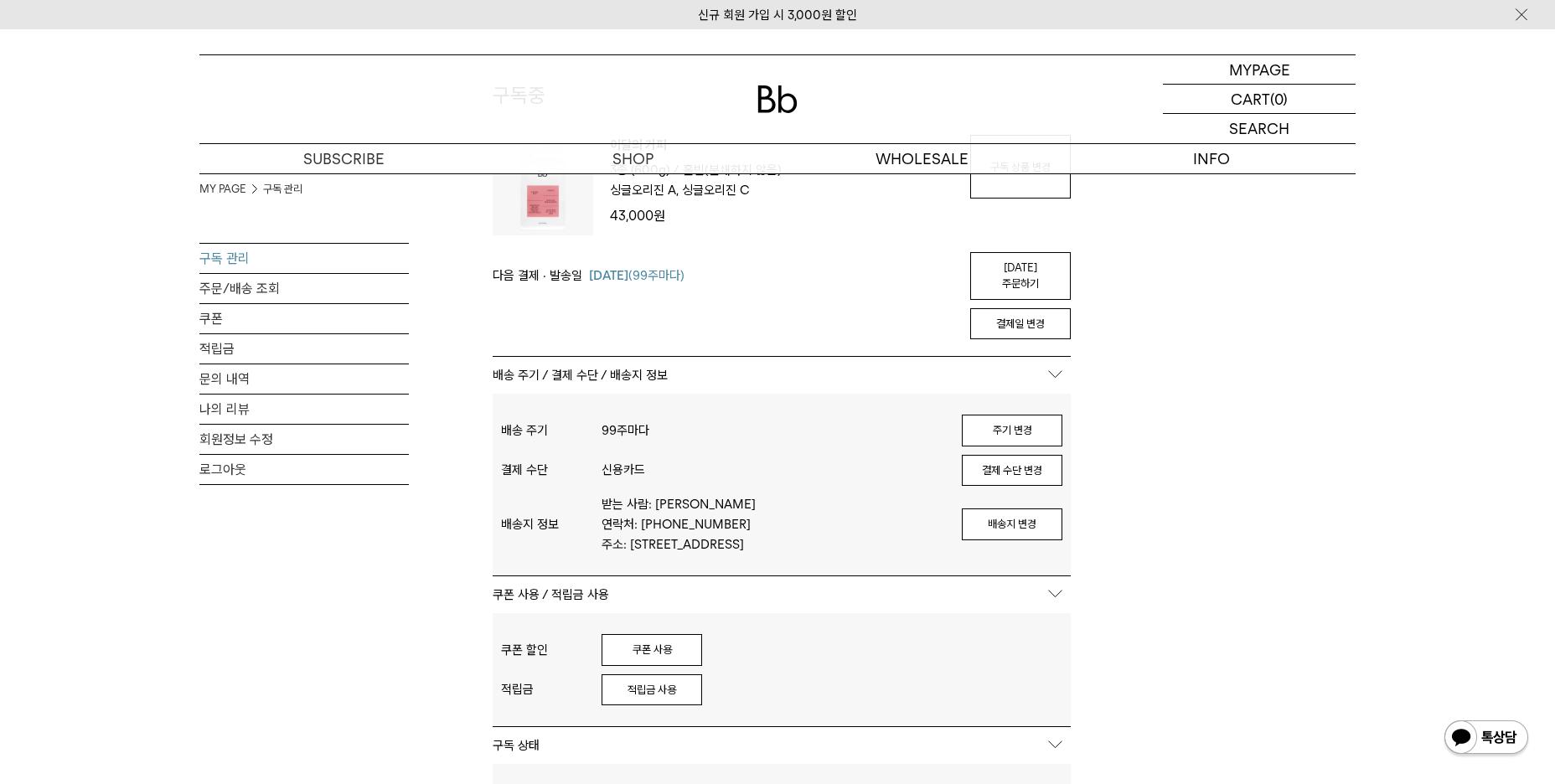
click at [1243, 547] on div "MY PAGE 구독 관리 구독 관리 주문/배송 조회 쿠폰 적립금 문의 내역 나의 리뷰 회원정보 수정 로그아웃 구독중 구독 번호 : 45447 …" at bounding box center [777, 608] width 1156 height 1204
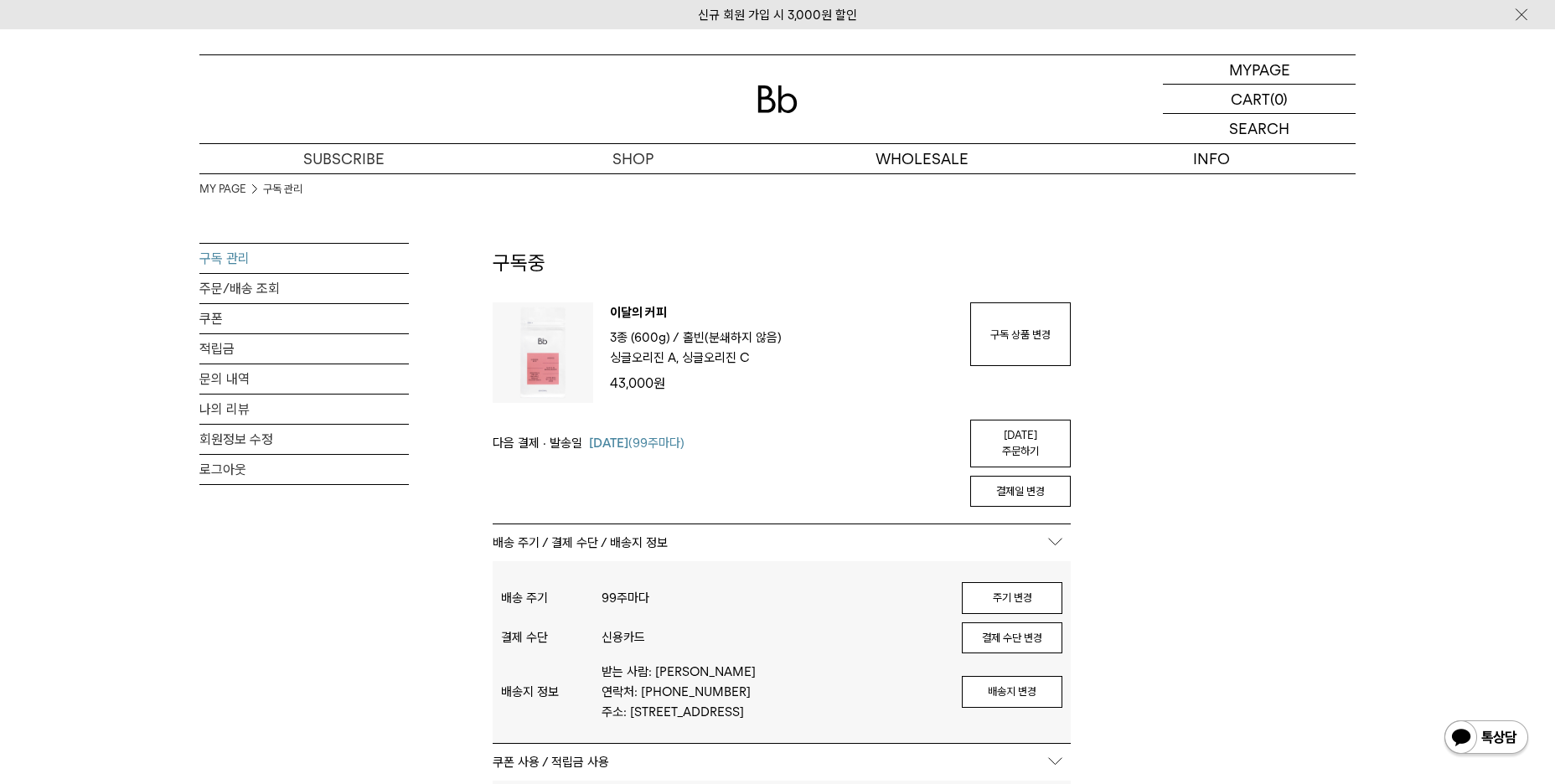
click at [1312, 352] on div "MY PAGE 구독 관리 구독 관리 주문/배송 조회 쿠폰 적립금 문의 내역 나의 리뷰 회원정보 수정 로그아웃 구독중 구독 번호 : 45447 …" at bounding box center [777, 775] width 1156 height 1204
click at [1327, 620] on div "MY PAGE 구독 관리 구독 관리 주문/배송 조회 쿠폰 적립금 문의 내역 나의 리뷰 회원정보 수정 로그아웃 구독중 구독 번호 : 45447 …" at bounding box center [777, 775] width 1156 height 1204
